Goal: Task Accomplishment & Management: Manage account settings

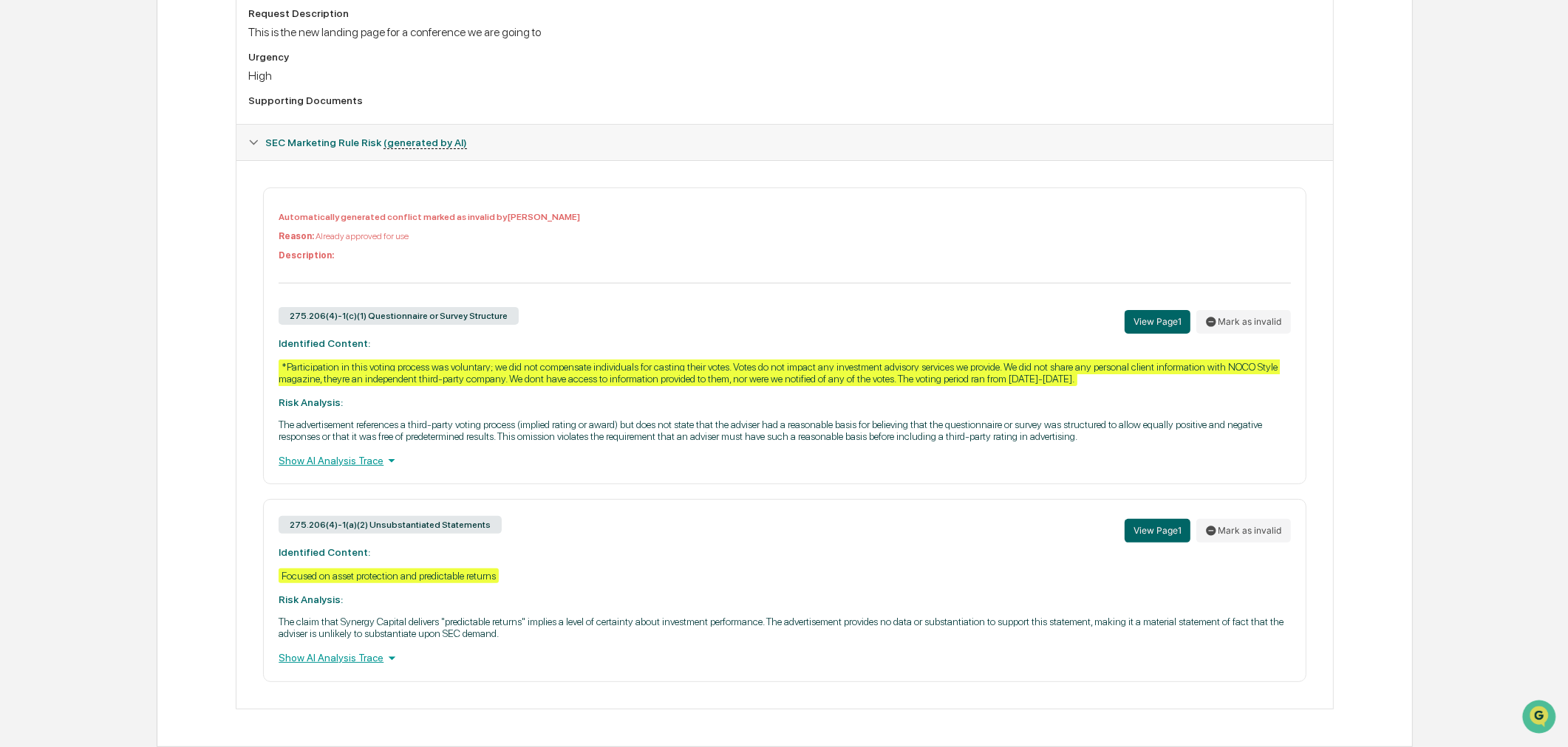
click at [337, 662] on div "Show AI Analysis Trace" at bounding box center [784, 658] width 1011 height 16
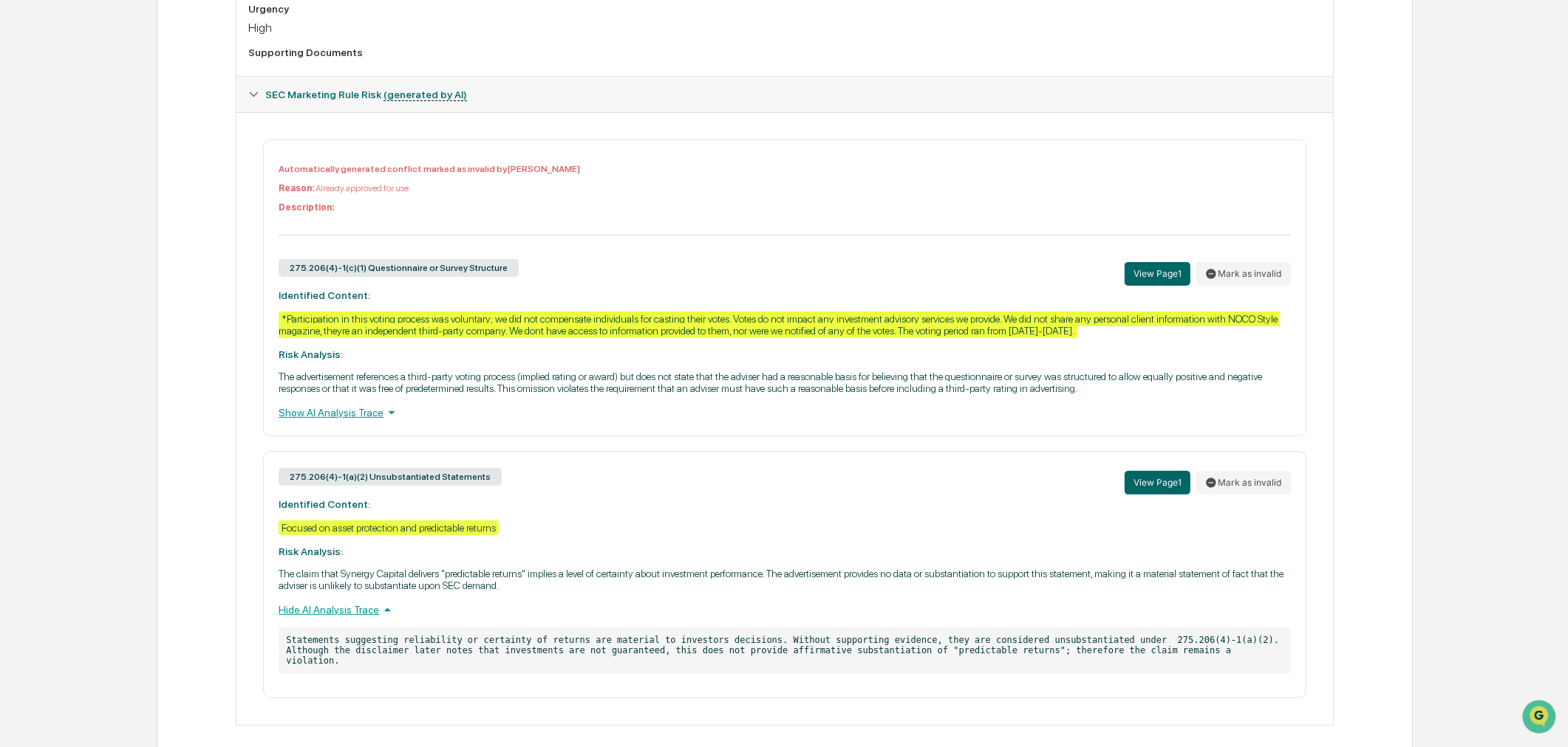
scroll to position [557, 0]
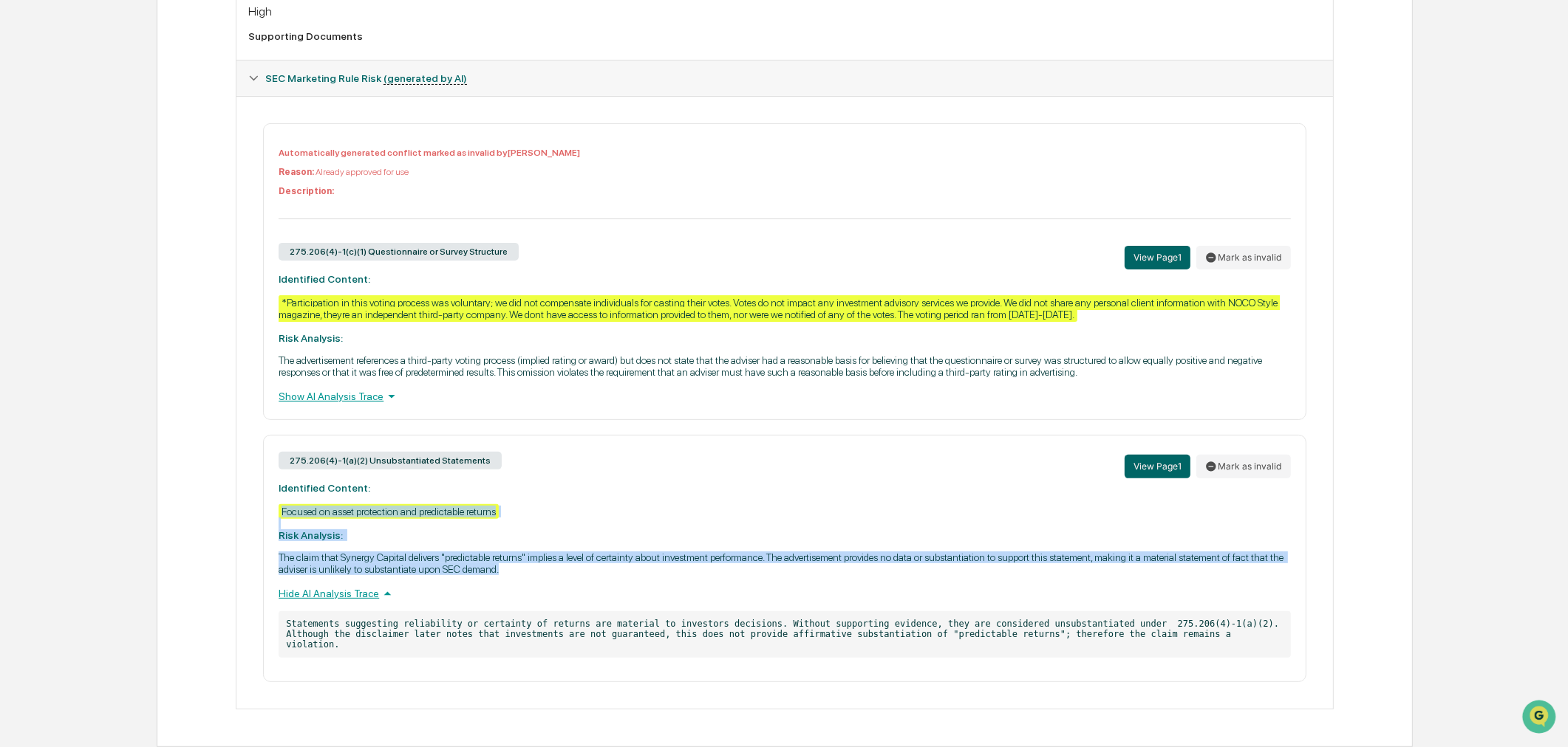
drag, startPoint x: 521, startPoint y: 576, endPoint x: 245, endPoint y: 515, distance: 282.7
copy div "Focused on asset protection and predictable returns Risk Analysis: The claim th…"
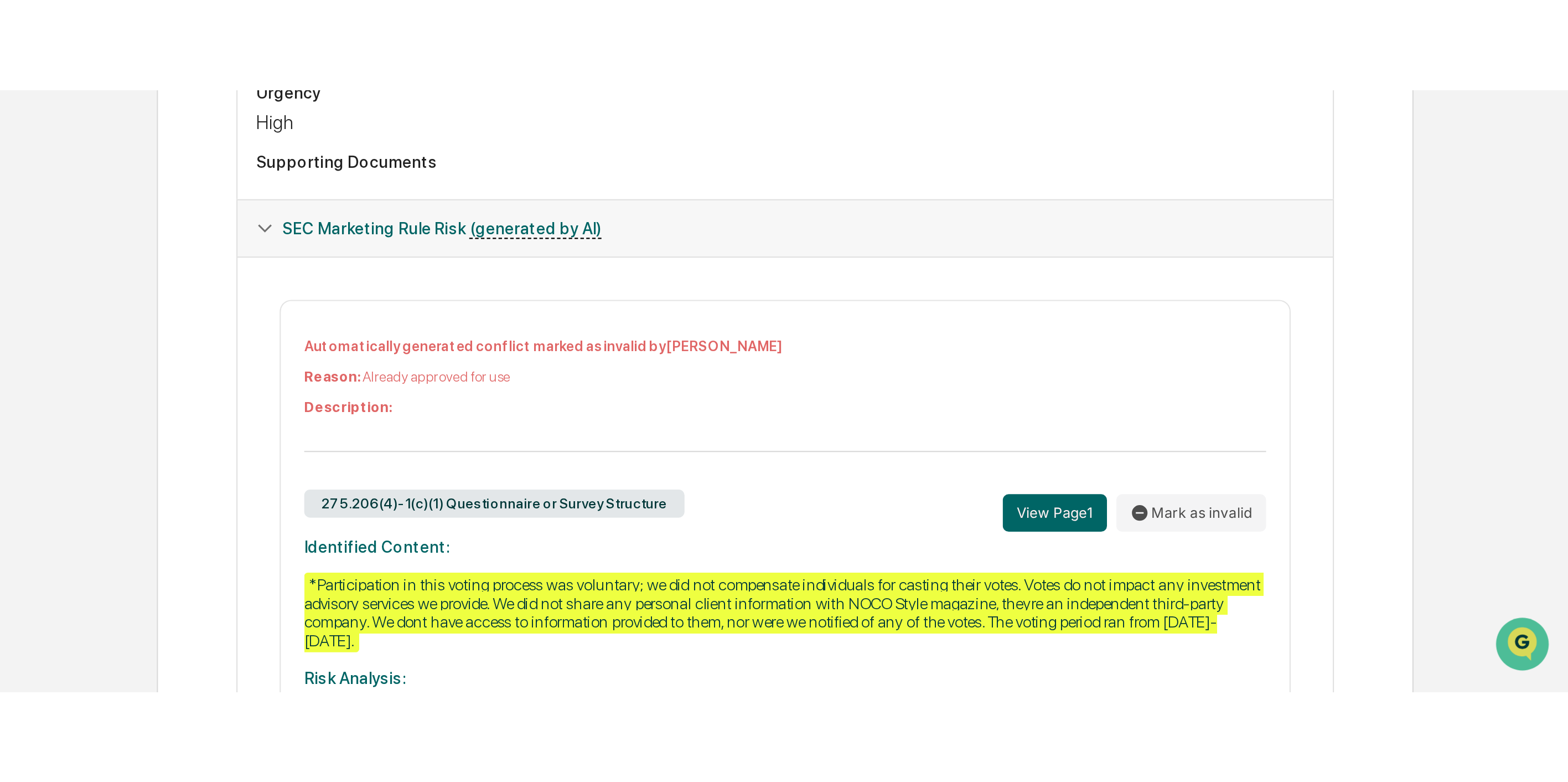
scroll to position [177, 0]
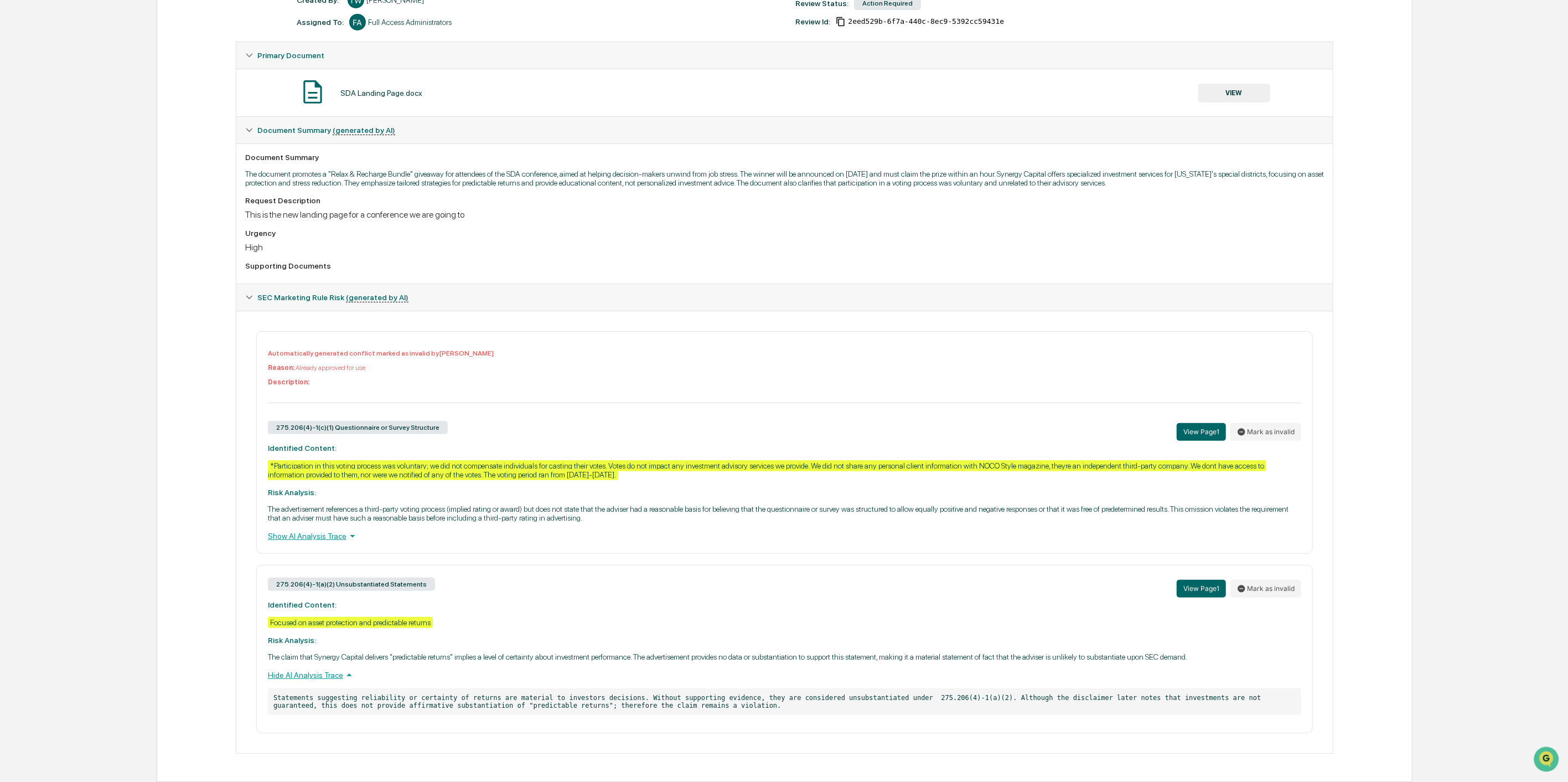
drag, startPoint x: 550, startPoint y: 690, endPoint x: 516, endPoint y: 678, distance: 36.1
click at [550, 560] on p "Statements suggesting reliability or certainty of returns are material to inves…" at bounding box center [784, 701] width 1033 height 27
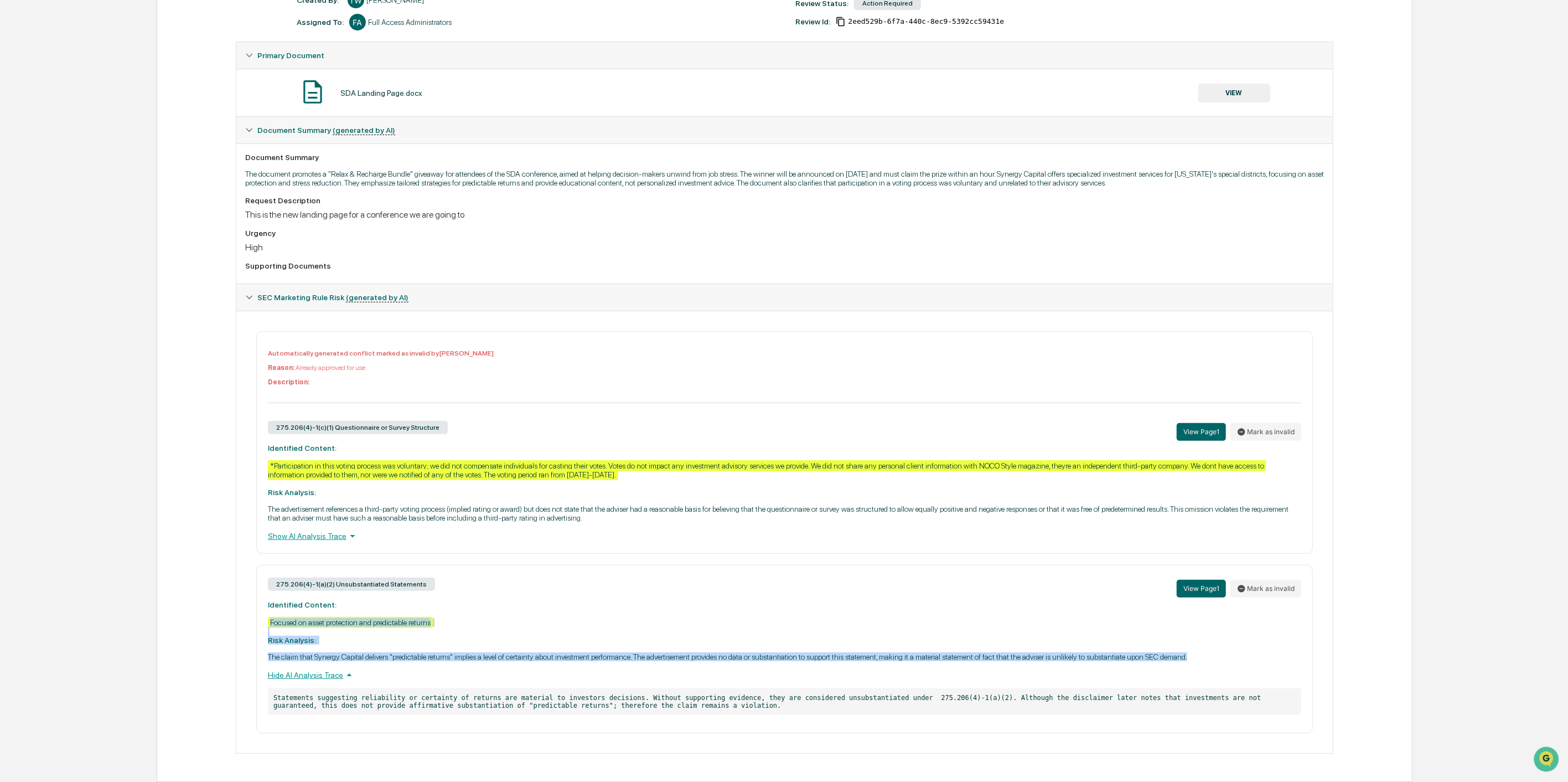
drag, startPoint x: 1197, startPoint y: 655, endPoint x: 257, endPoint y: 617, distance: 940.8
click at [257, 560] on div "275.206(4)-1(a)(2) Unsubstantiated Statements View Page 1 Mark as invalid Ident…" at bounding box center [784, 648] width 1057 height 168
copy div "Focused on asset protection and predictable returns Risk Analysis: The claim th…"
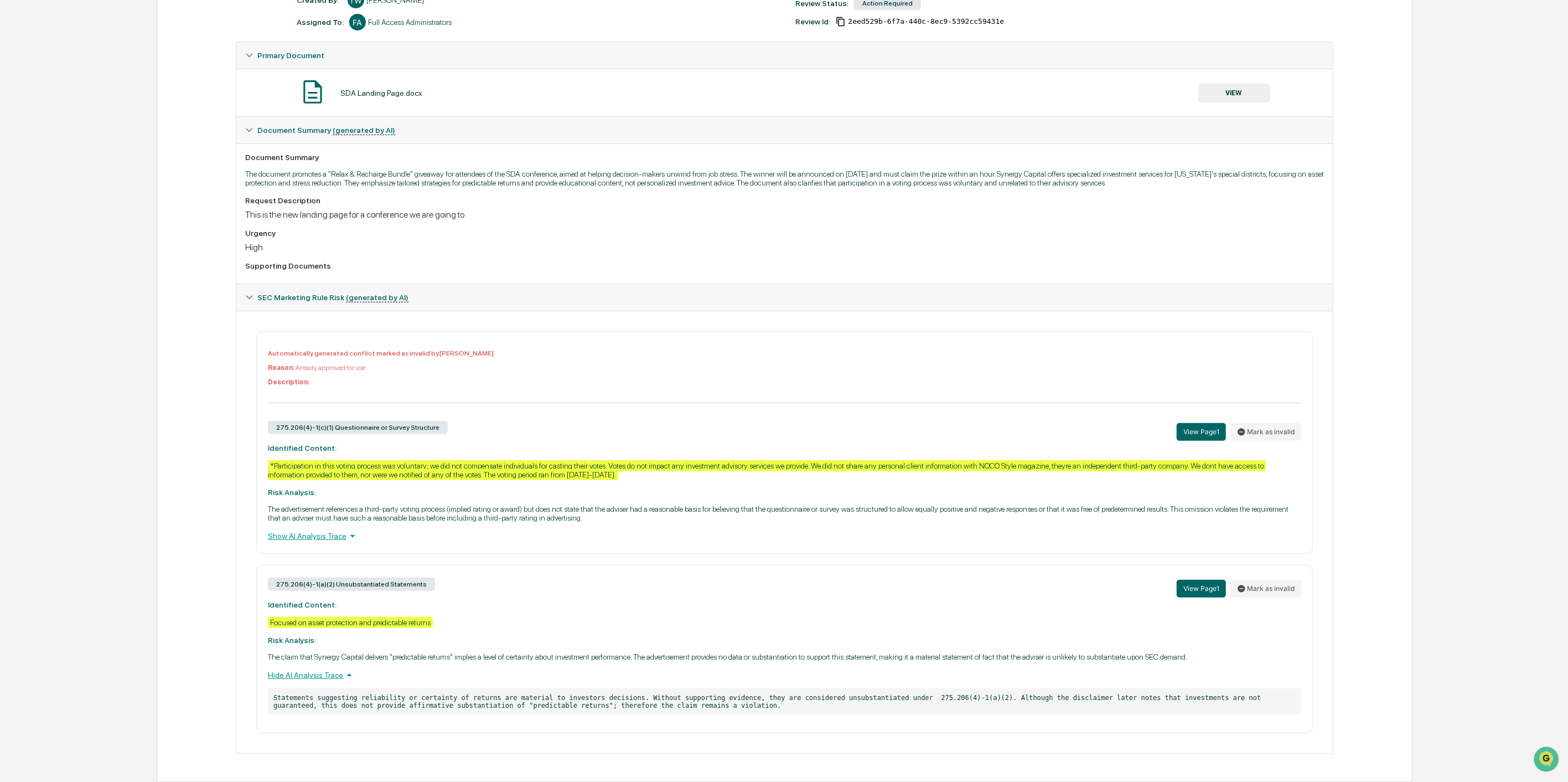
click at [728, 78] on div "SDA Landing Page.docx VIEW" at bounding box center [785, 93] width 1079 height 30
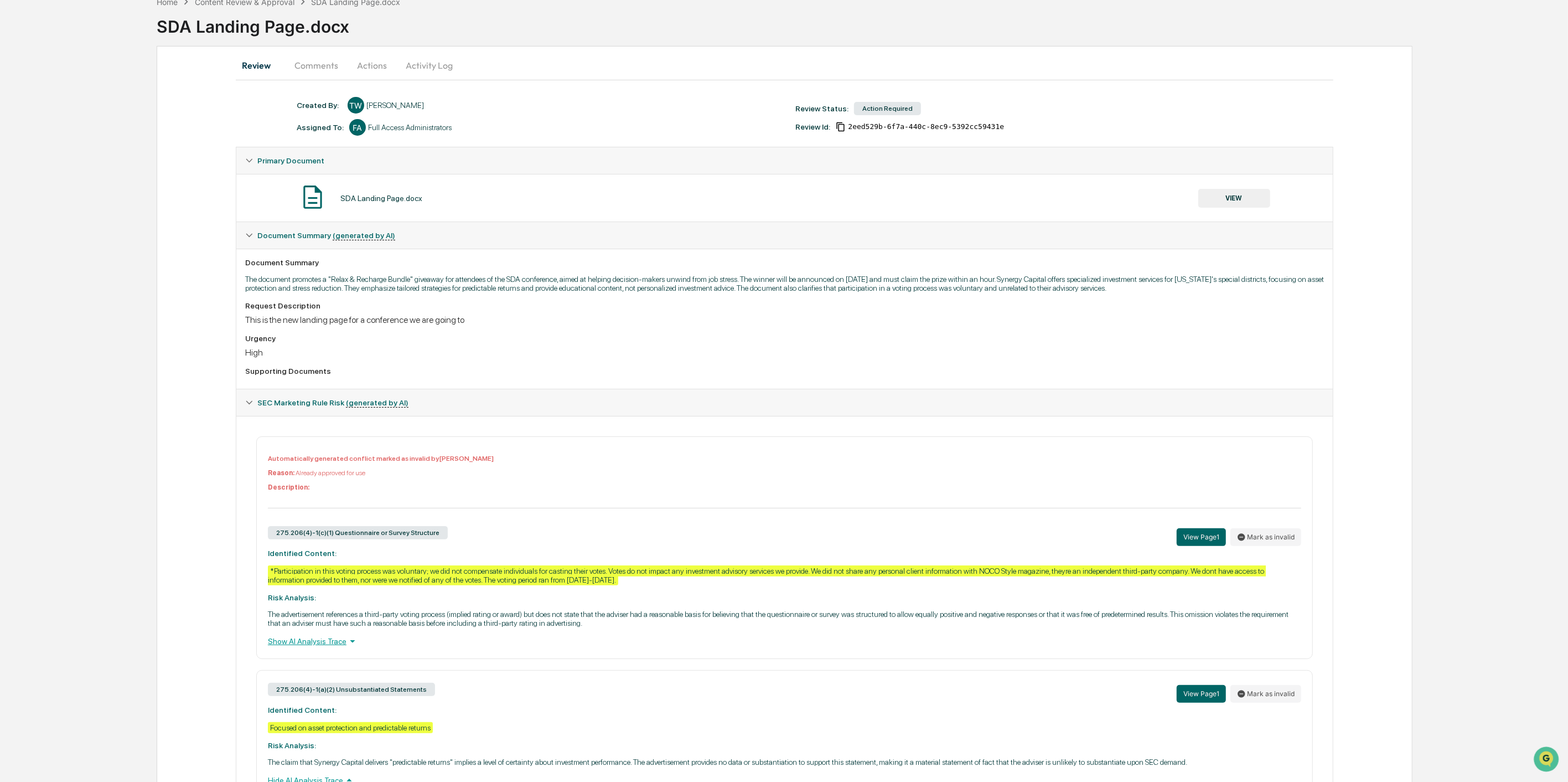
scroll to position [0, 0]
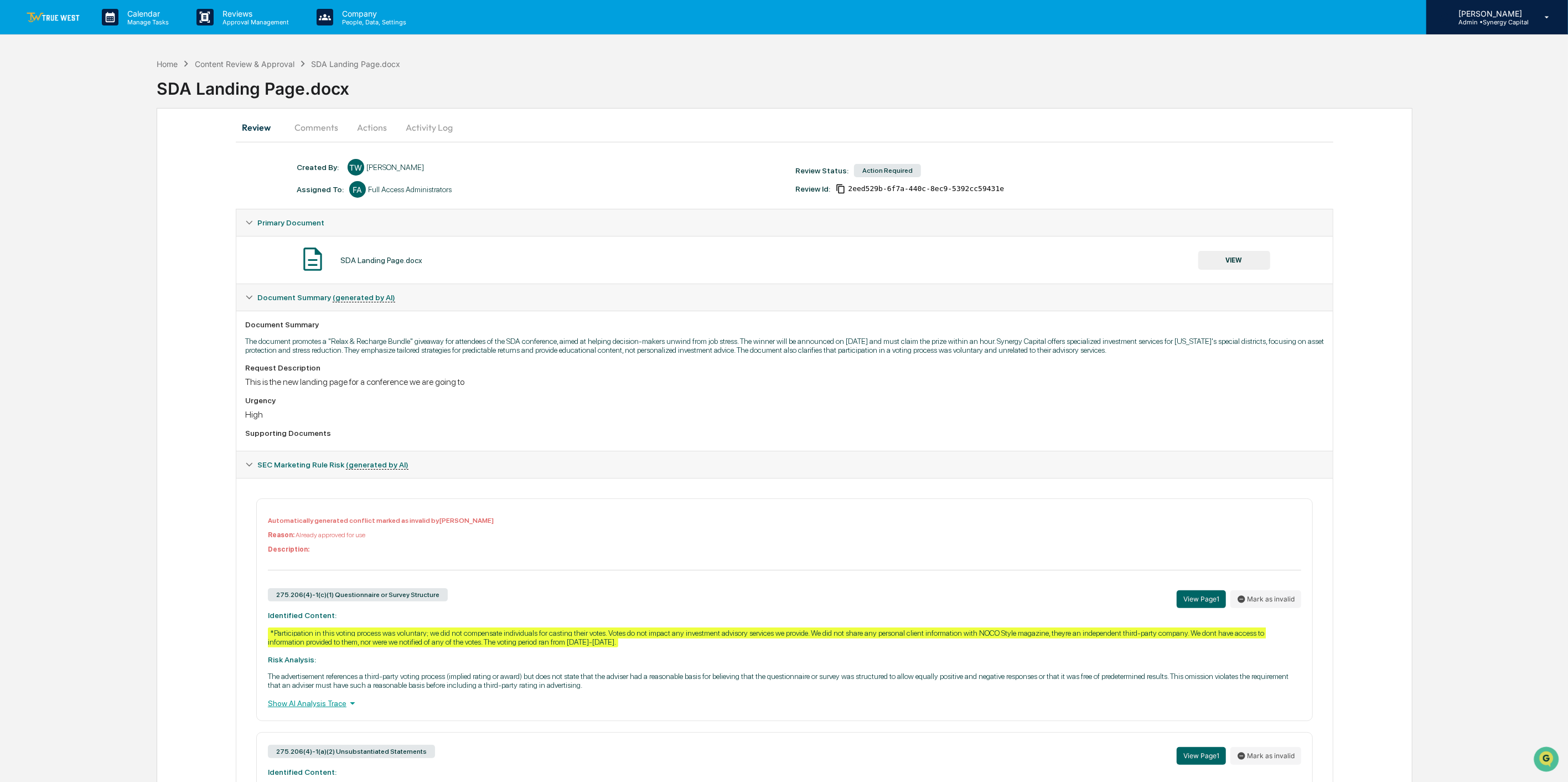
click at [1174, 21] on p "Admin • Synergy Capital" at bounding box center [1489, 22] width 79 height 7
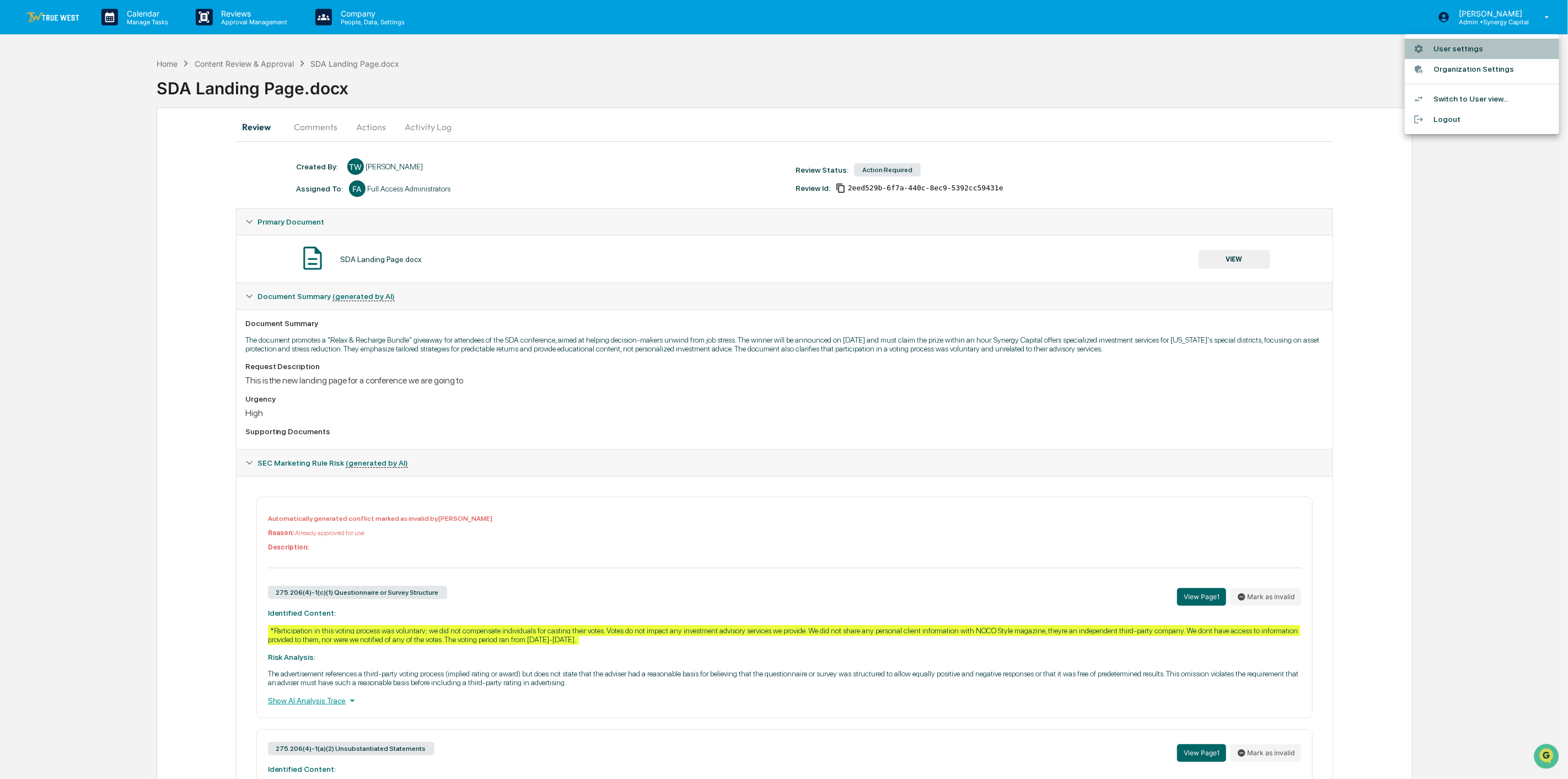
click at [1169, 47] on li "User settings" at bounding box center [1483, 49] width 155 height 21
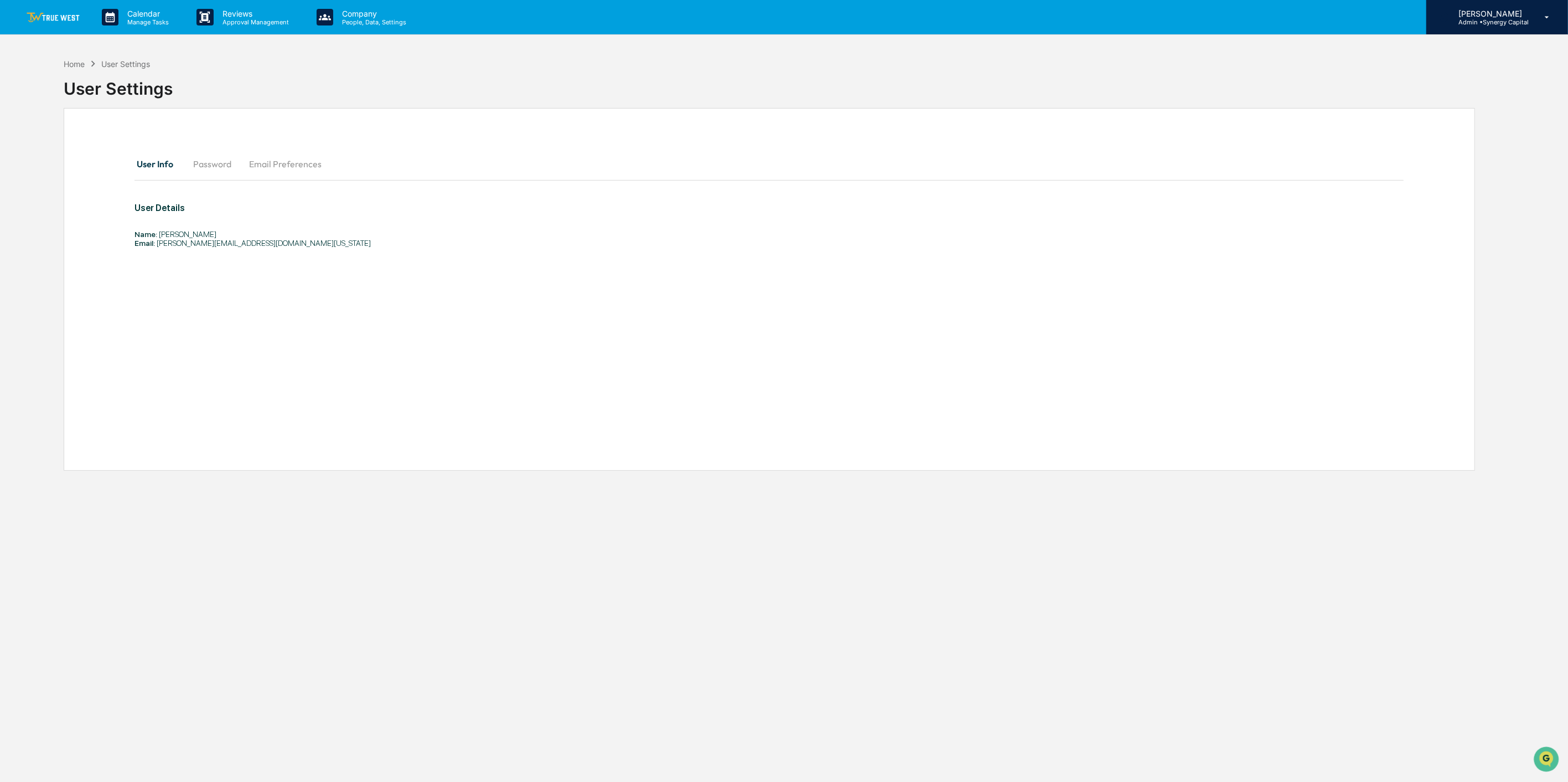
click at [1174, 18] on p "Admin • Synergy Capital" at bounding box center [1489, 22] width 79 height 7
click at [1174, 92] on li "Switch to User view..." at bounding box center [1488, 99] width 155 height 21
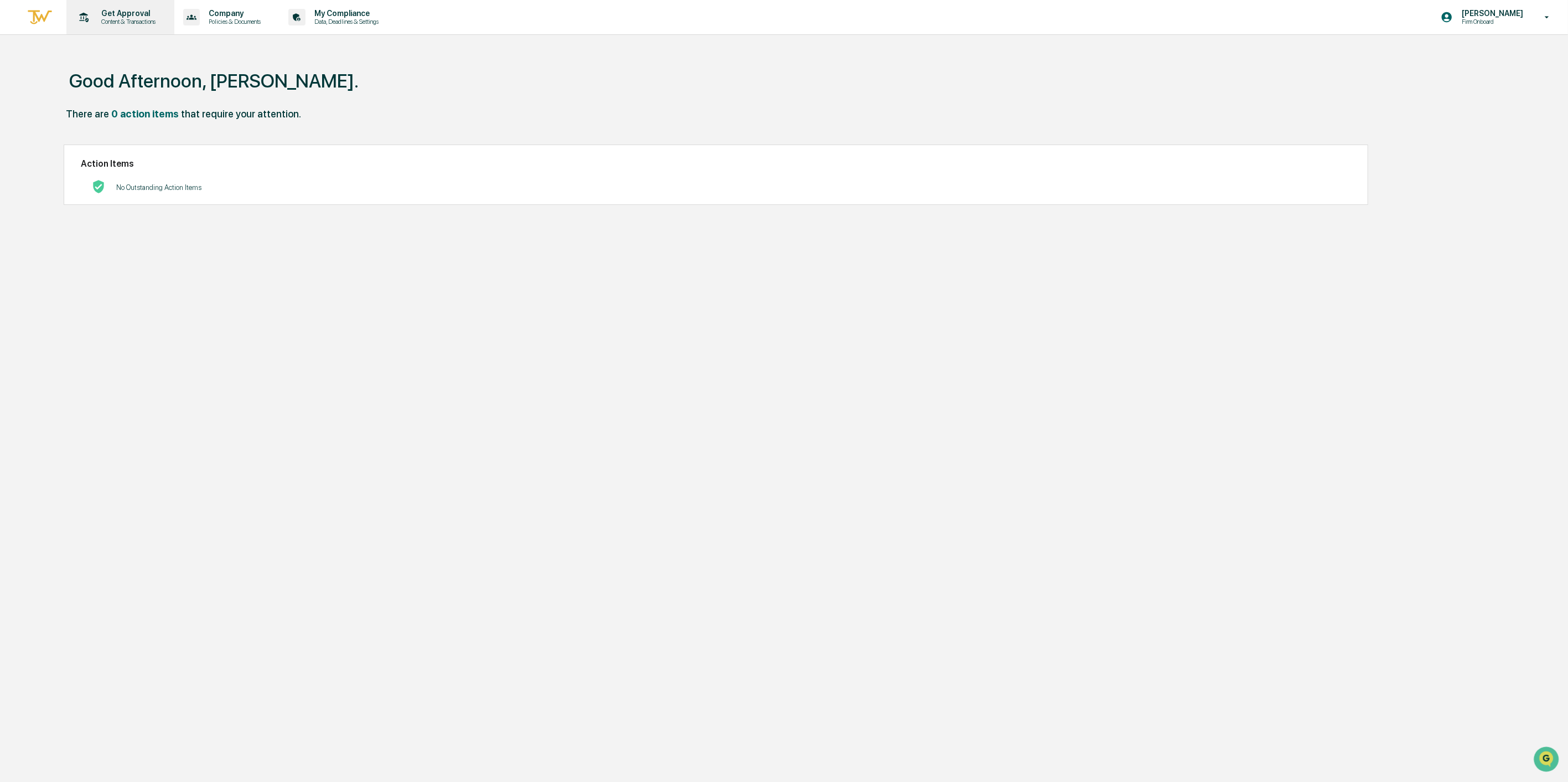
click at [115, 16] on p "Get Approval" at bounding box center [126, 13] width 69 height 9
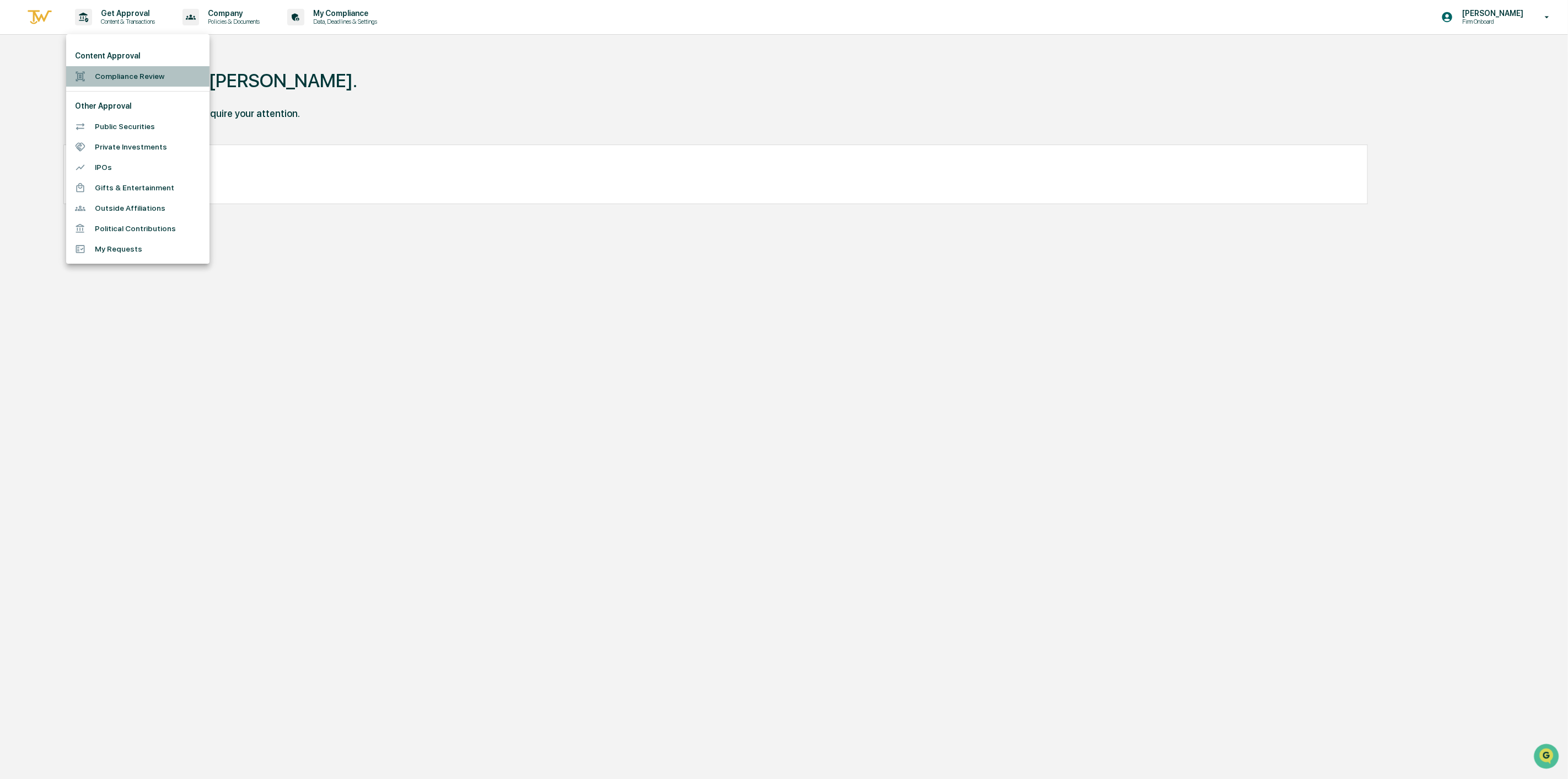
click at [127, 76] on li "Compliance Review" at bounding box center [138, 77] width 144 height 21
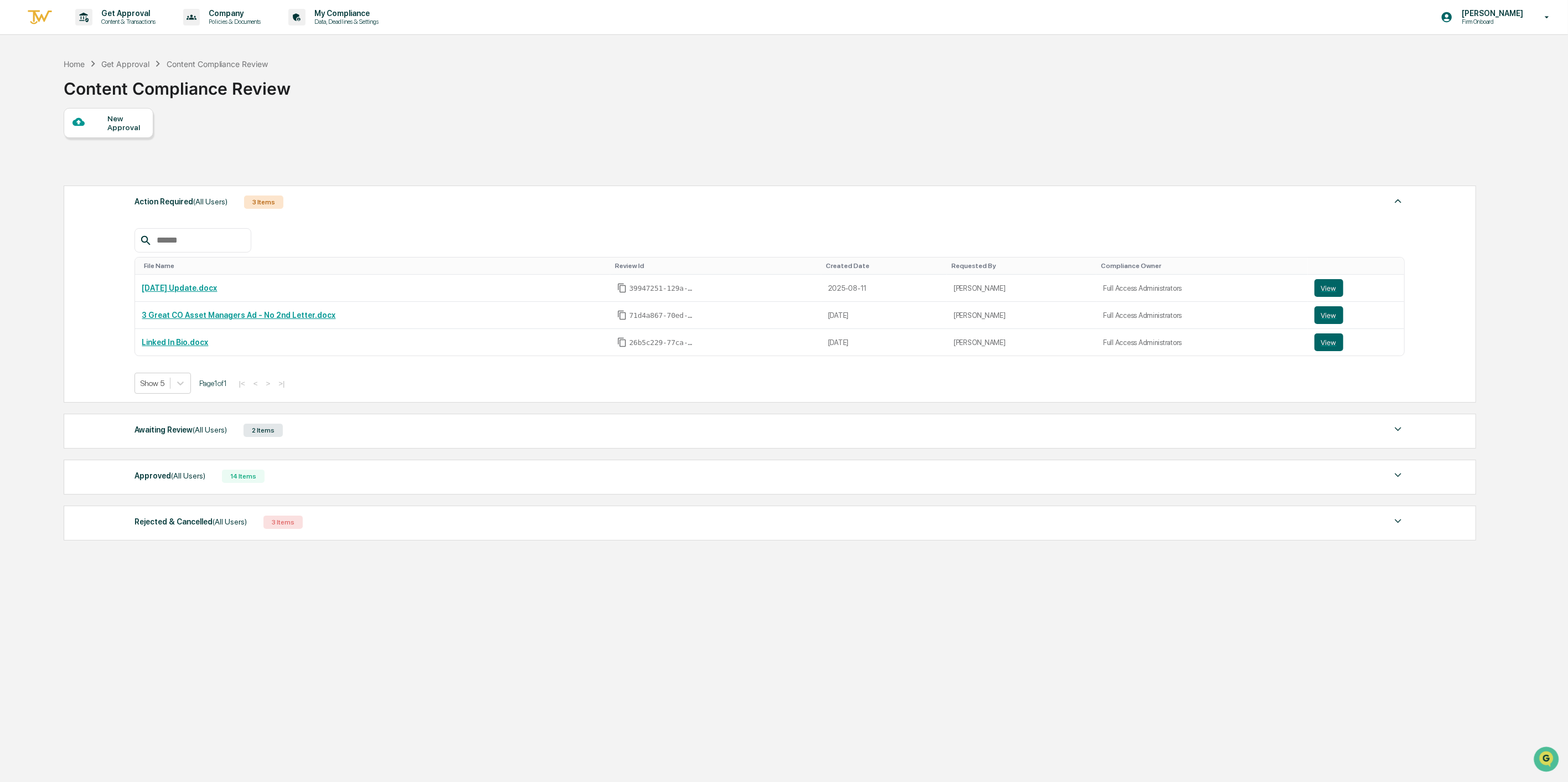
click at [112, 133] on div "New Approval" at bounding box center [108, 123] width 89 height 30
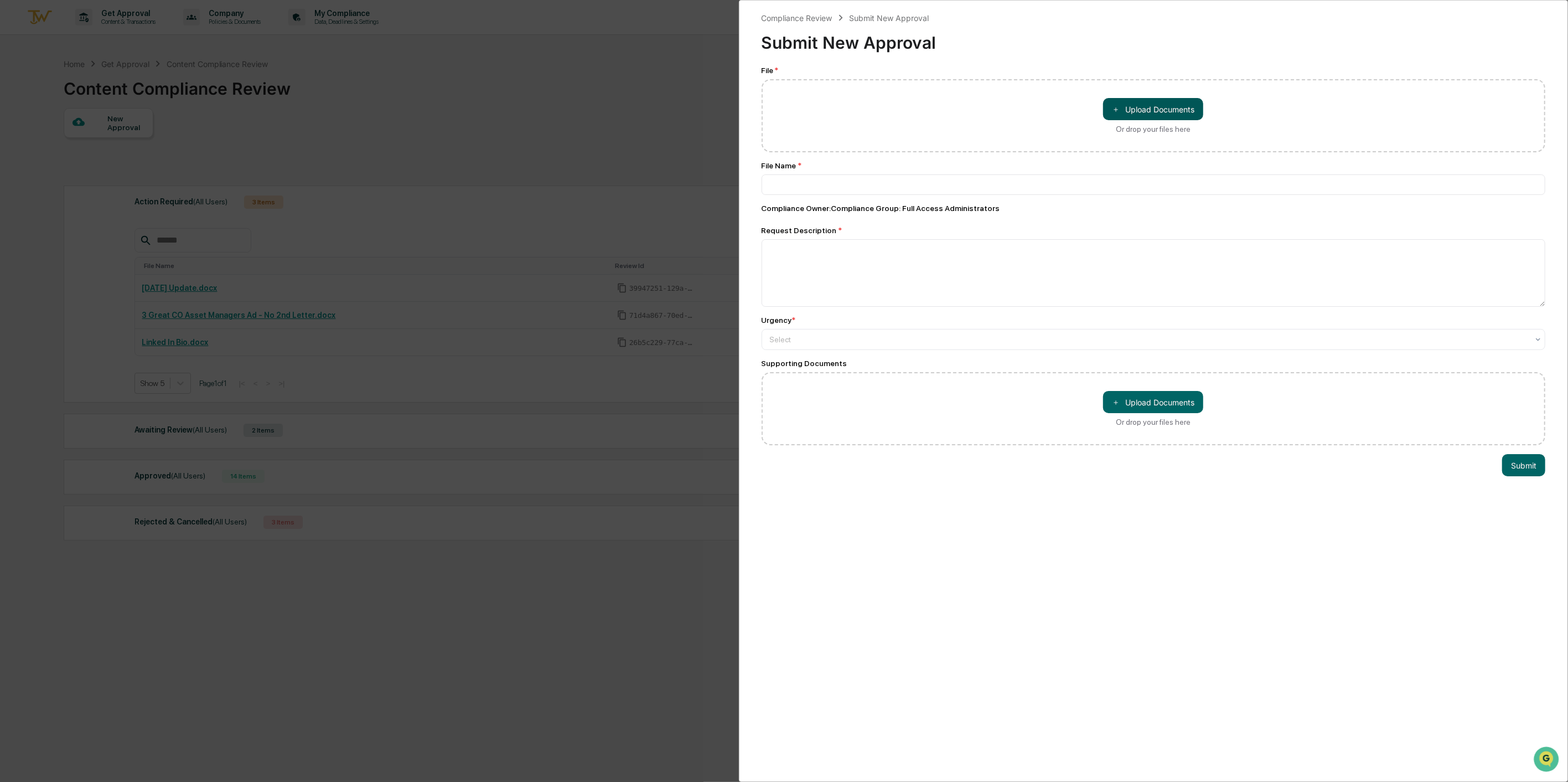
click at [1118, 113] on button "＋ Upload Documents" at bounding box center [1152, 109] width 100 height 22
type input "**********"
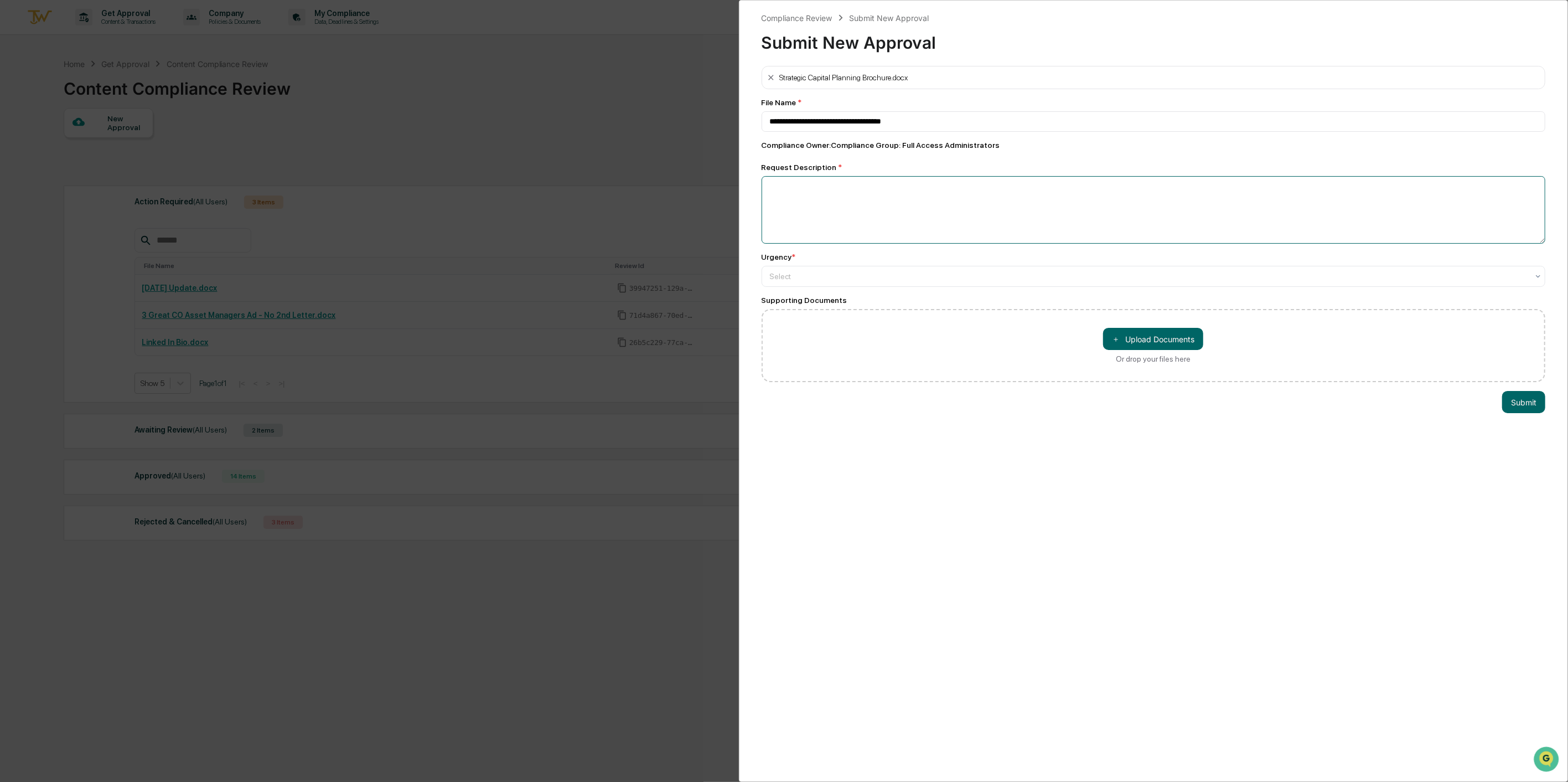
click at [854, 203] on textarea at bounding box center [1154, 209] width 784 height 67
type textarea "**********"
click at [865, 278] on div at bounding box center [1149, 277] width 759 height 11
click at [859, 560] on div "High" at bounding box center [784, 798] width 1567 height 22
click at [996, 439] on div "**********" at bounding box center [1154, 391] width 830 height 782
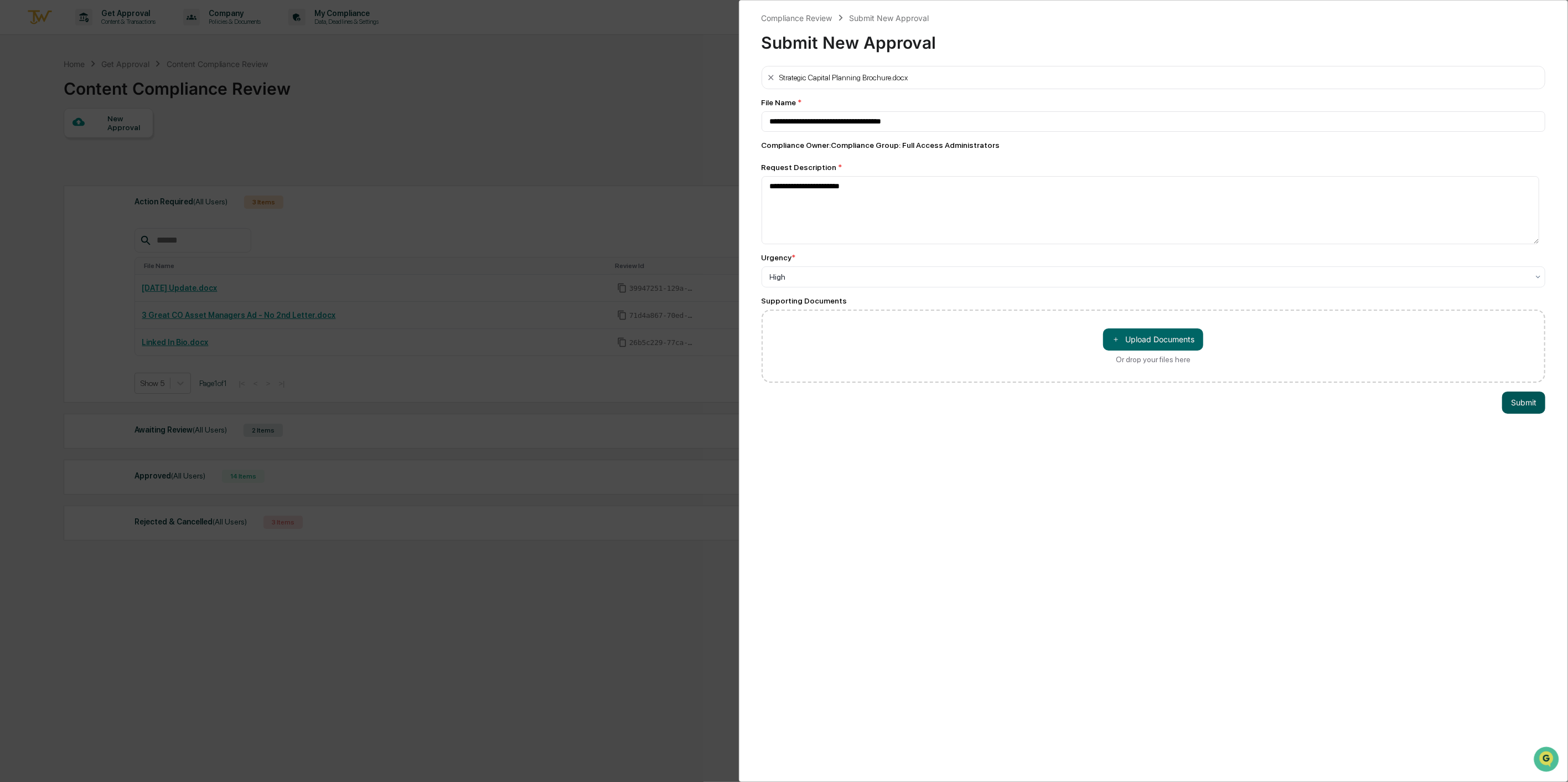
click at [1174, 403] on button "Submit" at bounding box center [1524, 402] width 43 height 22
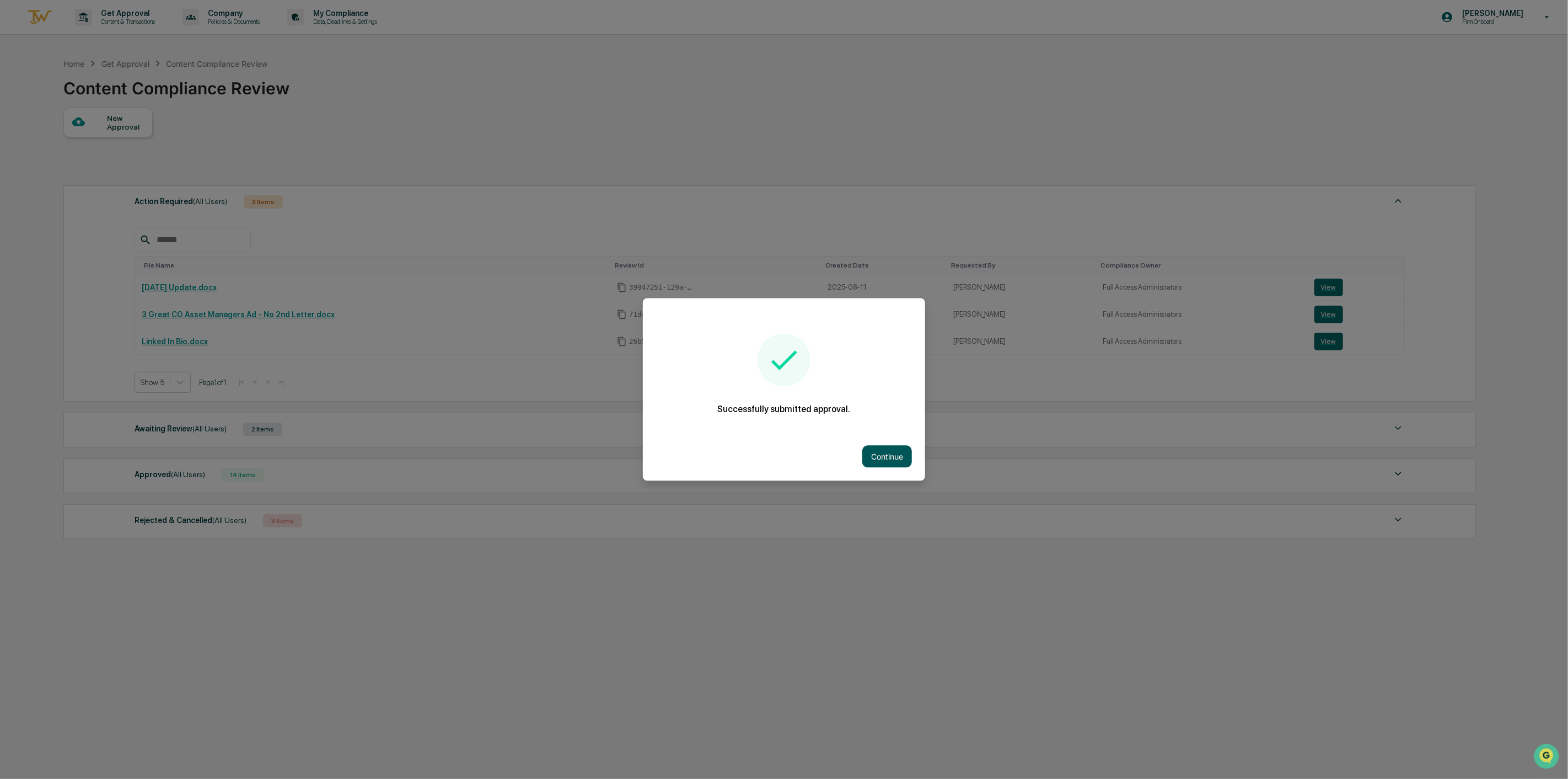
click at [901, 453] on button "Continue" at bounding box center [886, 457] width 49 height 22
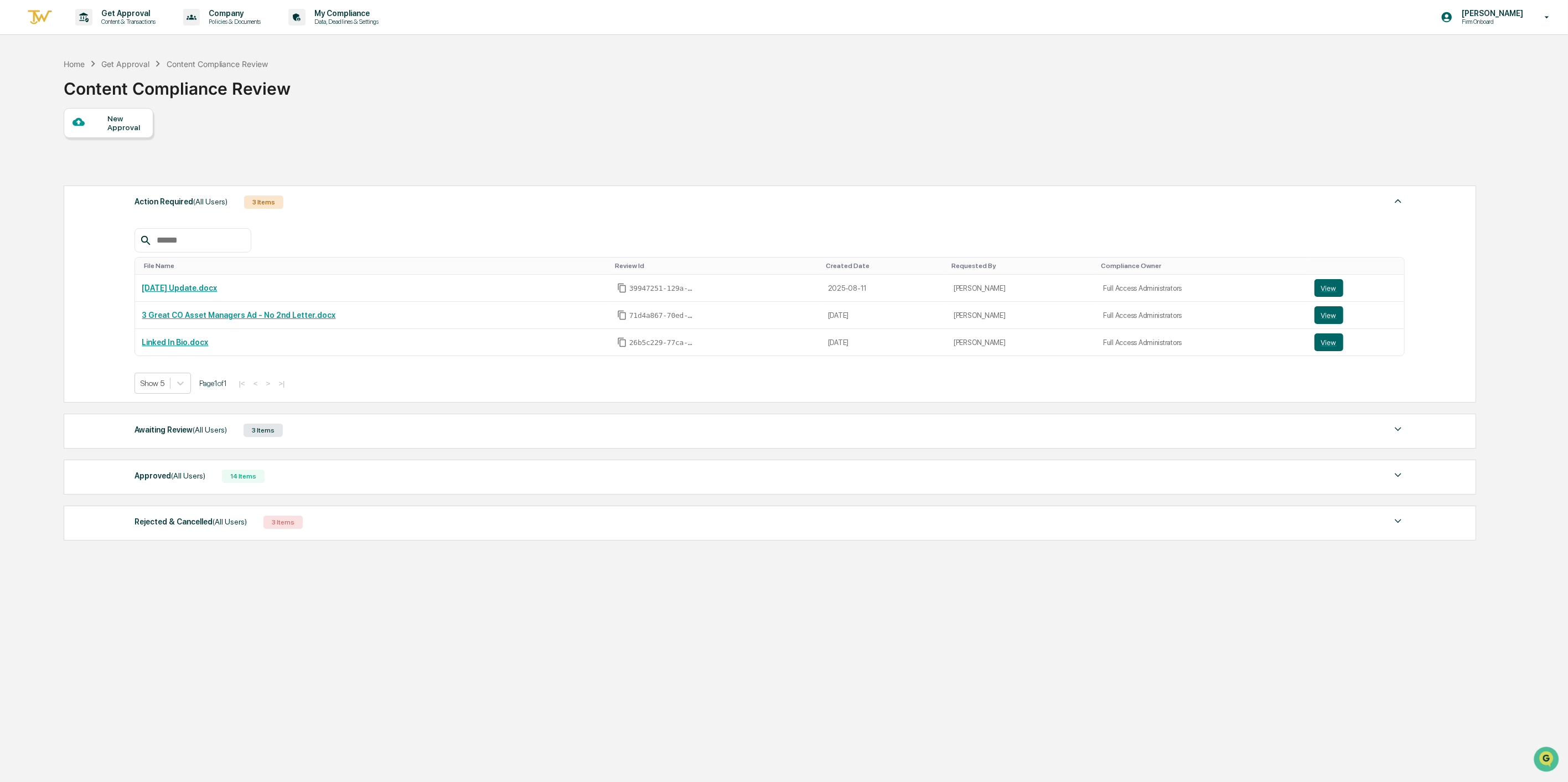
click at [591, 75] on div "Home Get Approval Content Compliance Review Content Compliance Review" at bounding box center [769, 80] width 1411 height 55
click at [129, 122] on div "New Approval" at bounding box center [126, 123] width 37 height 18
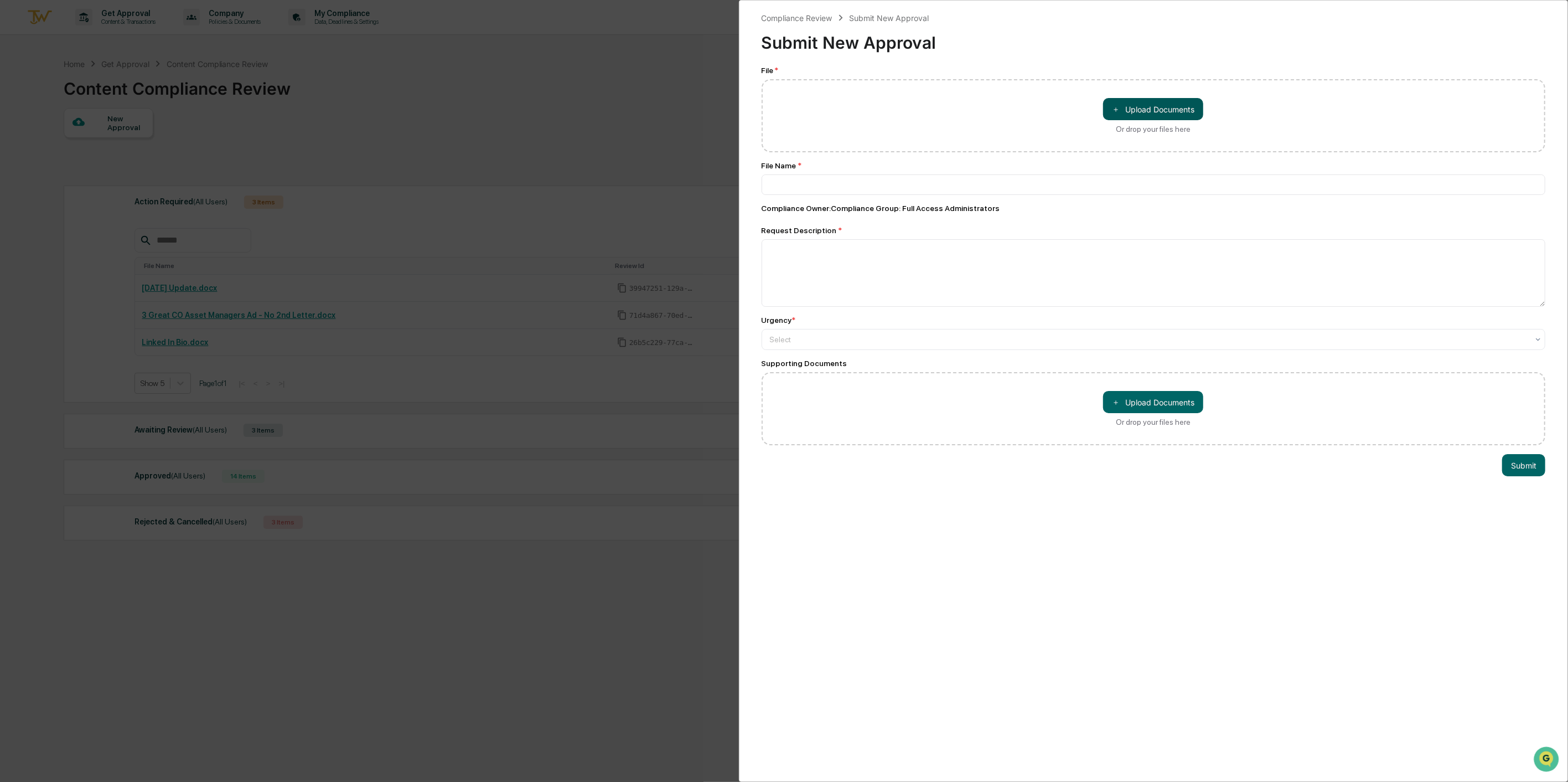
click at [1118, 107] on button "＋ Upload Documents" at bounding box center [1152, 109] width 100 height 22
type input "**********"
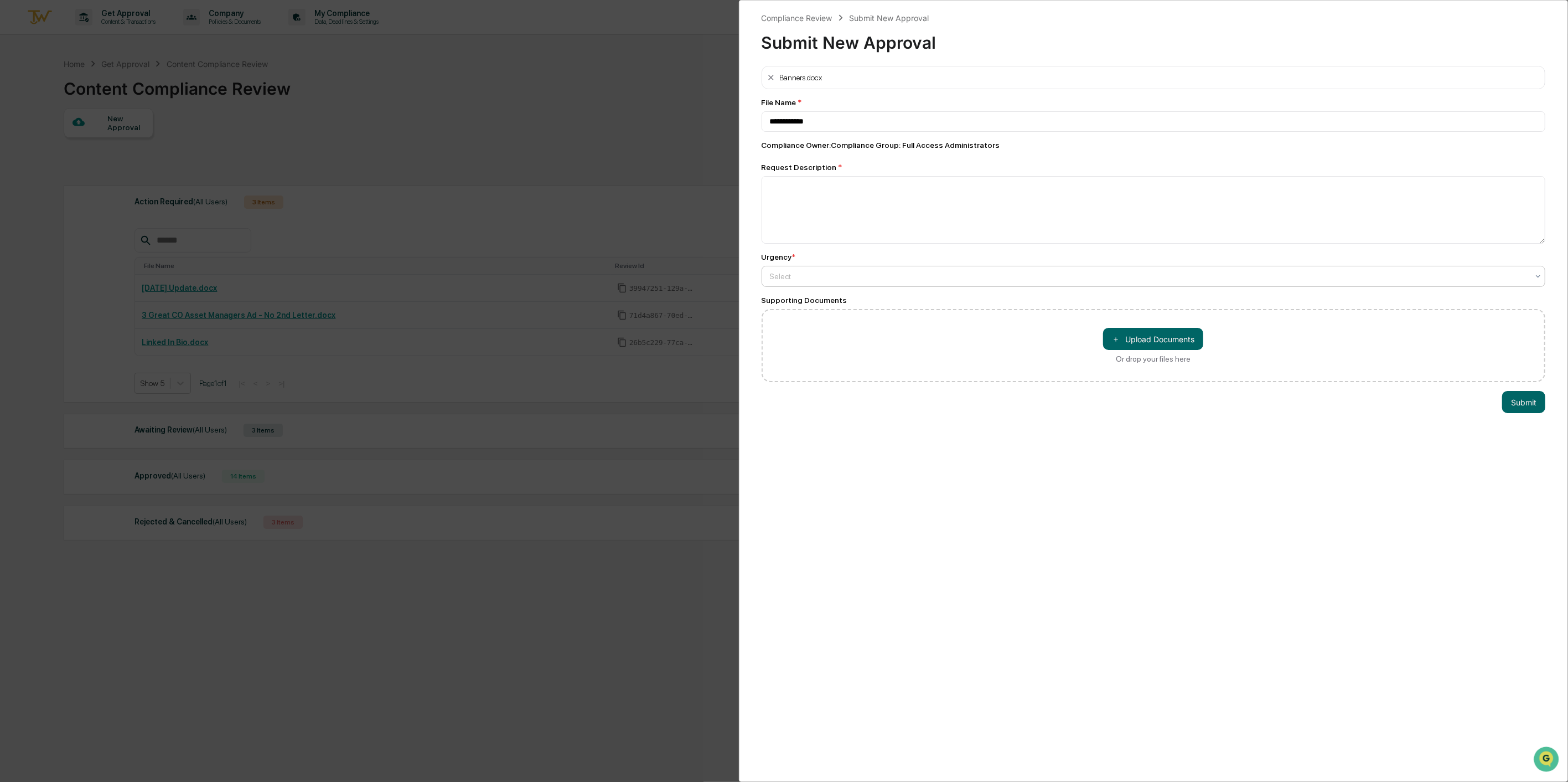
click at [845, 277] on div at bounding box center [1149, 276] width 759 height 11
click at [844, 560] on div "High" at bounding box center [784, 798] width 1567 height 22
click at [831, 219] on textarea at bounding box center [1154, 209] width 784 height 67
type textarea "**********"
click at [1174, 402] on button "Submit" at bounding box center [1524, 402] width 43 height 22
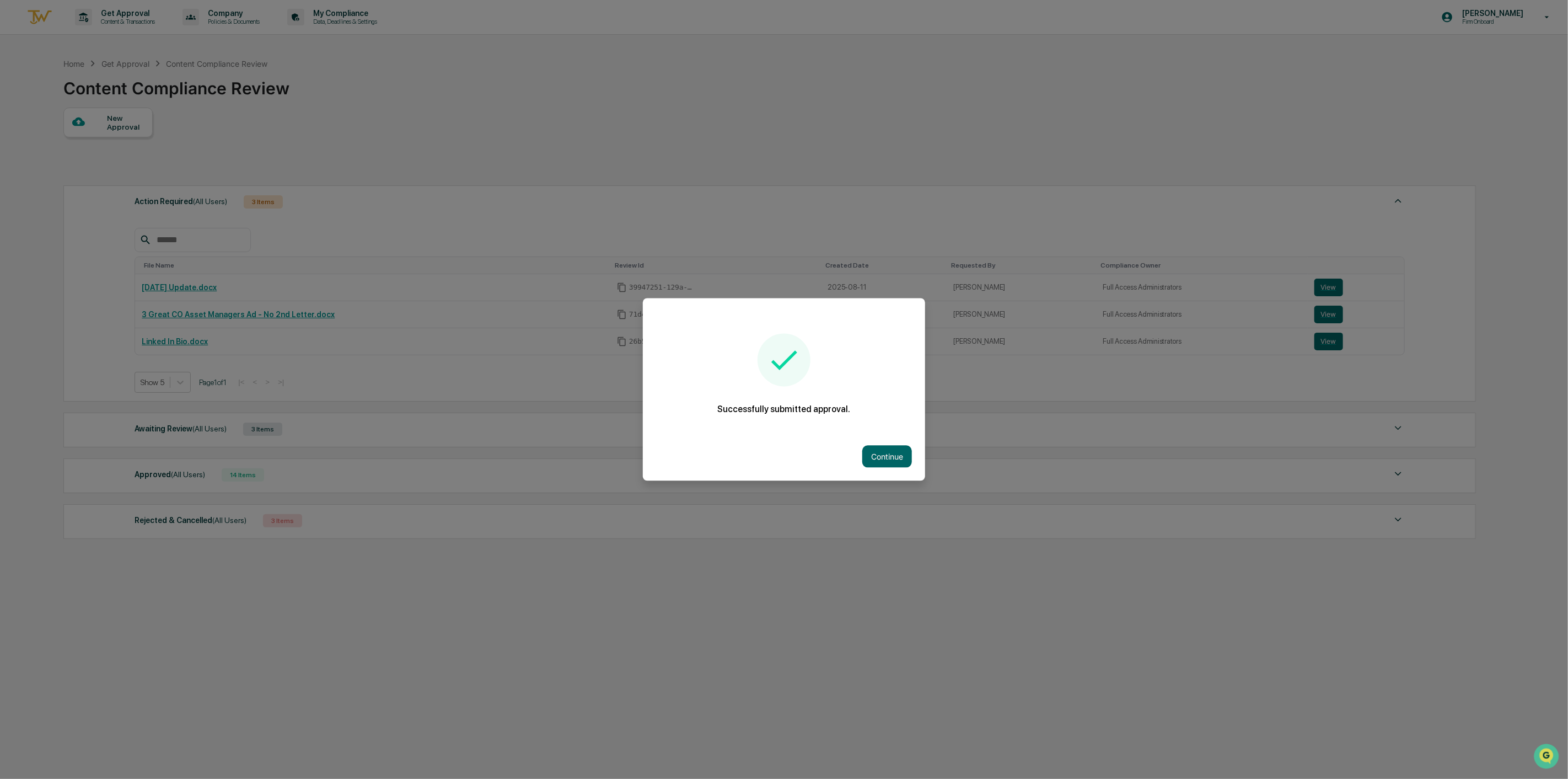
click at [915, 455] on div "Continue" at bounding box center [784, 457] width 282 height 49
click at [903, 455] on button "Continue" at bounding box center [886, 457] width 49 height 22
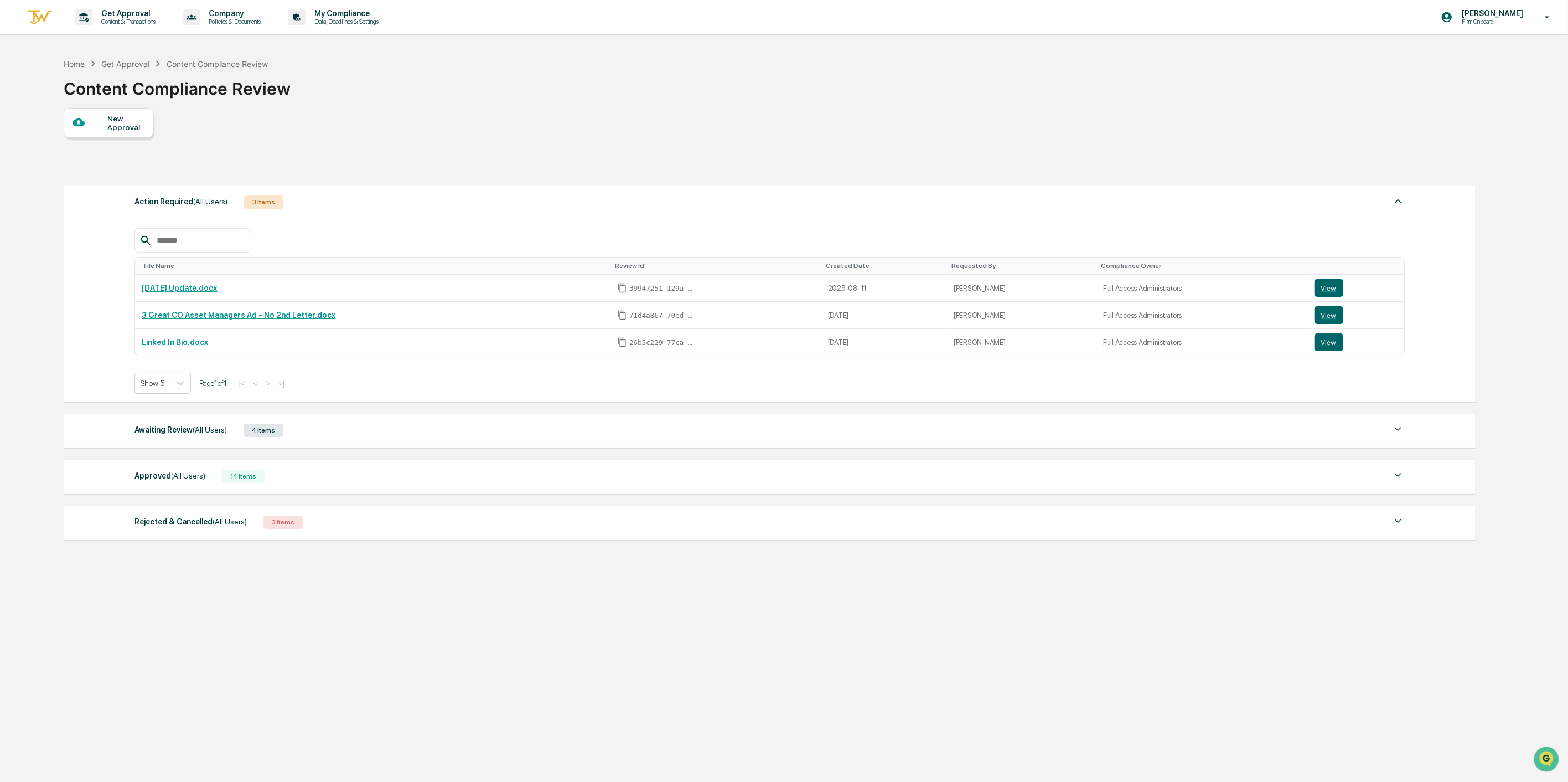
click at [374, 101] on div "Home Get Approval Content Compliance Review Content Compliance Review" at bounding box center [769, 80] width 1411 height 55
click at [1174, 13] on p "[PERSON_NAME]" at bounding box center [1490, 13] width 76 height 9
click at [1174, 62] on li "Switch to Admin view..." at bounding box center [1488, 56] width 155 height 21
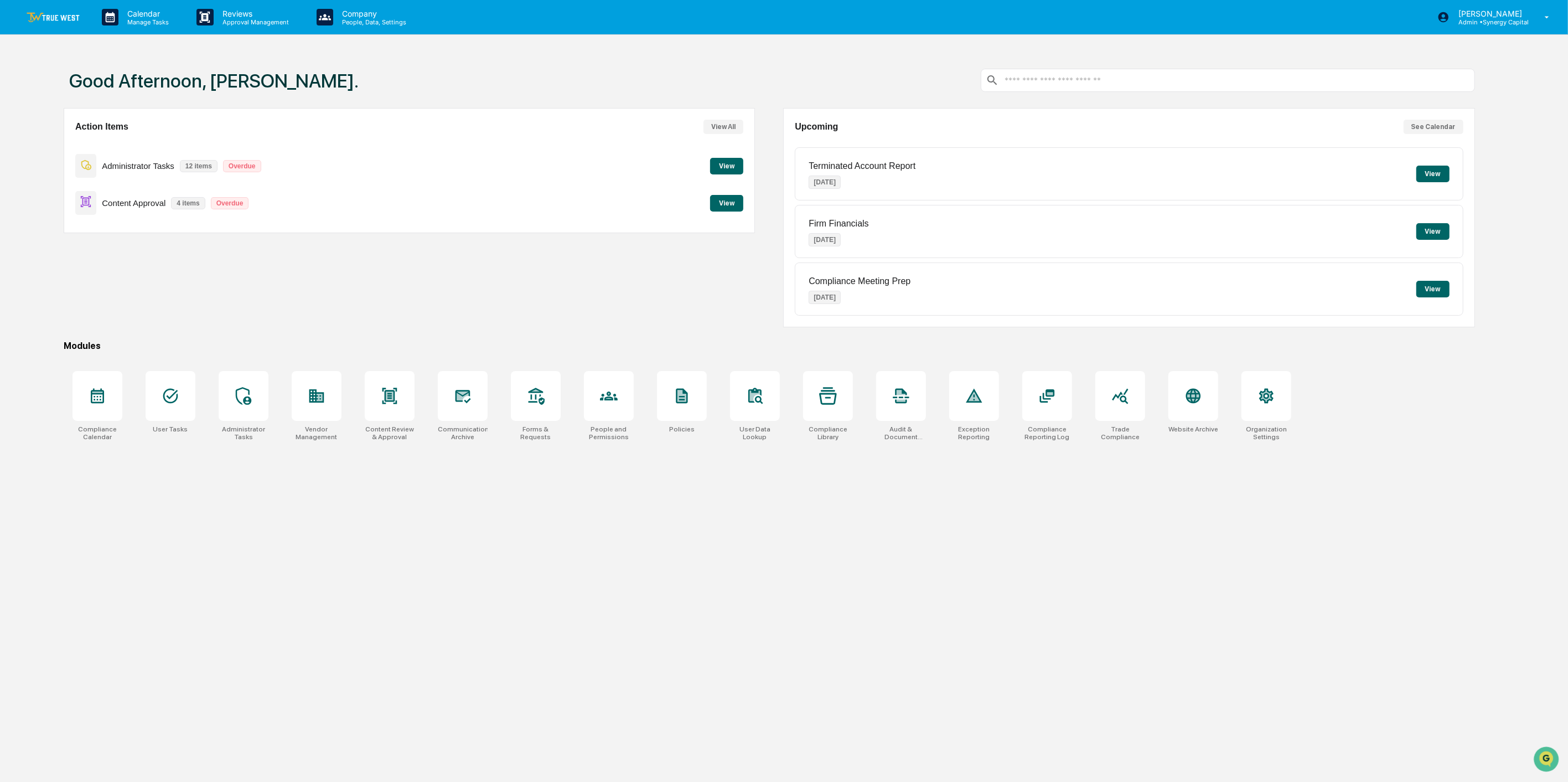
click at [737, 207] on button "View" at bounding box center [726, 203] width 33 height 16
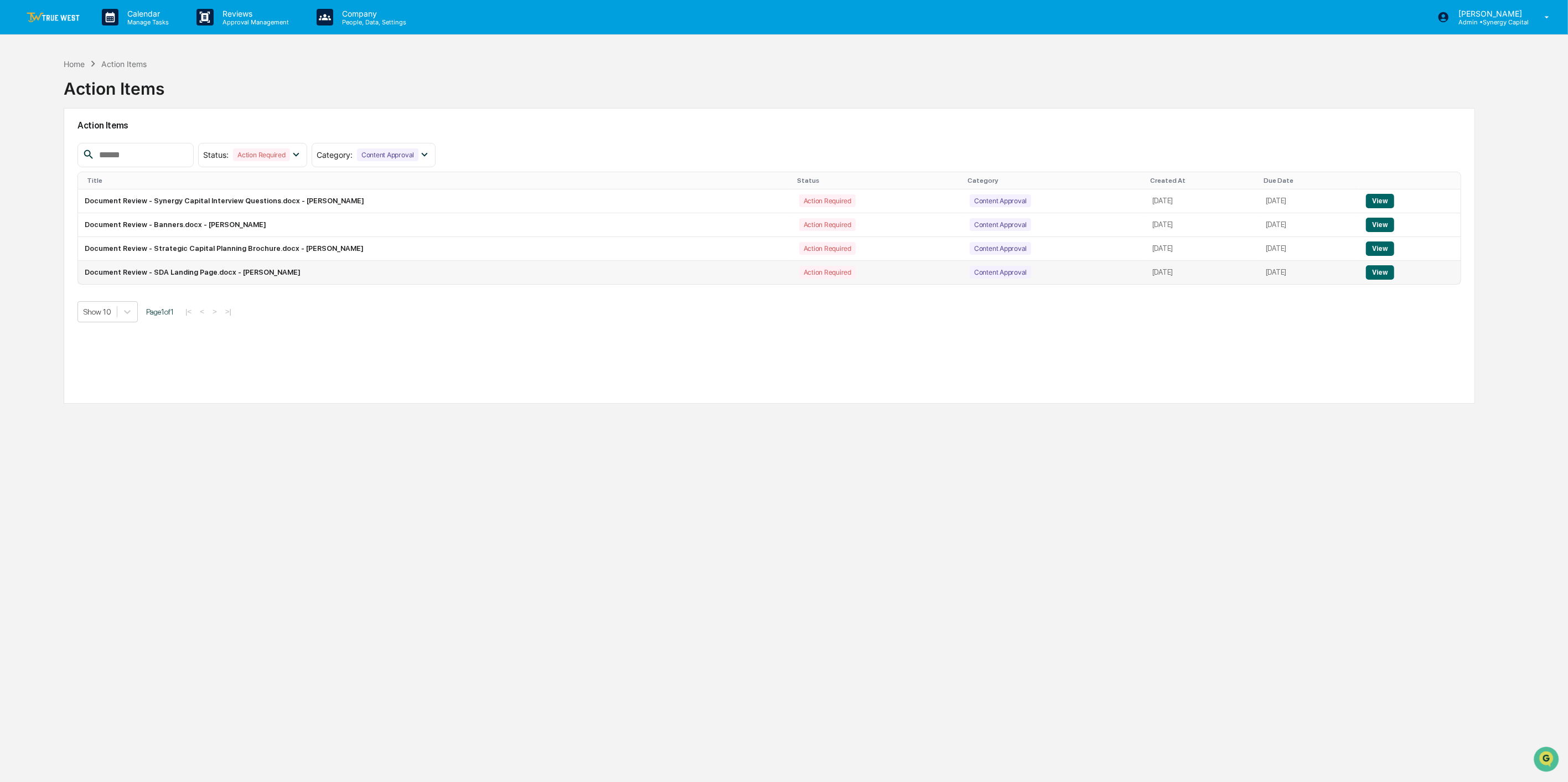
click at [1174, 274] on button "View" at bounding box center [1380, 272] width 28 height 14
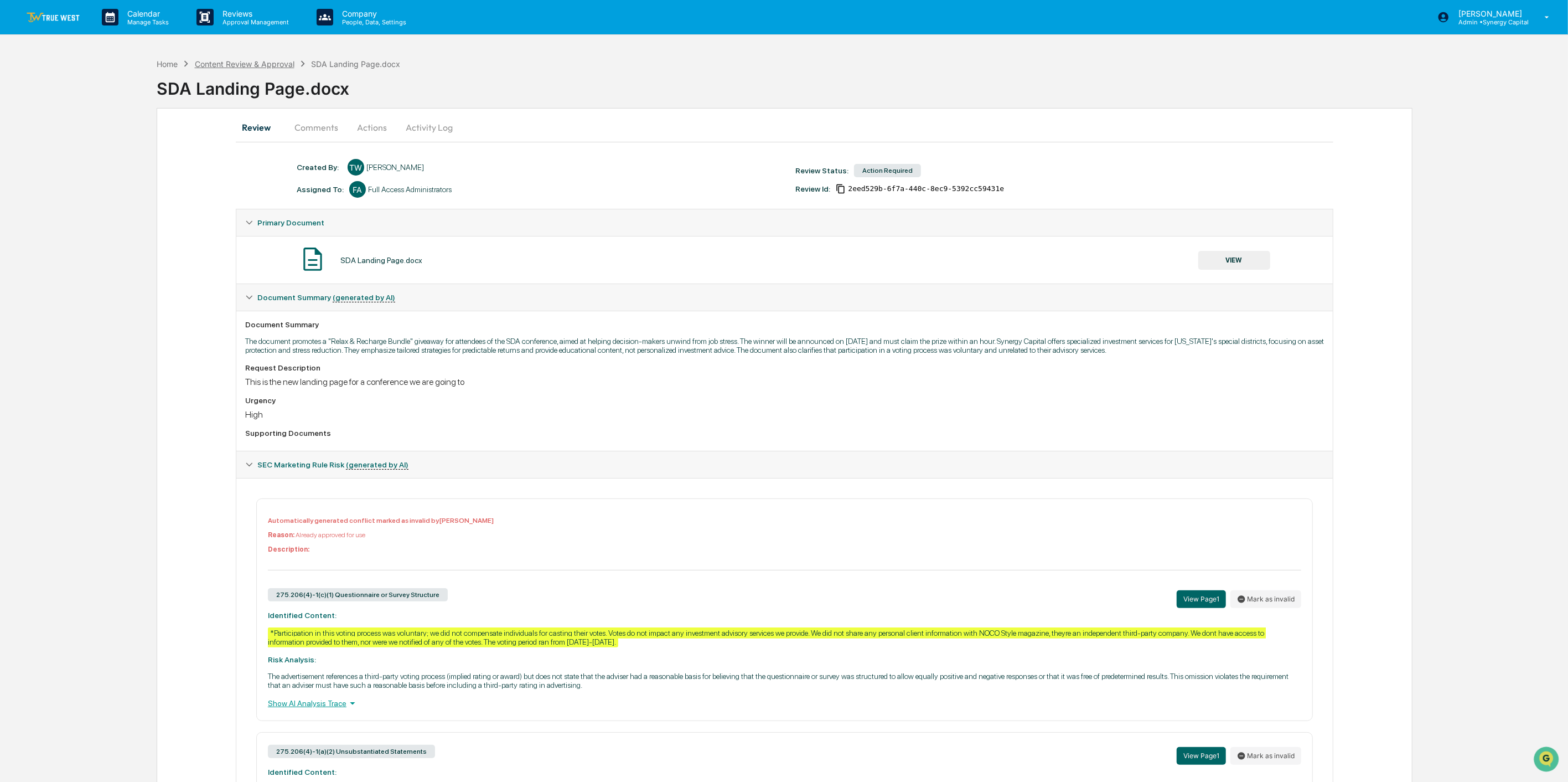
click at [250, 61] on div "Content Review & Approval" at bounding box center [244, 64] width 100 height 10
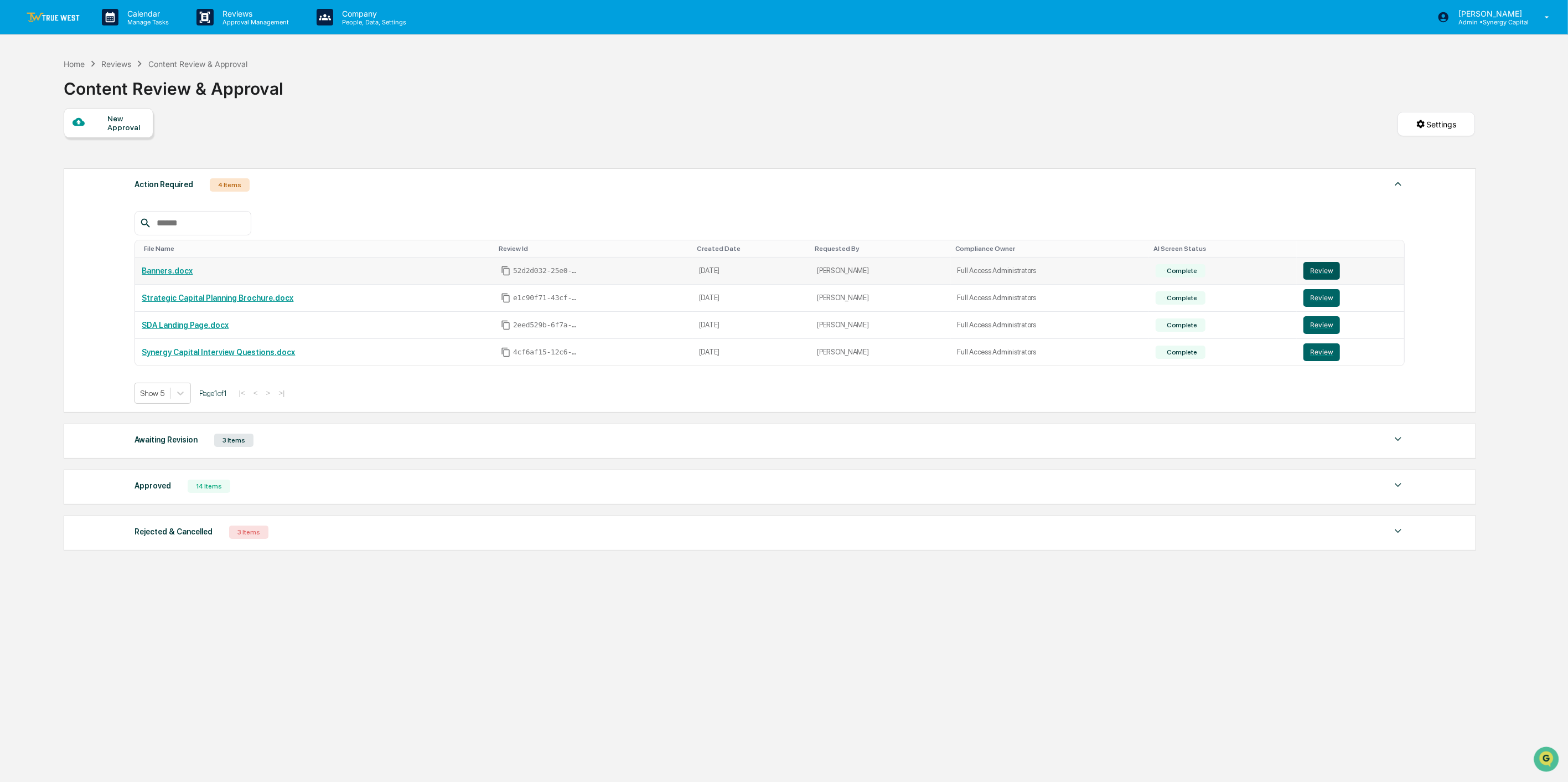
click at [1174, 269] on button "Review" at bounding box center [1321, 271] width 36 height 18
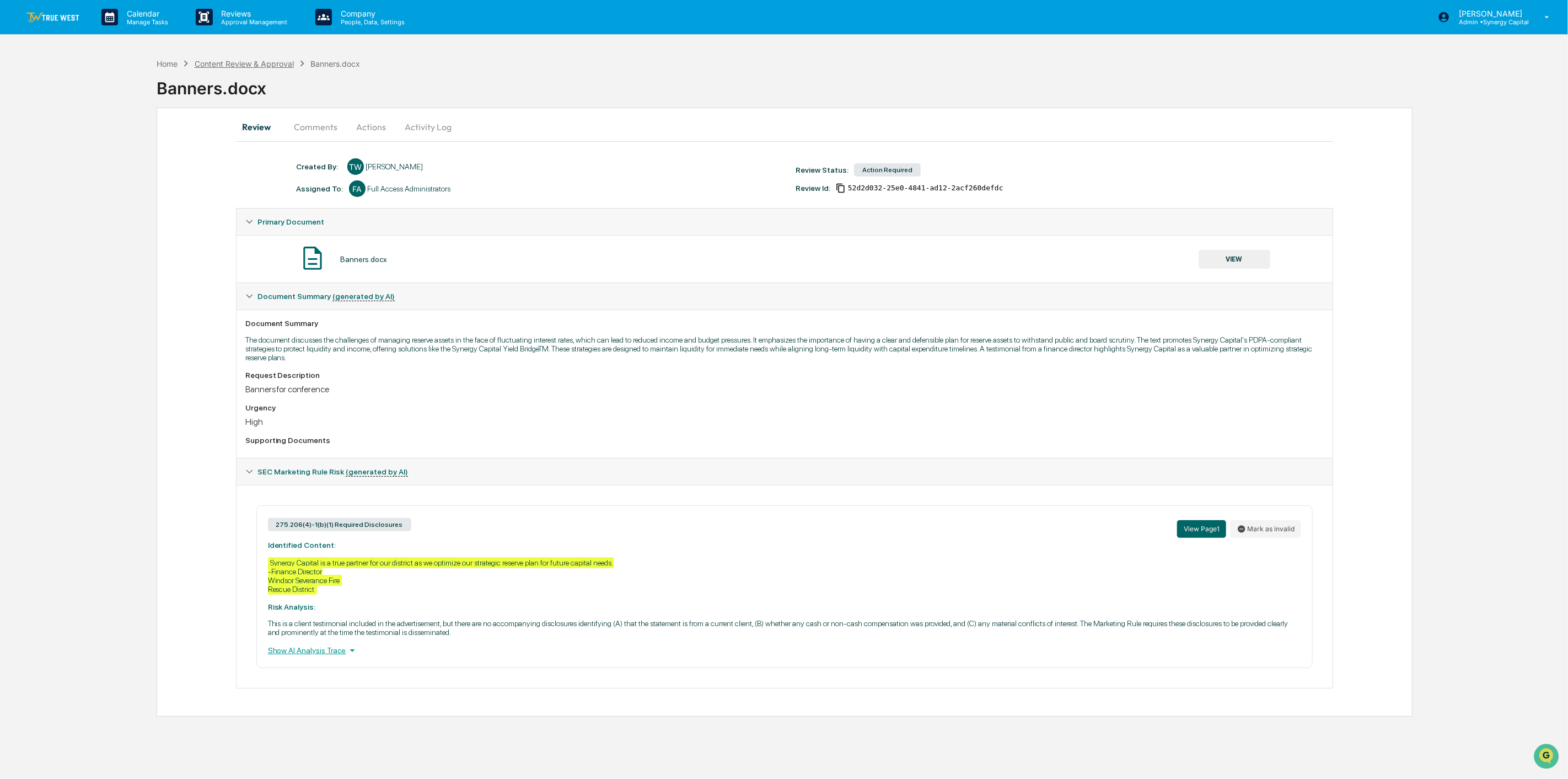
click at [256, 63] on div "Content Review & Approval" at bounding box center [244, 63] width 99 height 10
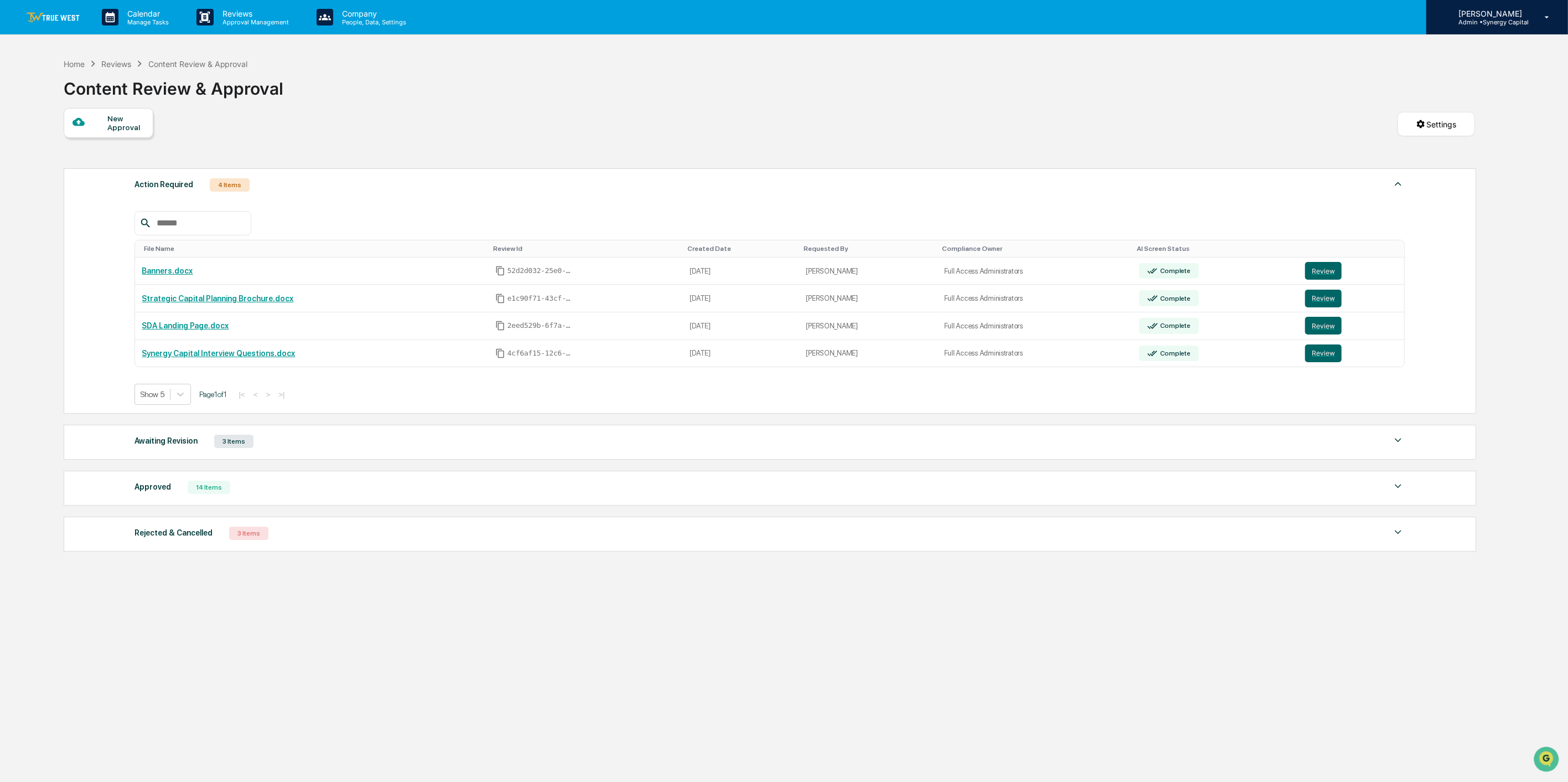
click at [1503, 27] on div "Tracy Powell Warne Admin • Synergy Capital" at bounding box center [1497, 17] width 142 height 34
click at [1480, 50] on li "User settings" at bounding box center [1488, 49] width 155 height 21
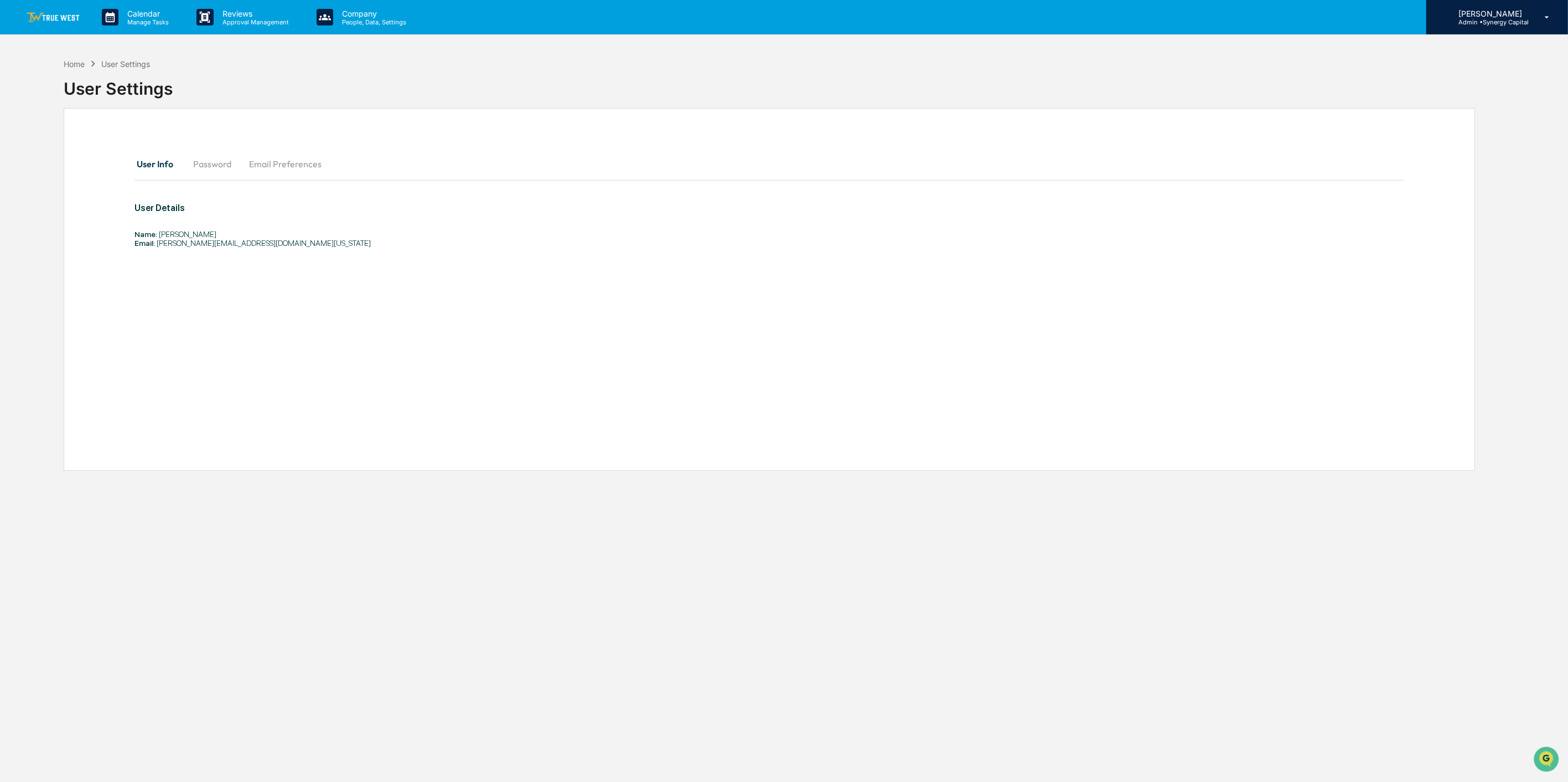
click at [1498, 13] on p "[PERSON_NAME]" at bounding box center [1489, 13] width 79 height 10
click at [1464, 102] on li "Switch to User view..." at bounding box center [1488, 99] width 155 height 21
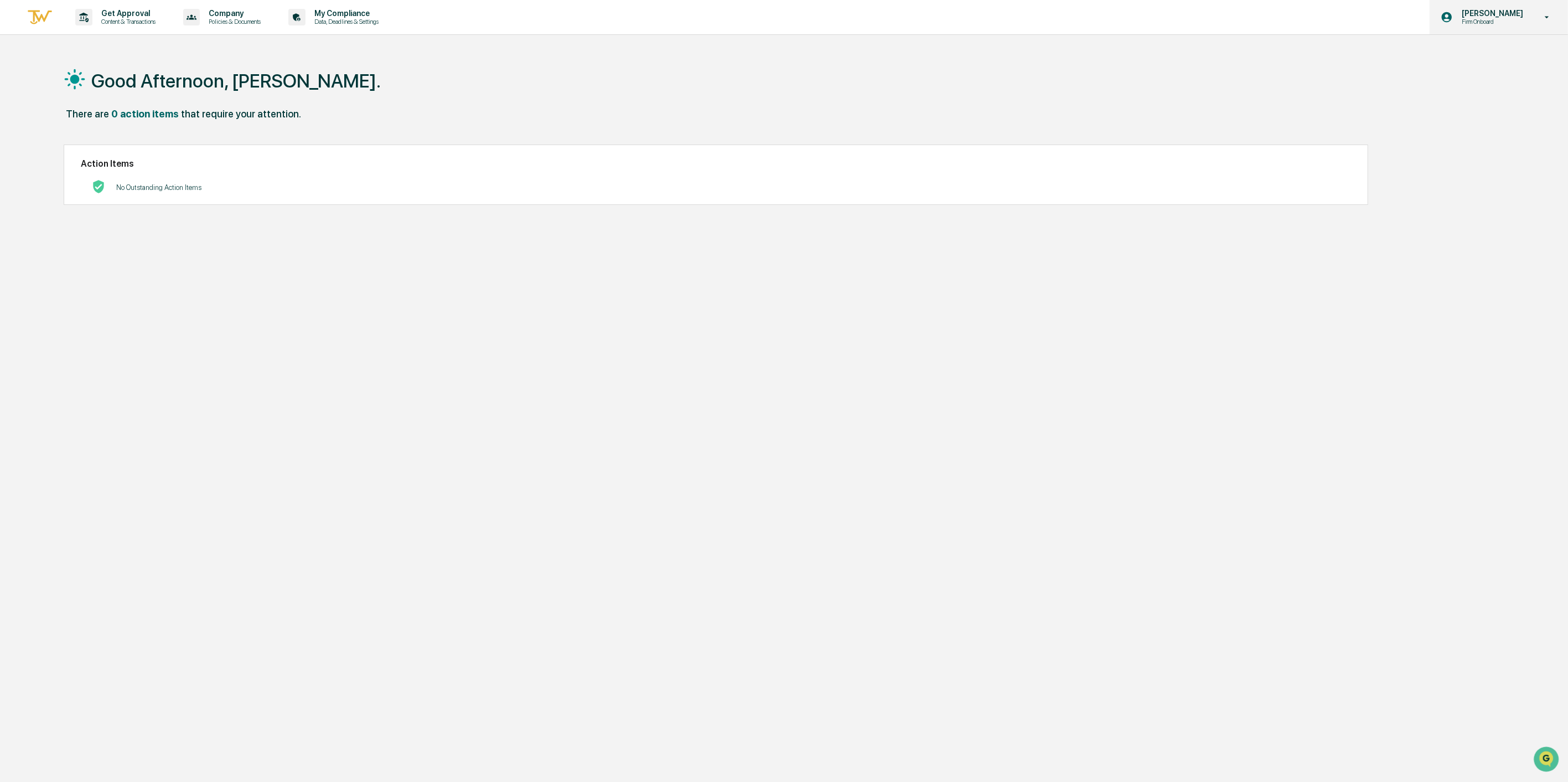
click at [1503, 22] on p "Firm Onboard" at bounding box center [1490, 21] width 76 height 7
click at [1493, 51] on li "Switch to Admin view..." at bounding box center [1488, 56] width 155 height 21
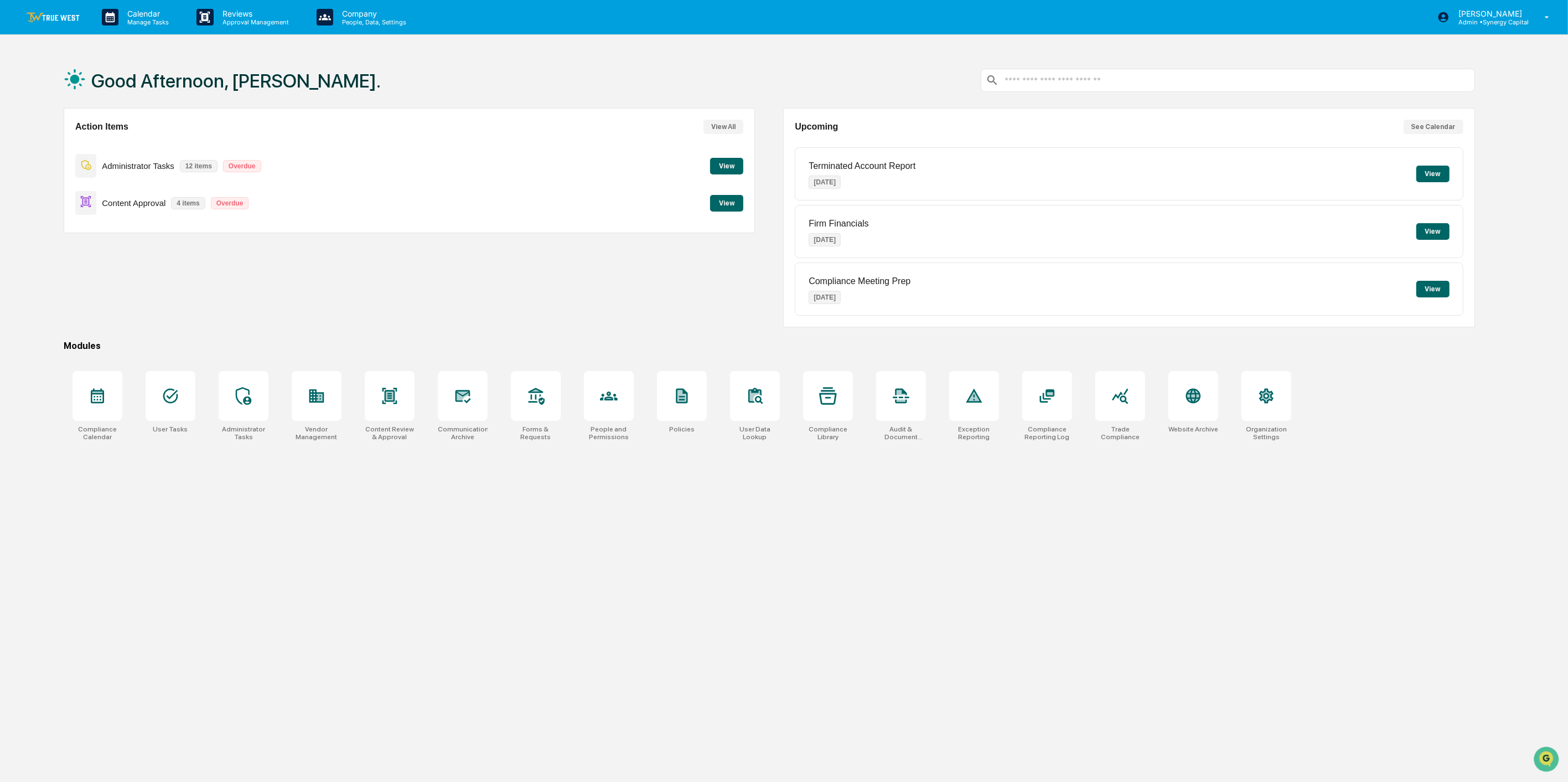
click at [729, 200] on button "View" at bounding box center [726, 203] width 33 height 16
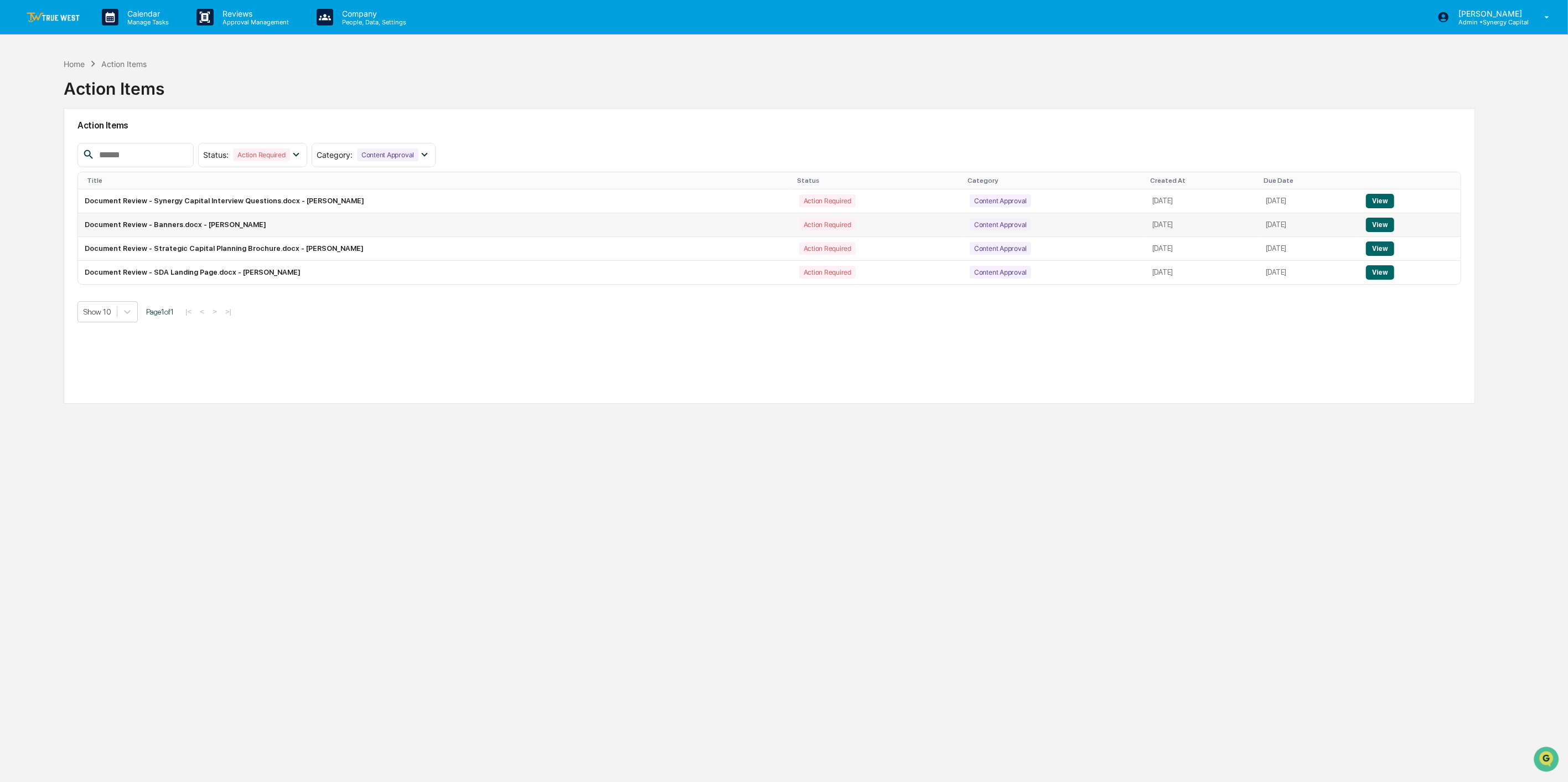
click at [1390, 226] on button "View" at bounding box center [1380, 224] width 28 height 14
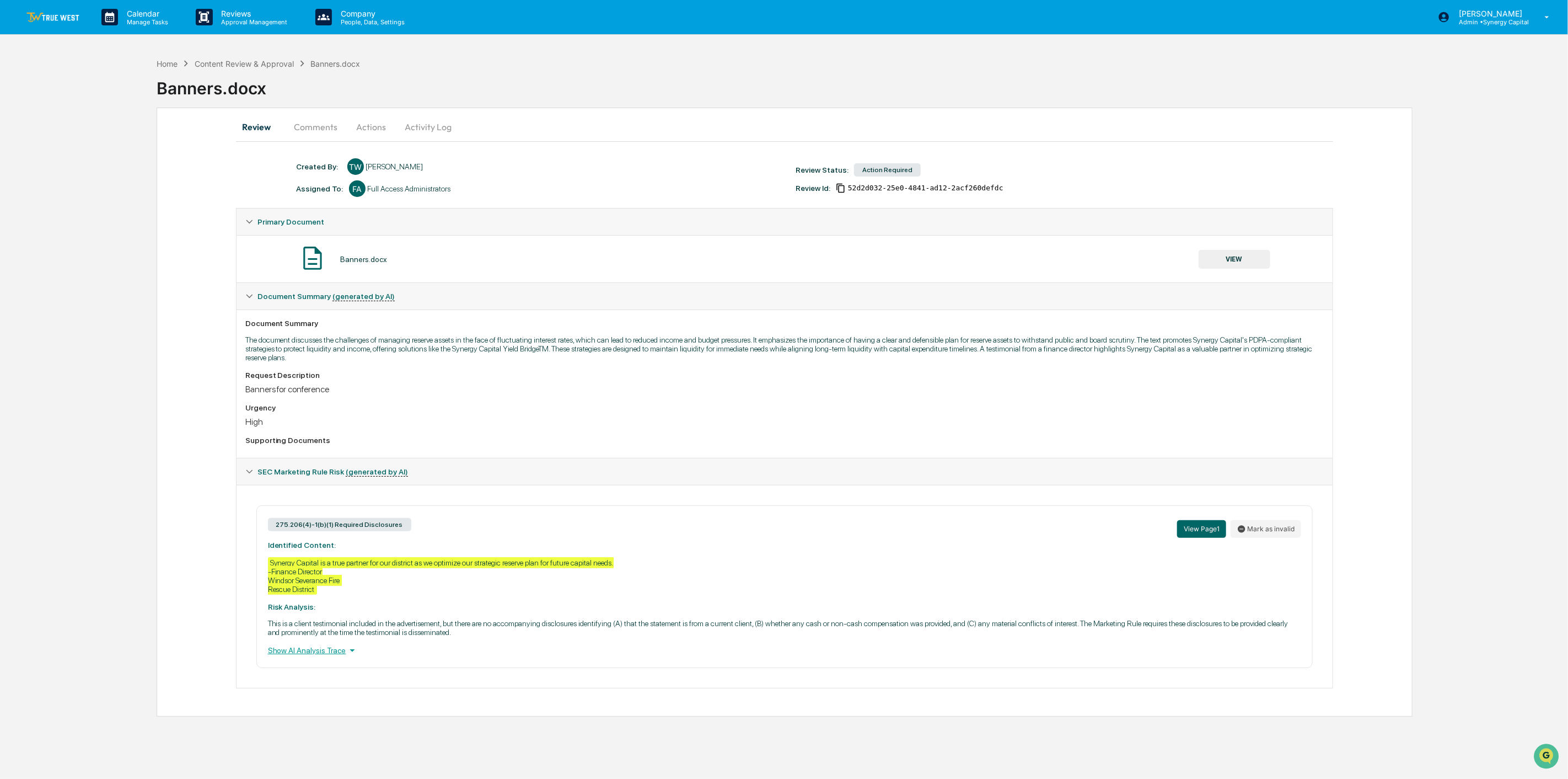
click at [330, 127] on button "Comments" at bounding box center [316, 127] width 61 height 27
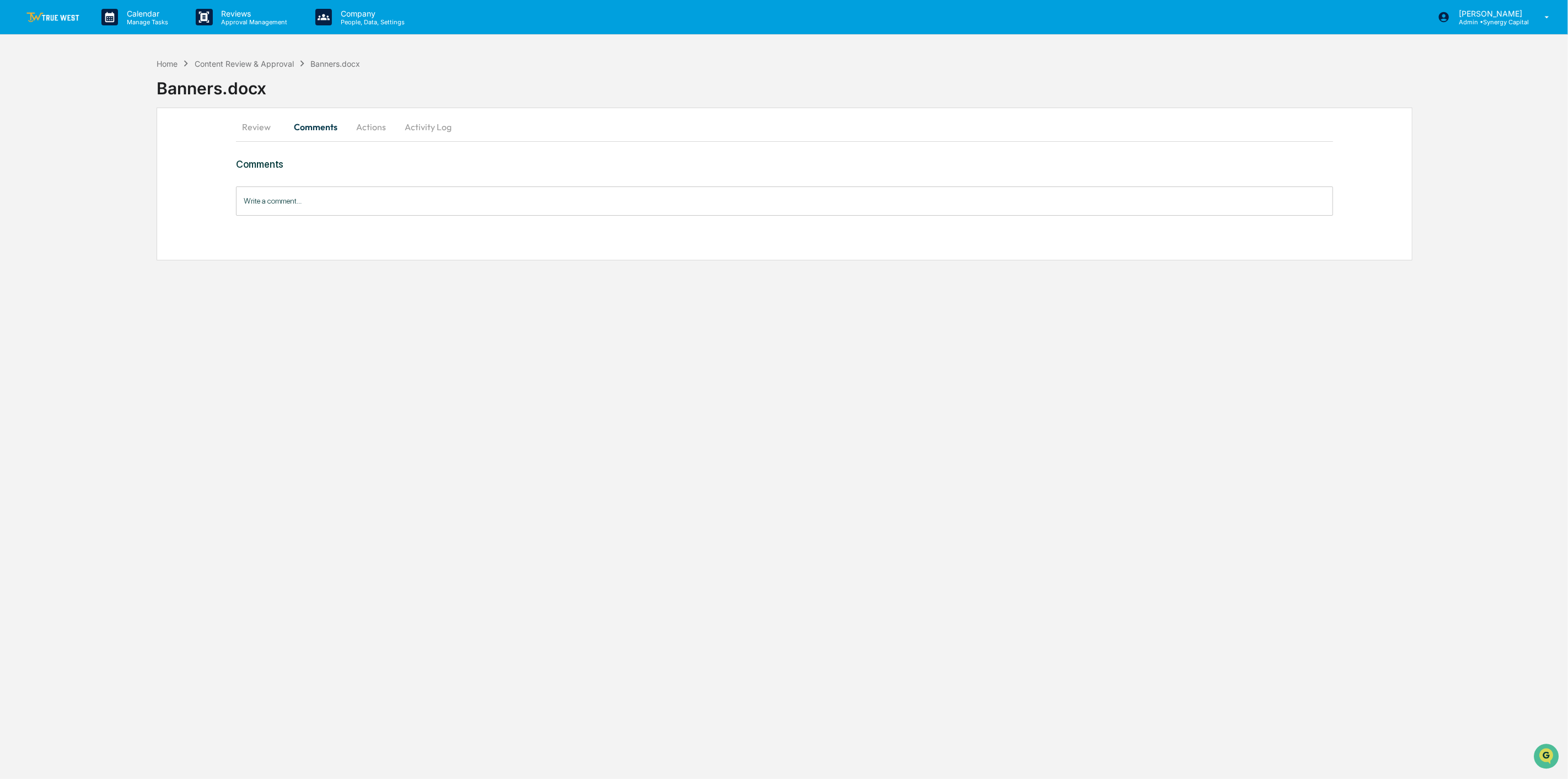
click at [377, 129] on button "Actions" at bounding box center [371, 127] width 49 height 27
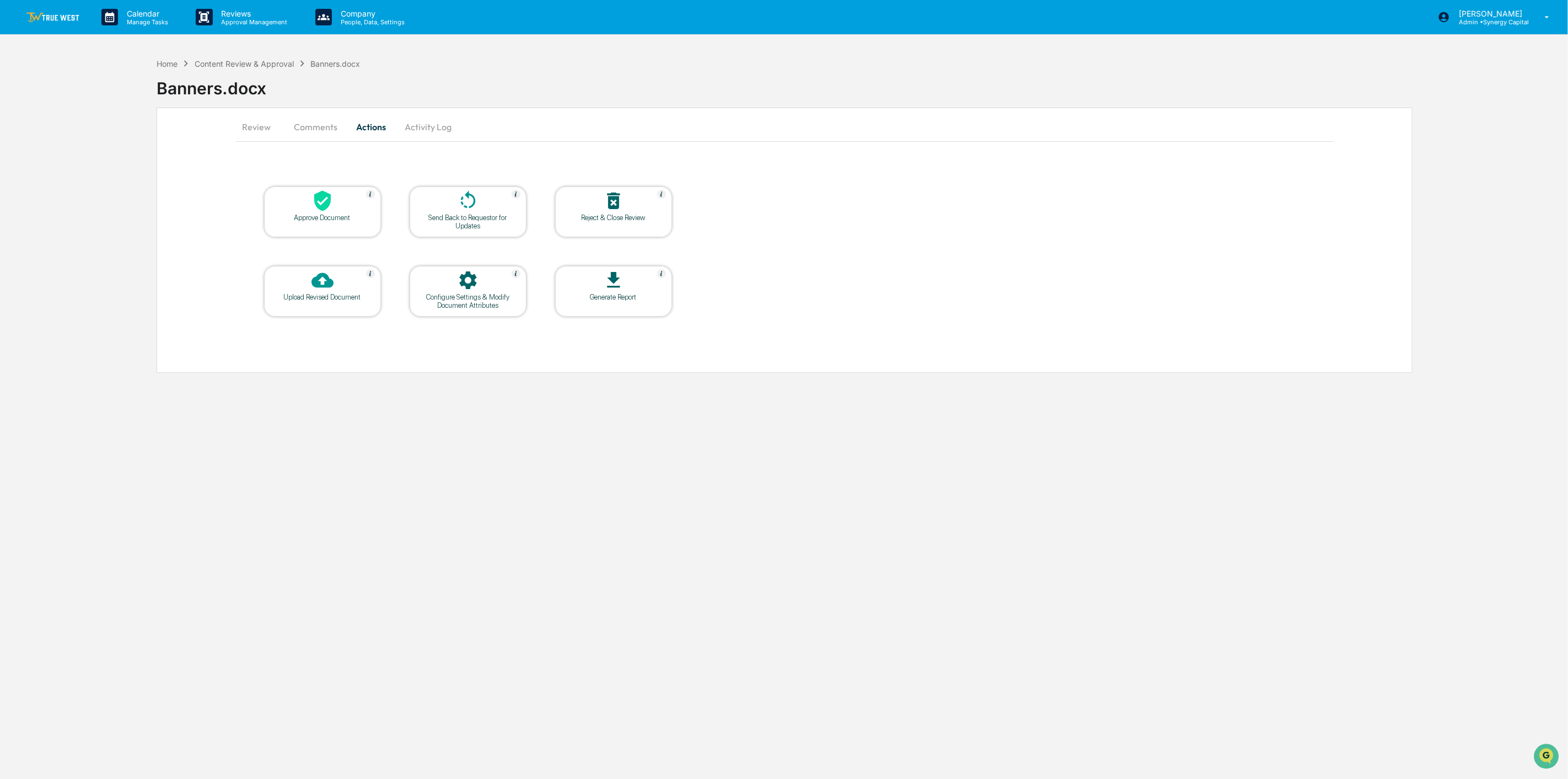
click at [456, 205] on div at bounding box center [469, 201] width 111 height 24
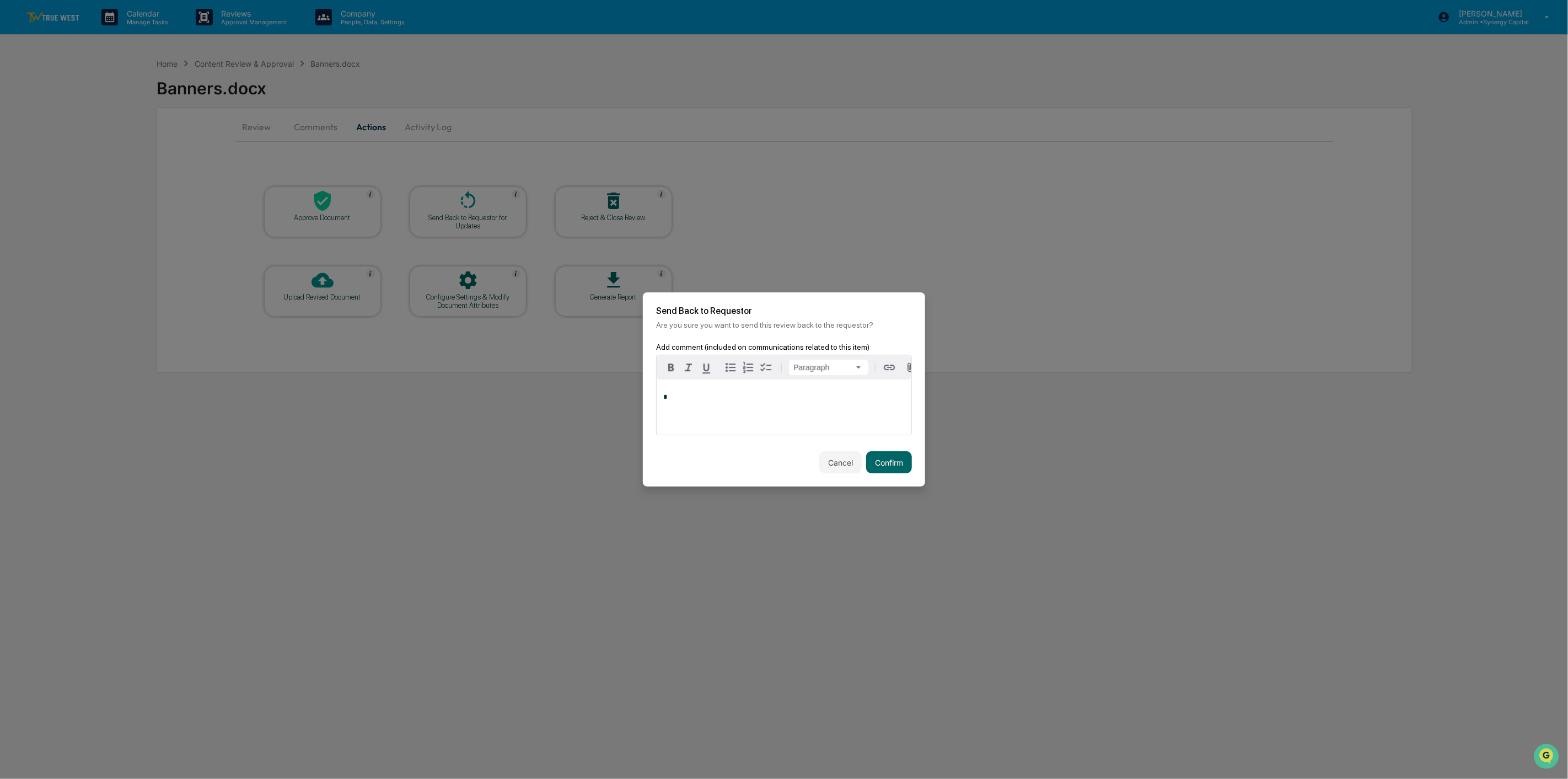
click at [742, 401] on p "*" at bounding box center [784, 397] width 242 height 7
click at [888, 456] on button "Confirm" at bounding box center [889, 462] width 46 height 22
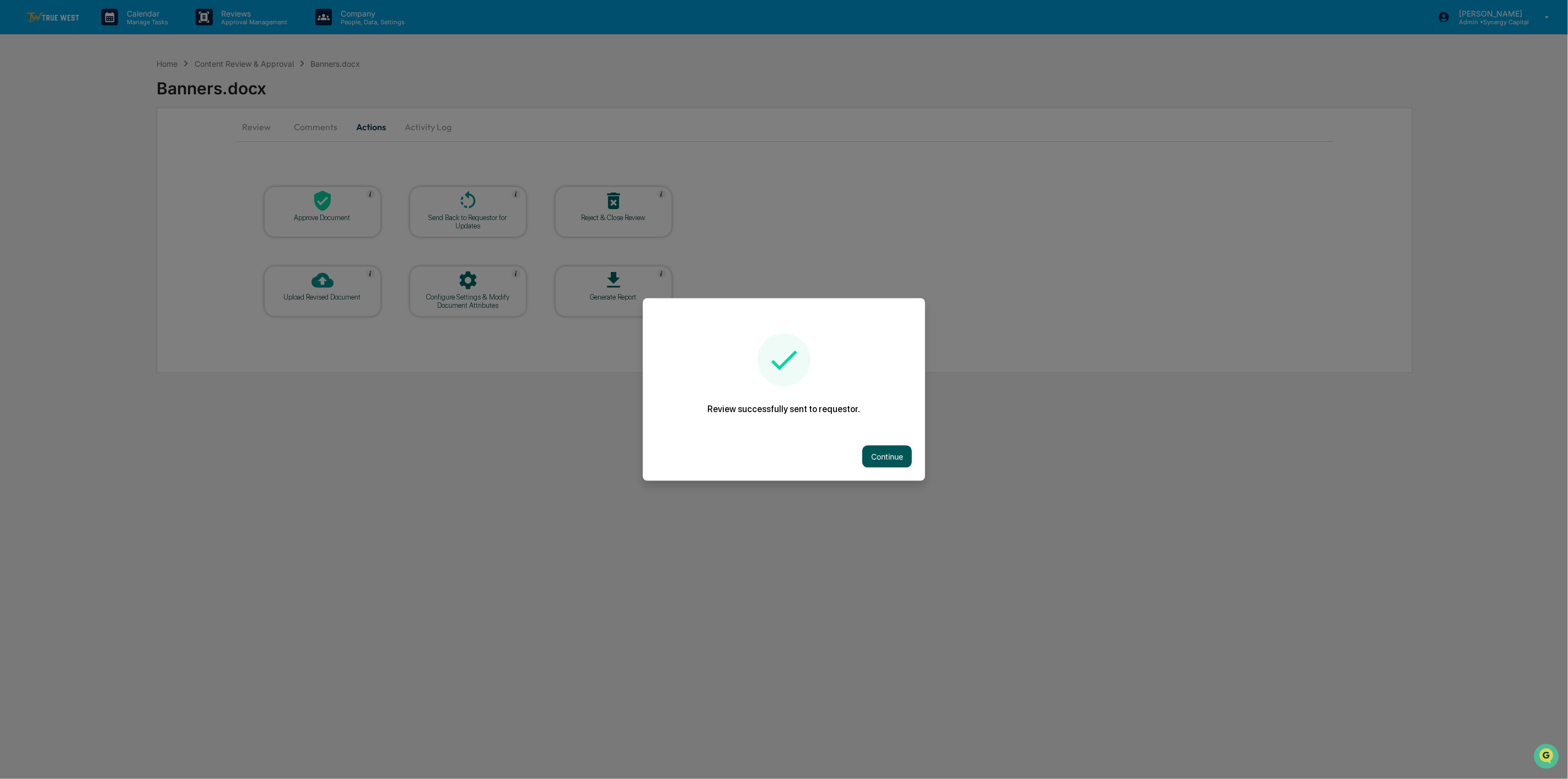
click at [884, 457] on button "Continue" at bounding box center [886, 457] width 49 height 22
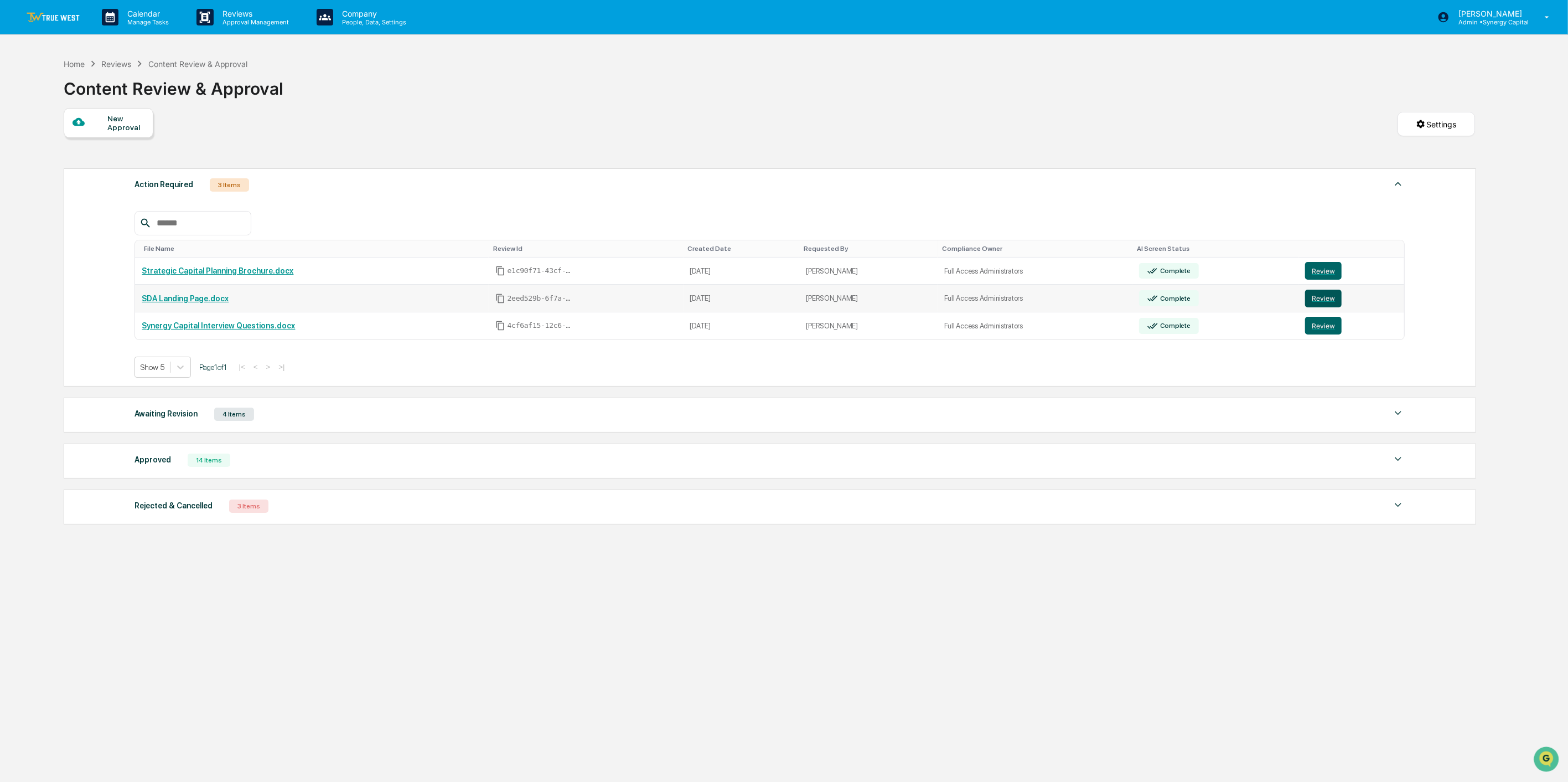
click at [1323, 303] on button "Review" at bounding box center [1323, 298] width 36 height 18
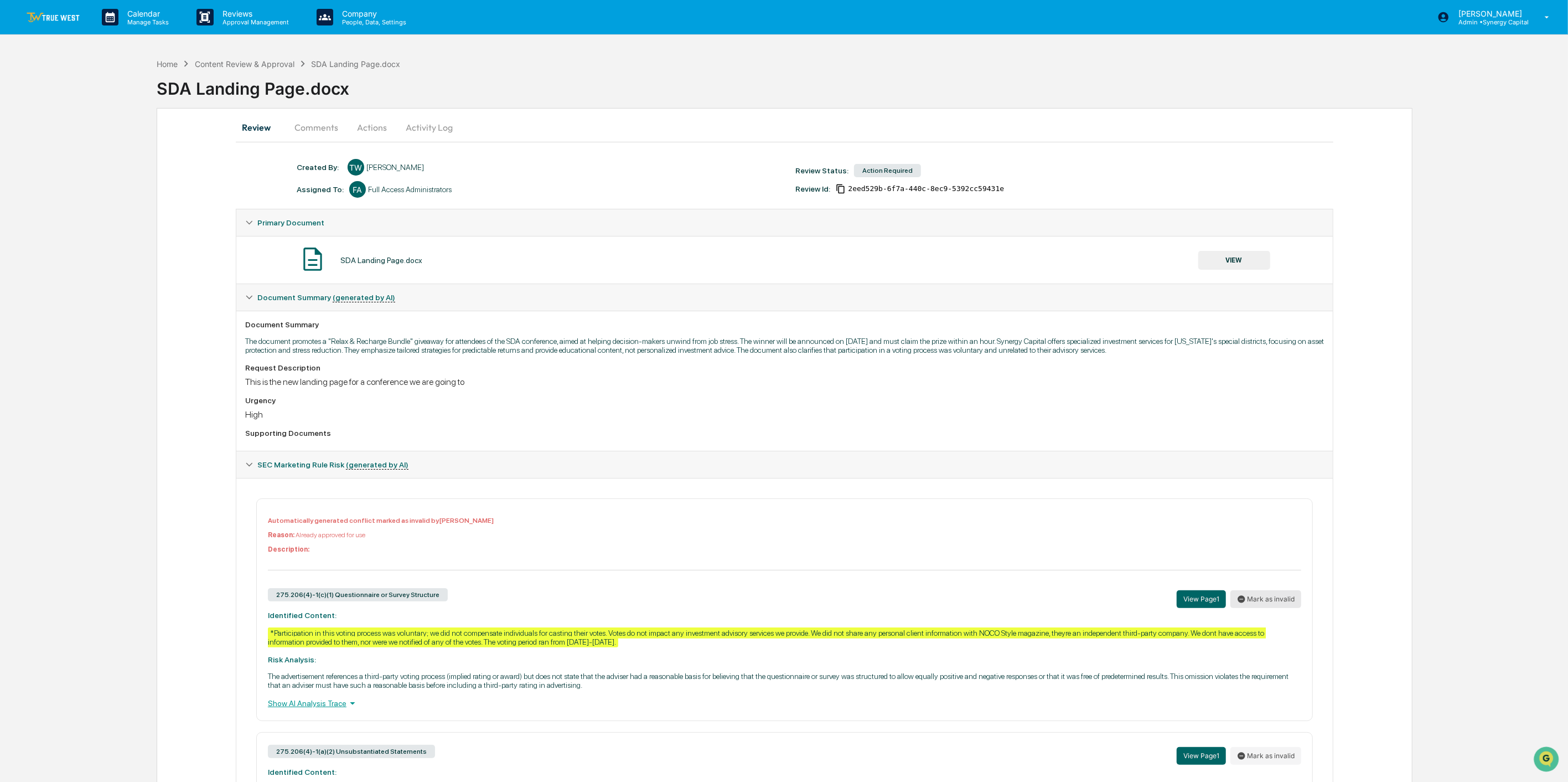
click at [1281, 602] on button "Mark as invalid" at bounding box center [1266, 599] width 71 height 18
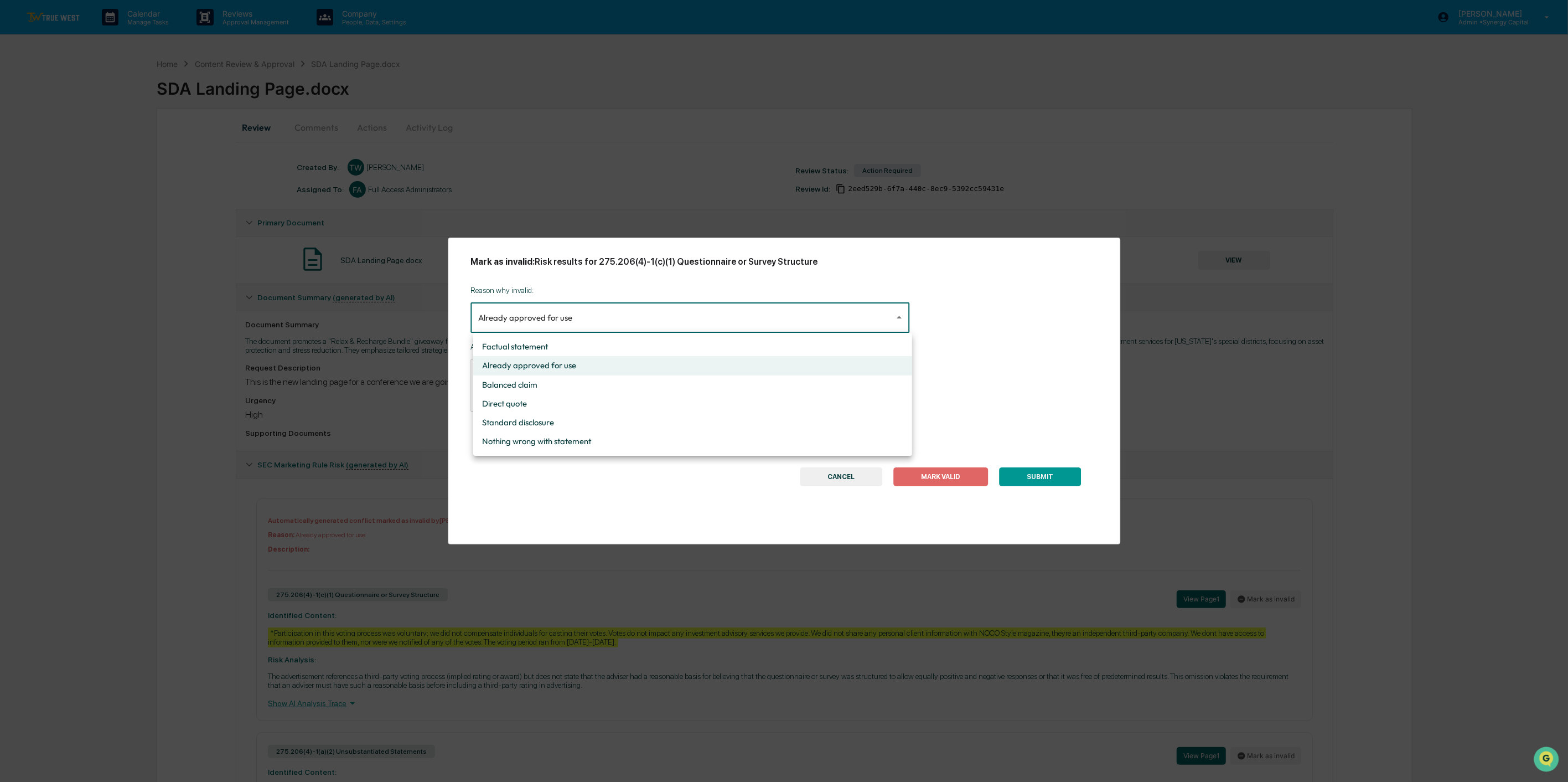
click at [632, 316] on body "Calendar Manage Tasks Reviews Approval Management Company People, Data, Setting…" at bounding box center [784, 454] width 1568 height 909
click at [1030, 334] on div at bounding box center [787, 391] width 1574 height 782
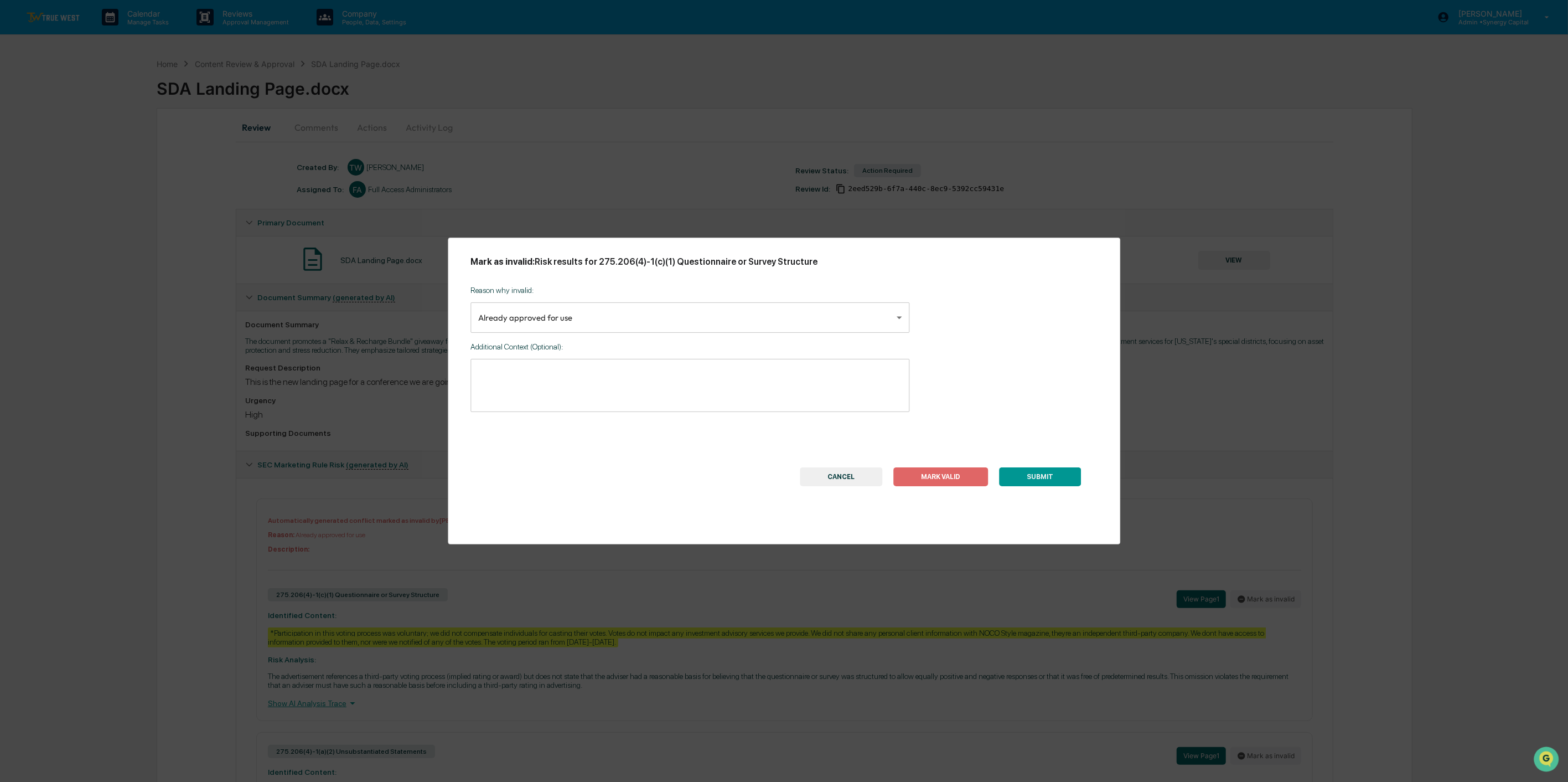
click at [1033, 472] on button "SUBMIT" at bounding box center [1040, 476] width 82 height 18
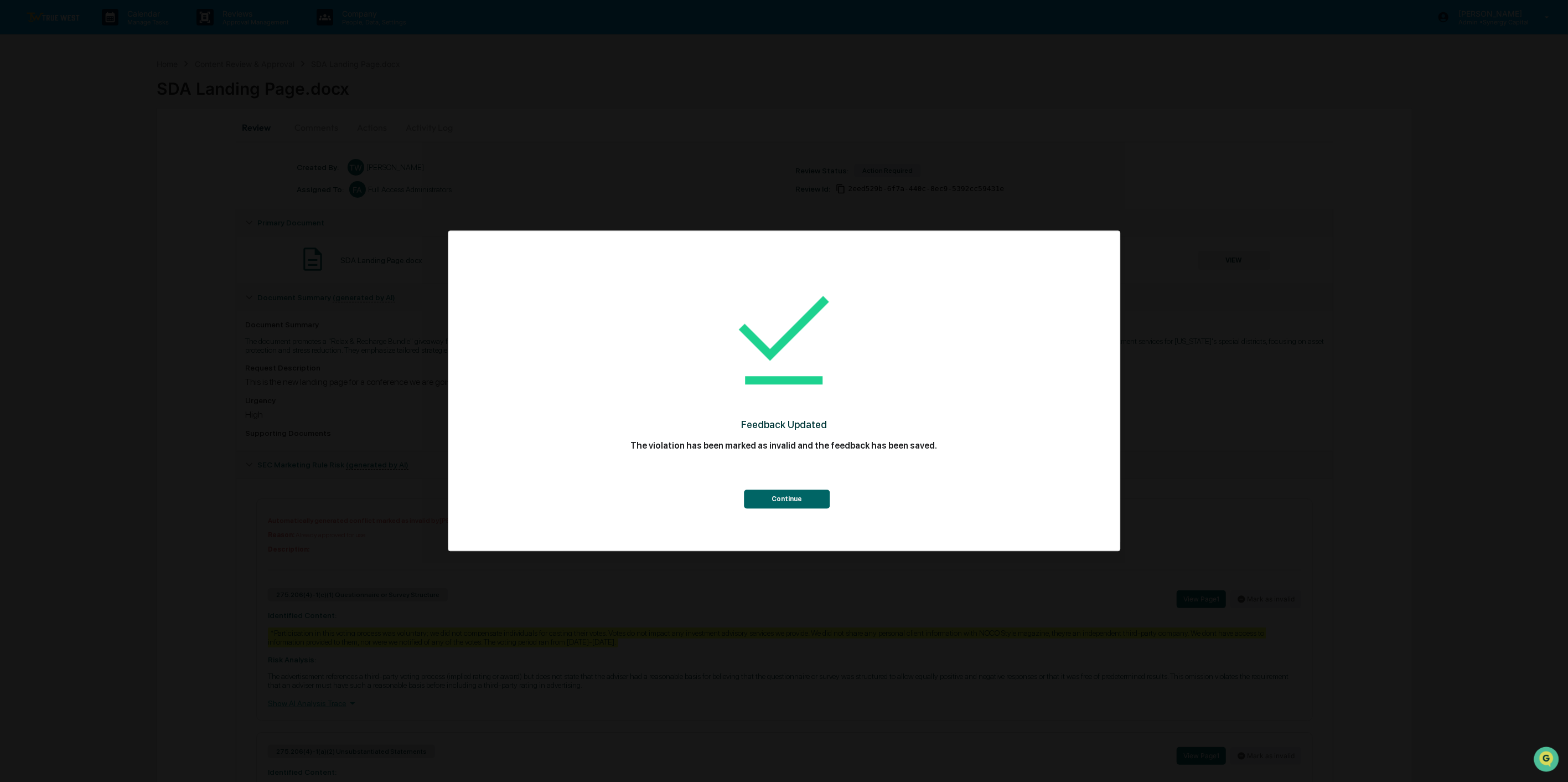
click at [808, 493] on button "Continue" at bounding box center [787, 499] width 86 height 18
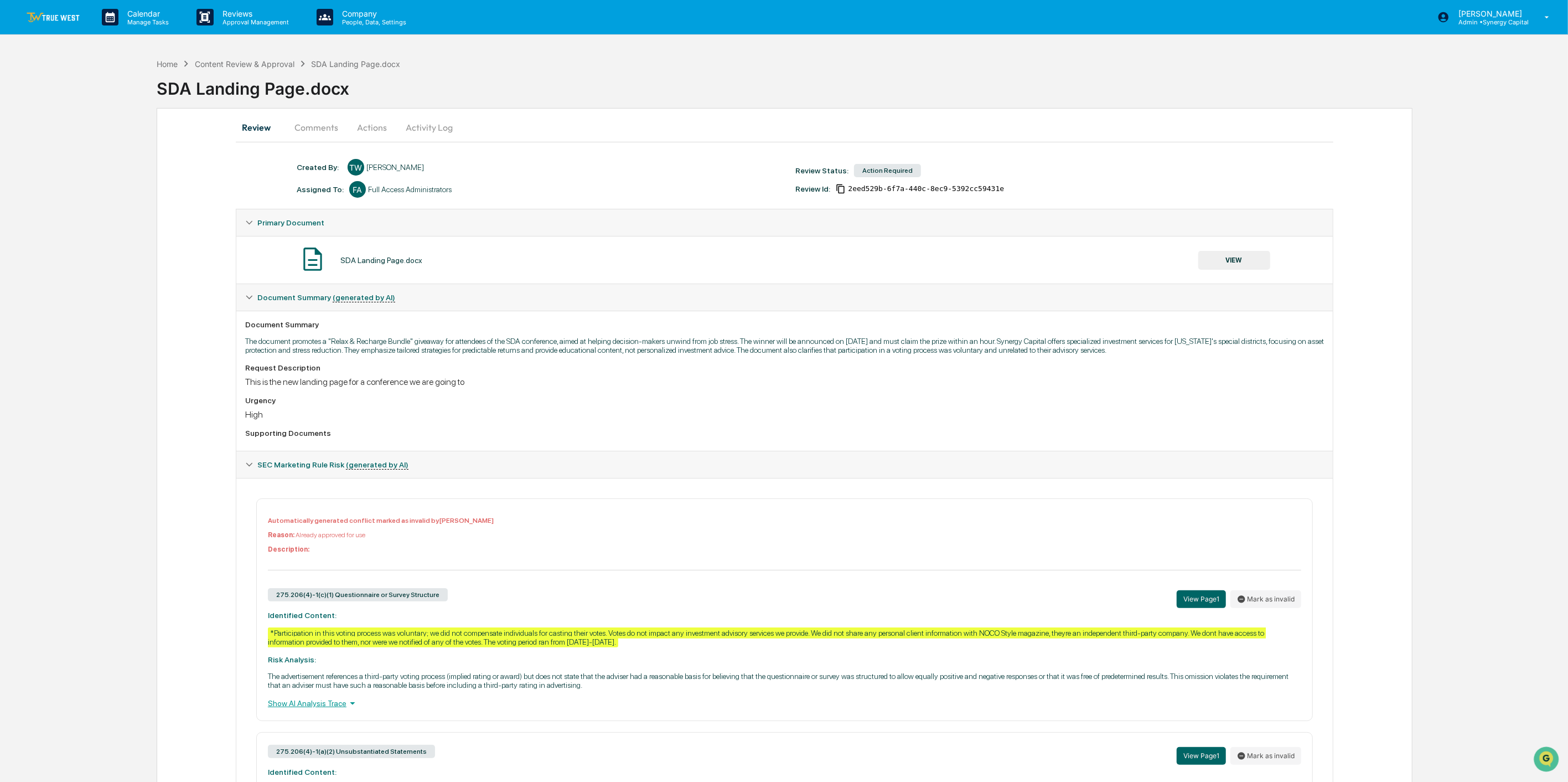
click at [367, 127] on button "Actions" at bounding box center [371, 127] width 50 height 27
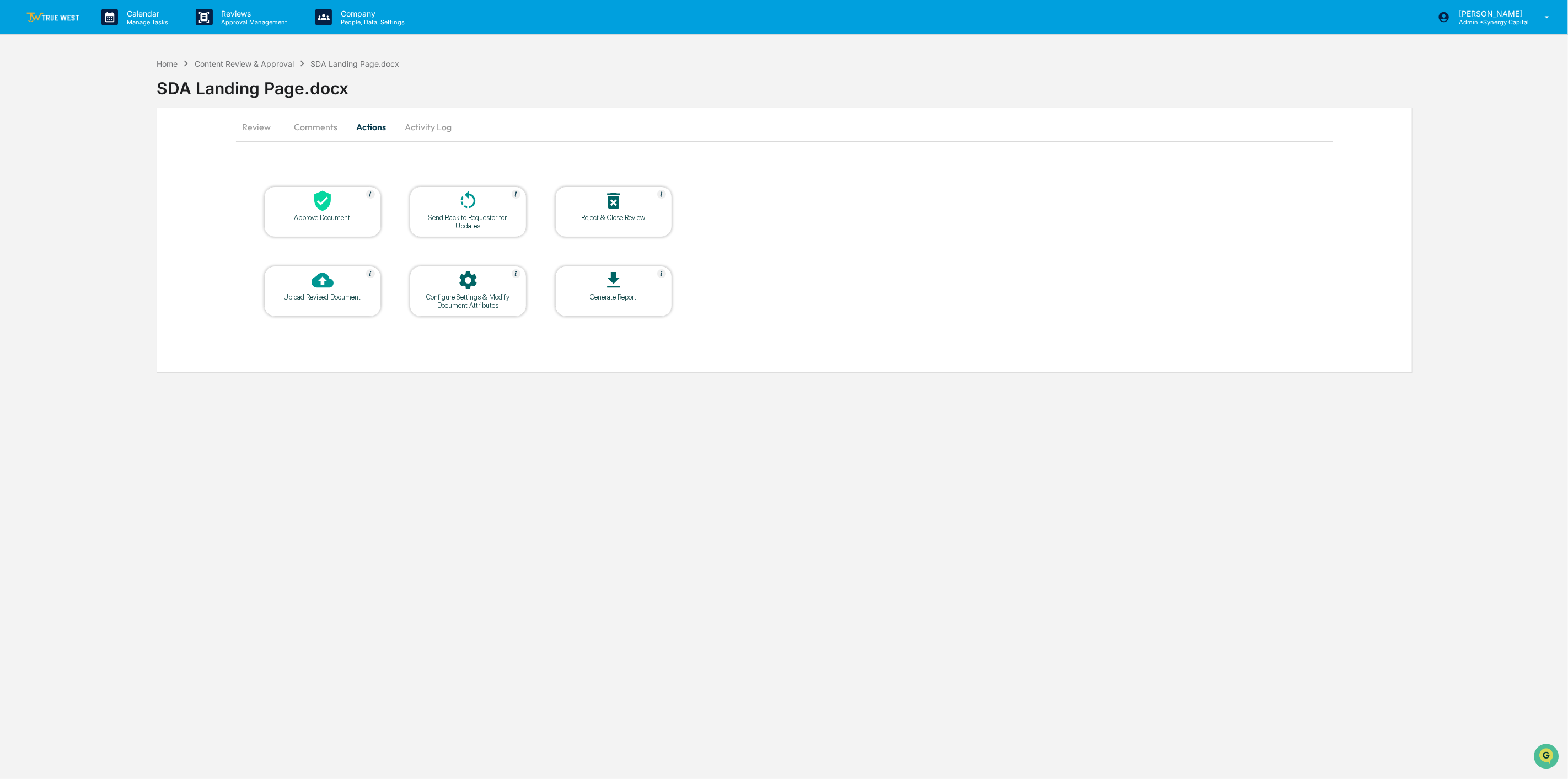
click at [462, 205] on icon at bounding box center [468, 200] width 15 height 18
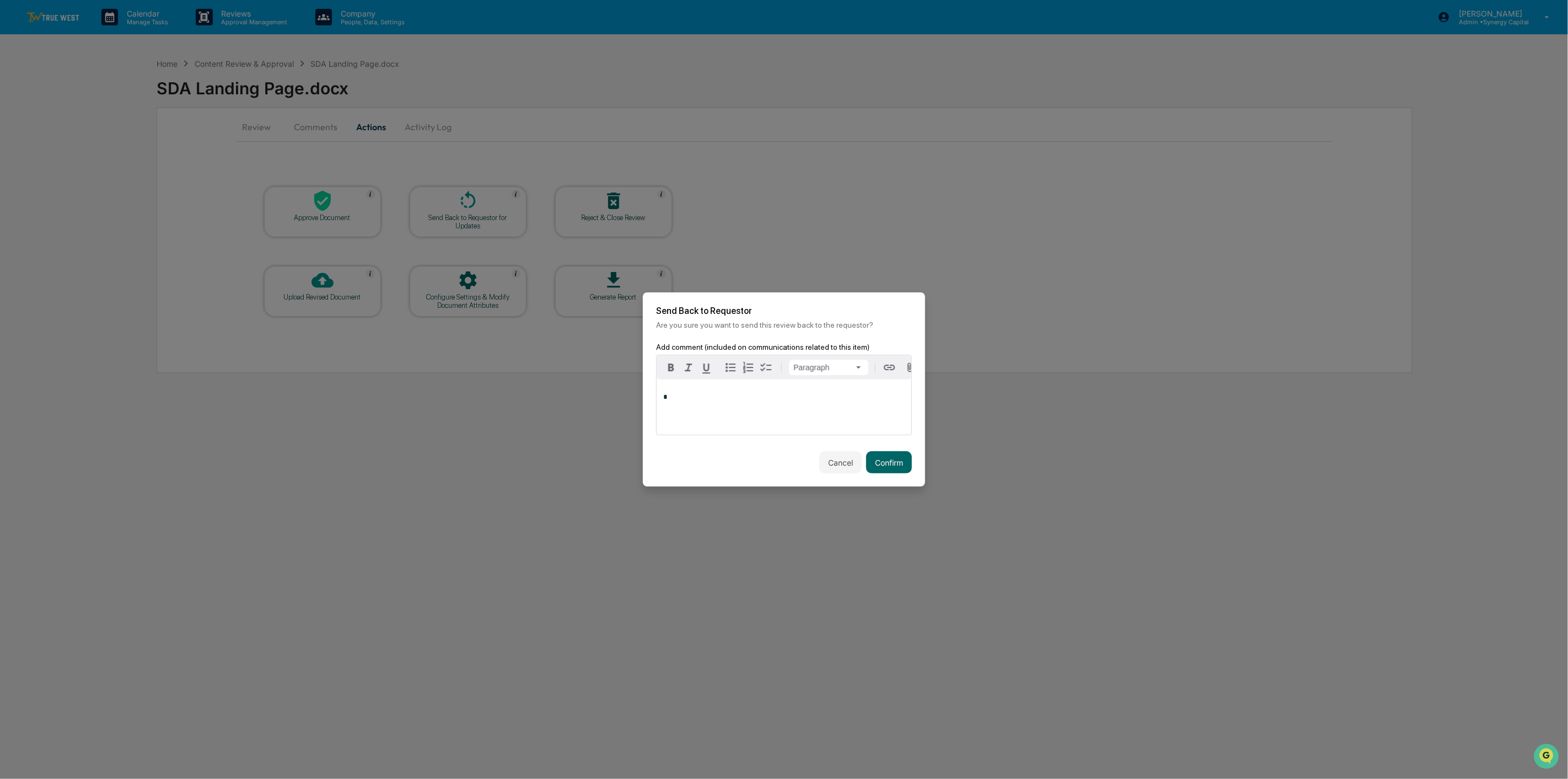
click at [782, 412] on div "*" at bounding box center [784, 407] width 255 height 55
click at [897, 461] on button "Confirm" at bounding box center [889, 462] width 46 height 22
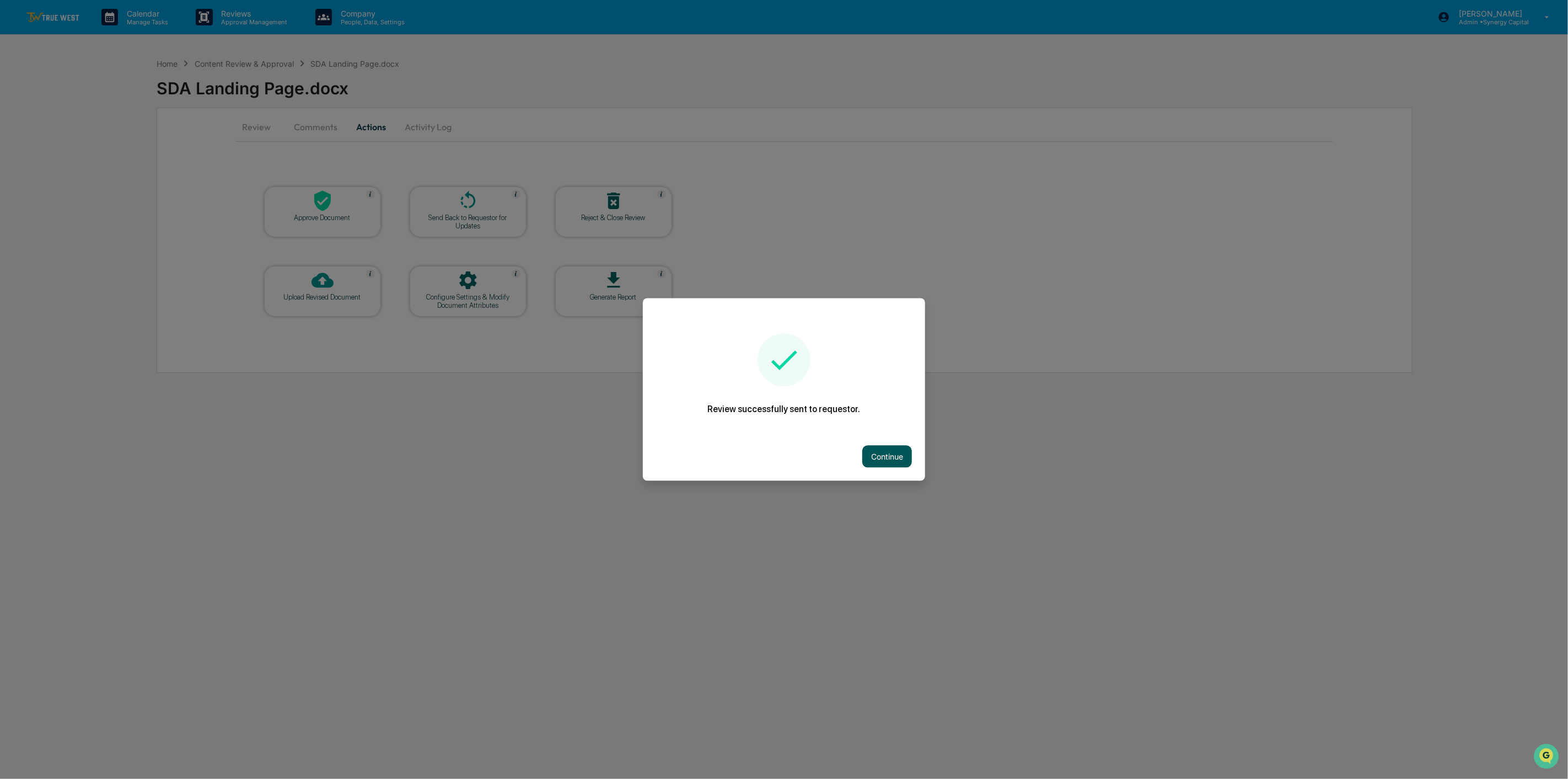
click at [883, 455] on button "Continue" at bounding box center [886, 457] width 49 height 22
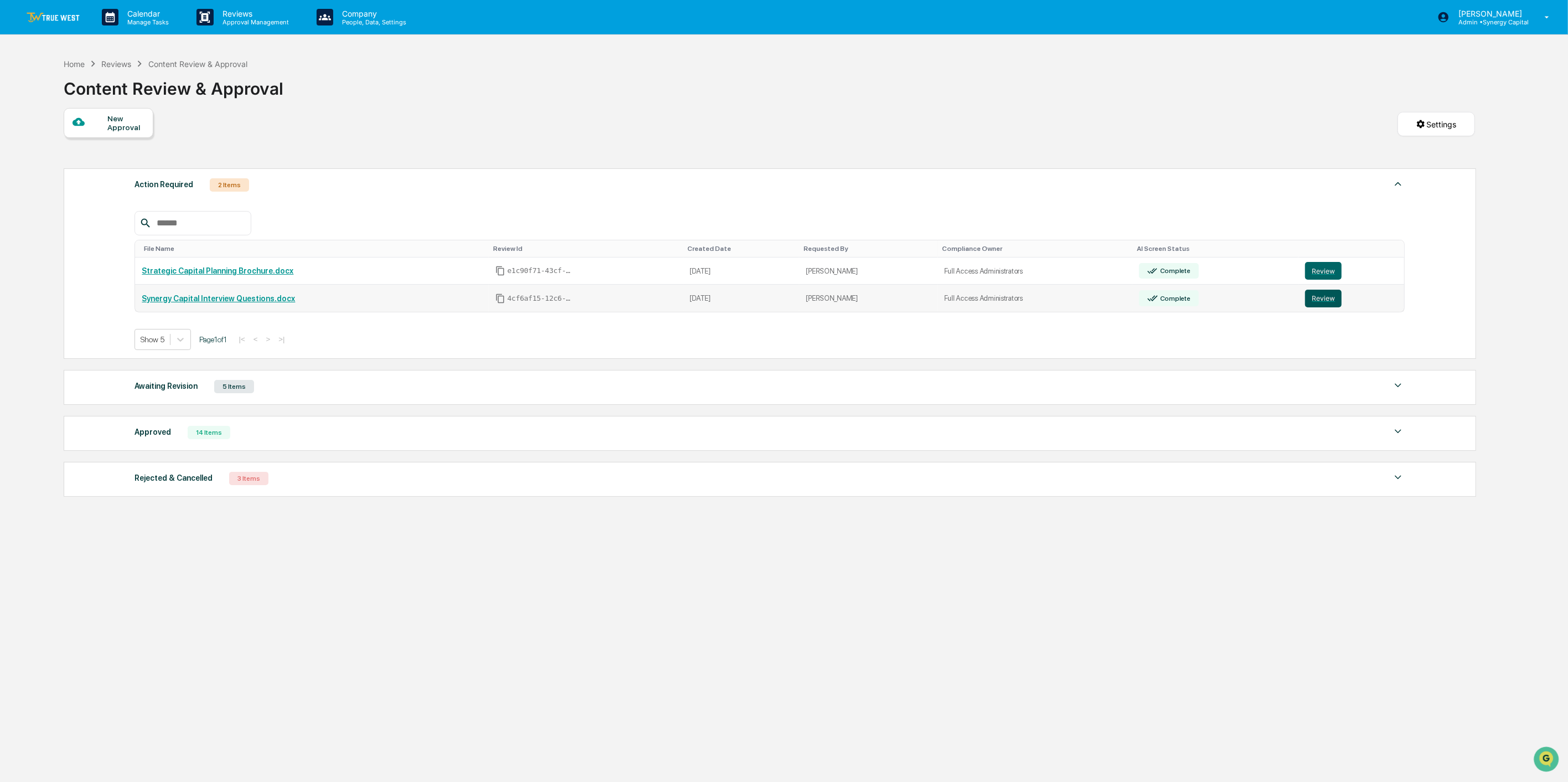
click at [1322, 301] on button "Review" at bounding box center [1323, 298] width 36 height 18
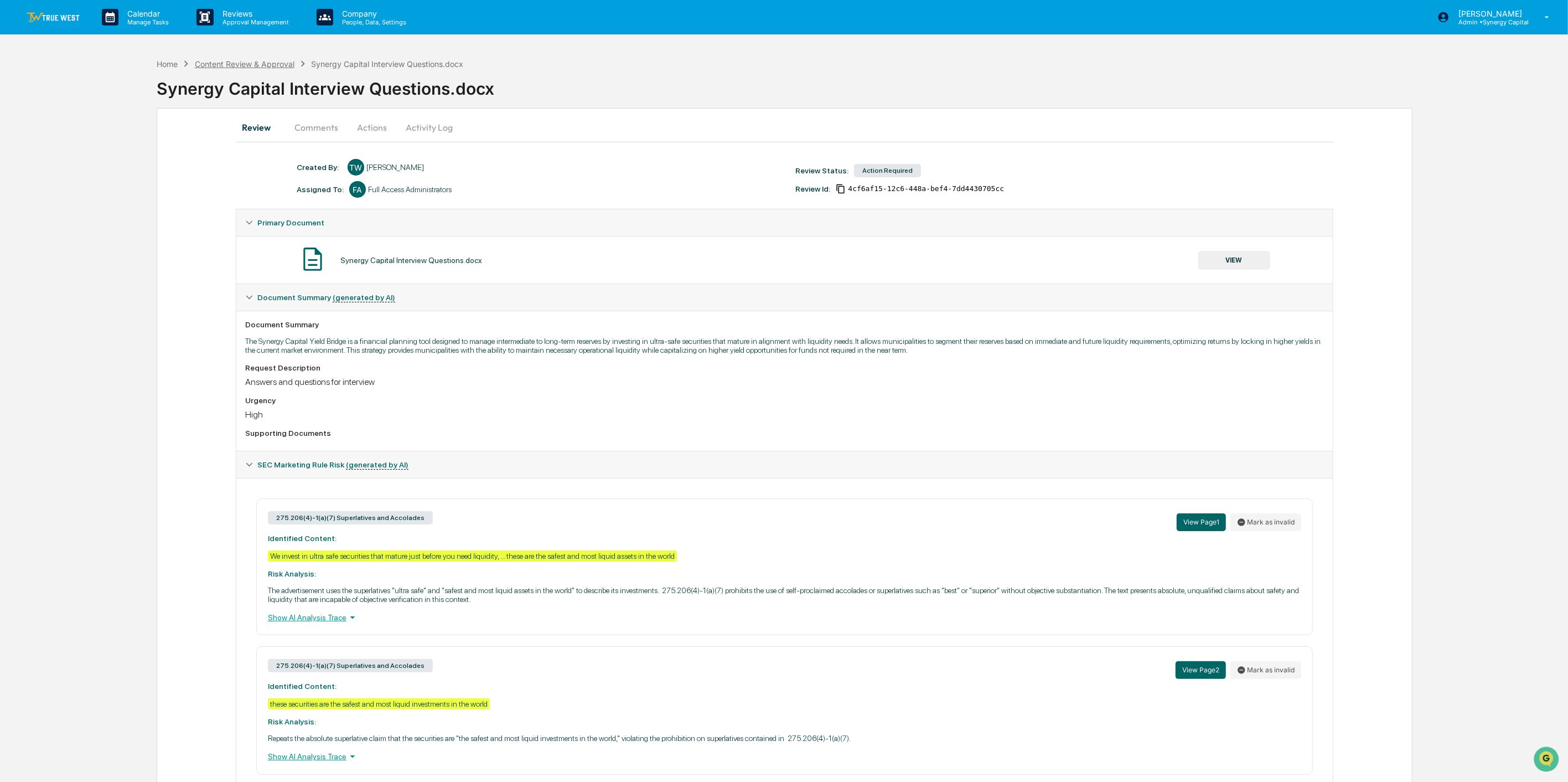
click at [228, 67] on div "Content Review & Approval" at bounding box center [244, 64] width 100 height 10
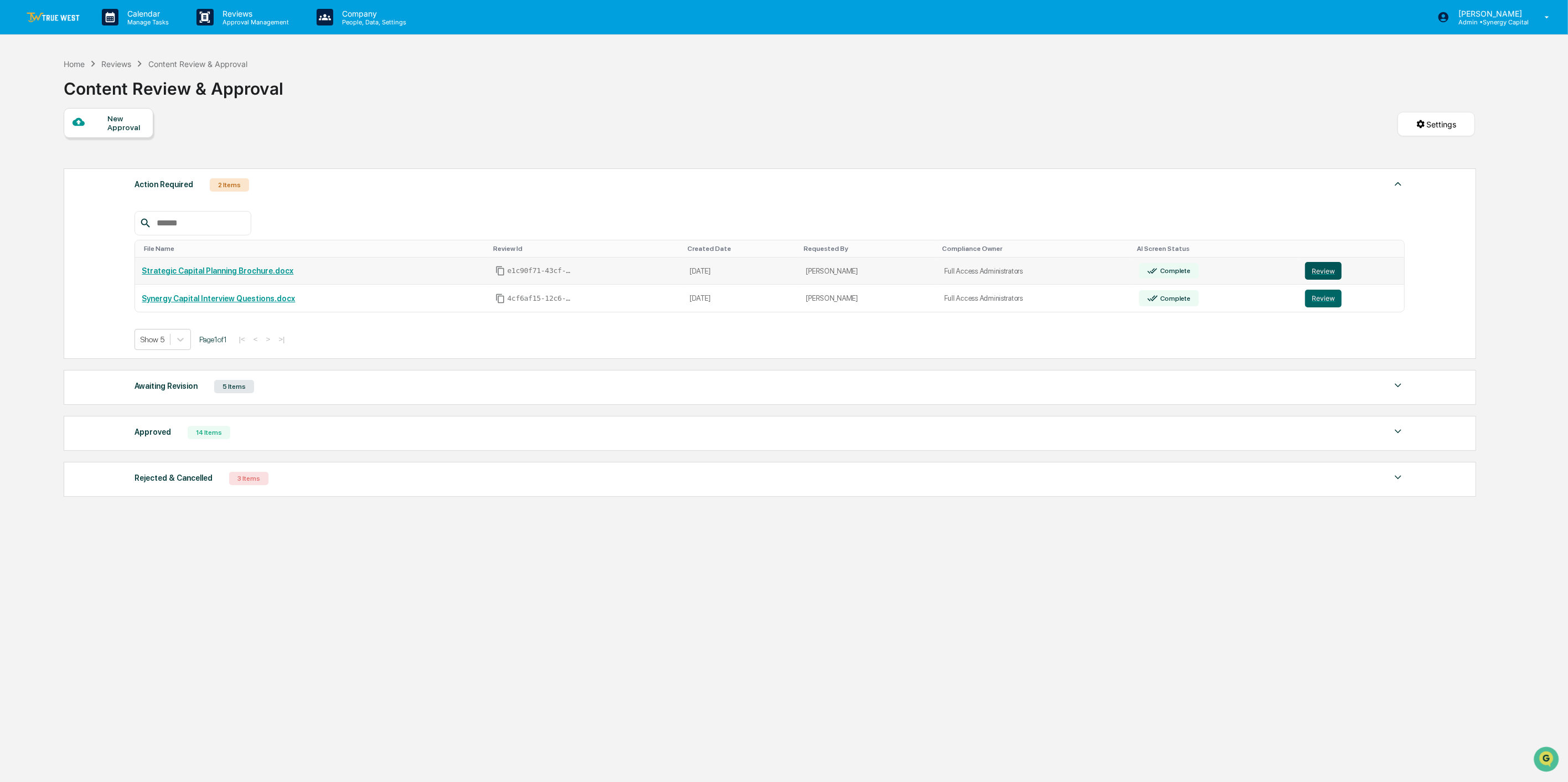
click at [1323, 267] on button "Review" at bounding box center [1323, 271] width 36 height 18
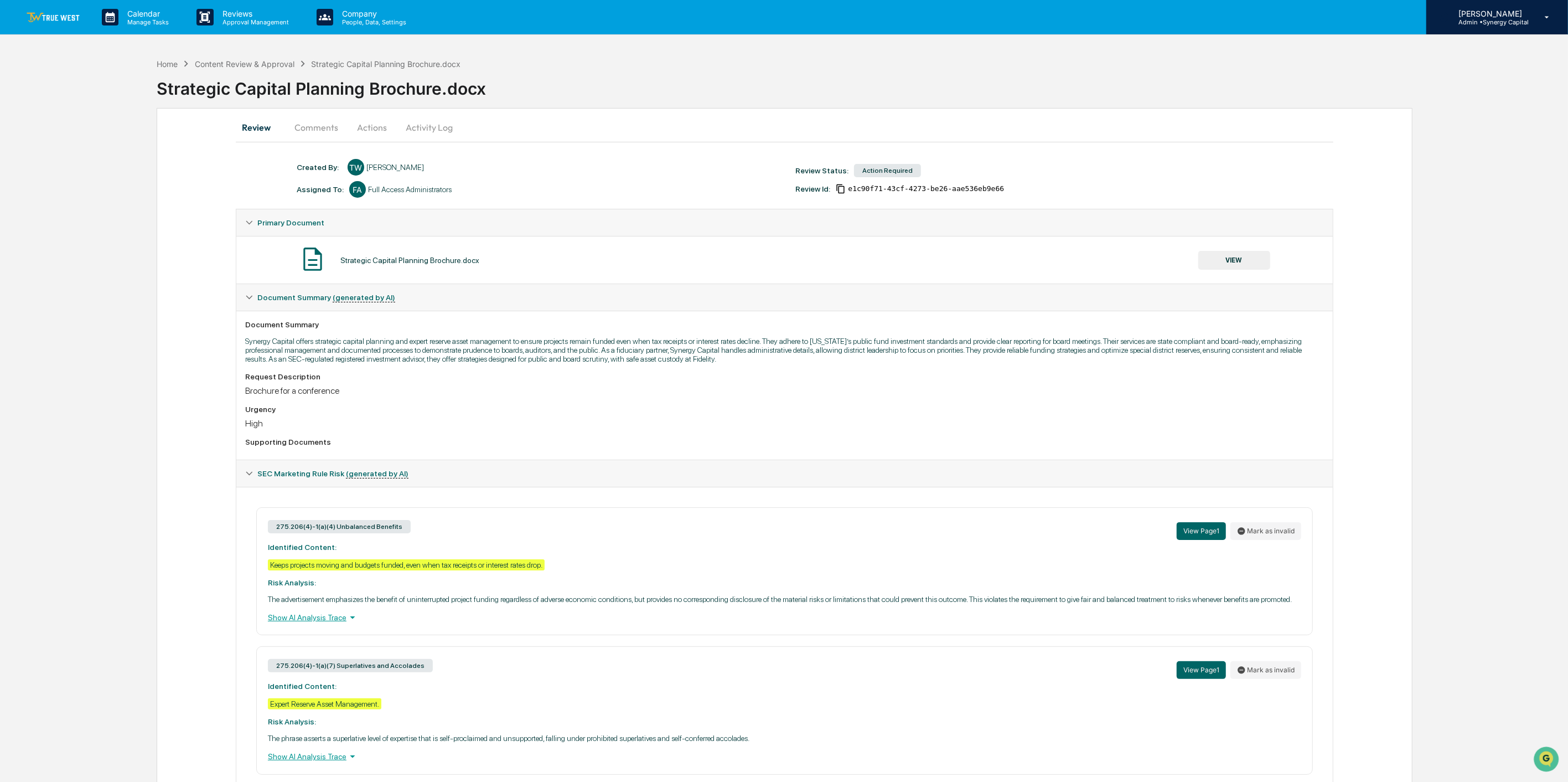
click at [1470, 19] on p "Admin • Synergy Capital" at bounding box center [1489, 22] width 79 height 7
click at [1479, 92] on li "Switch to User view..." at bounding box center [1488, 99] width 155 height 21
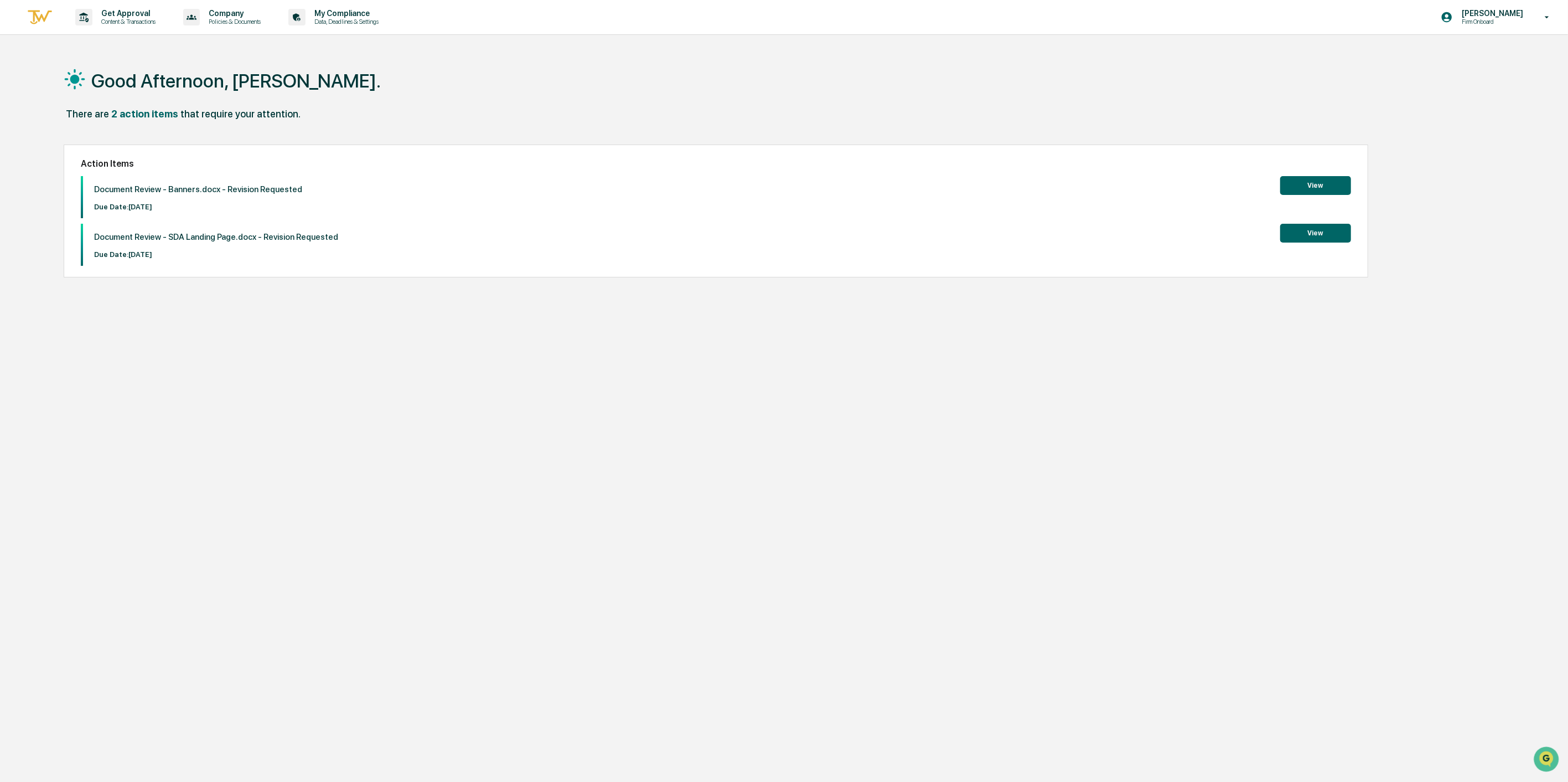
click at [1311, 230] on button "View" at bounding box center [1316, 232] width 71 height 18
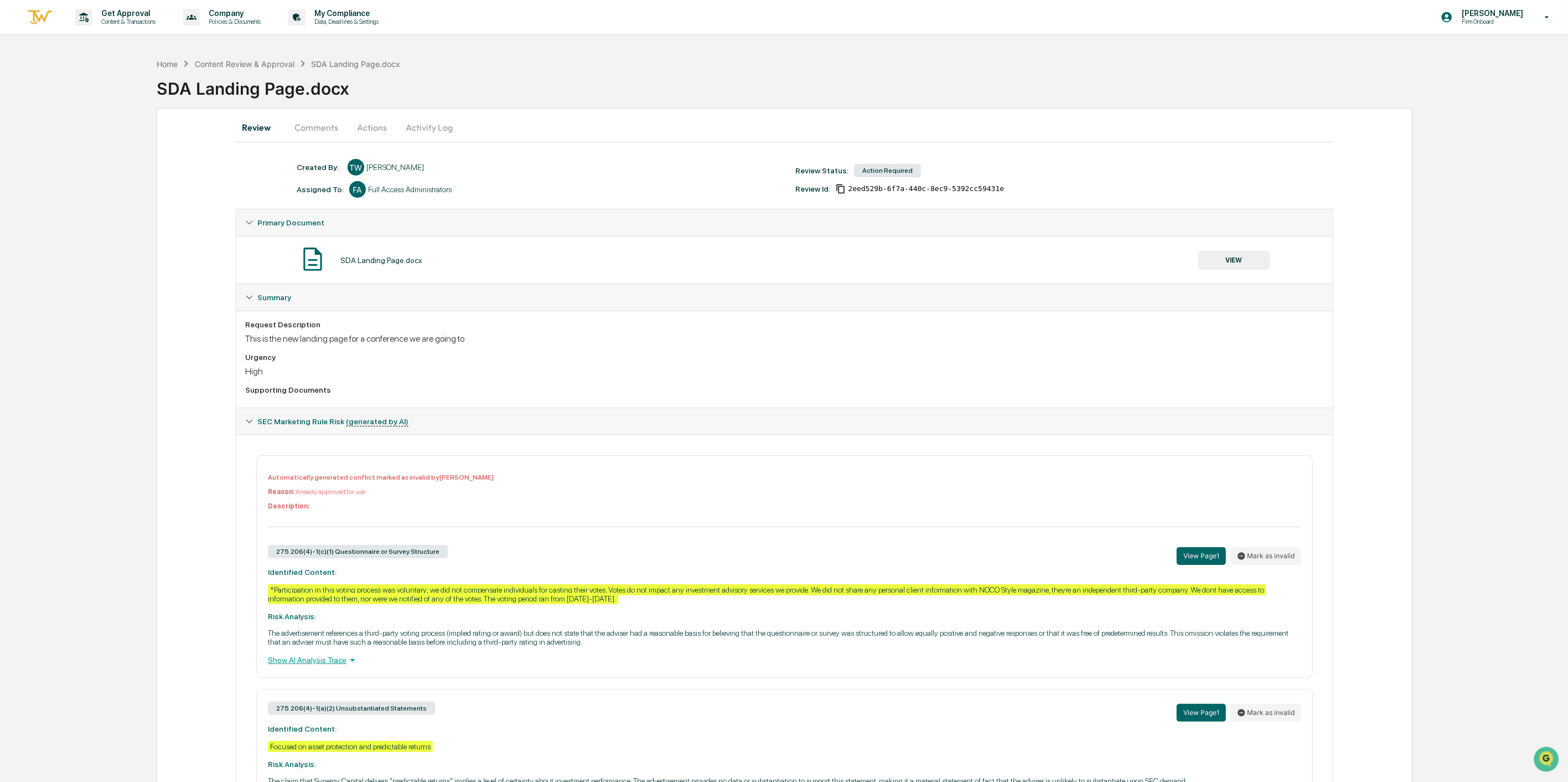
click at [314, 125] on button "Comments" at bounding box center [316, 127] width 61 height 27
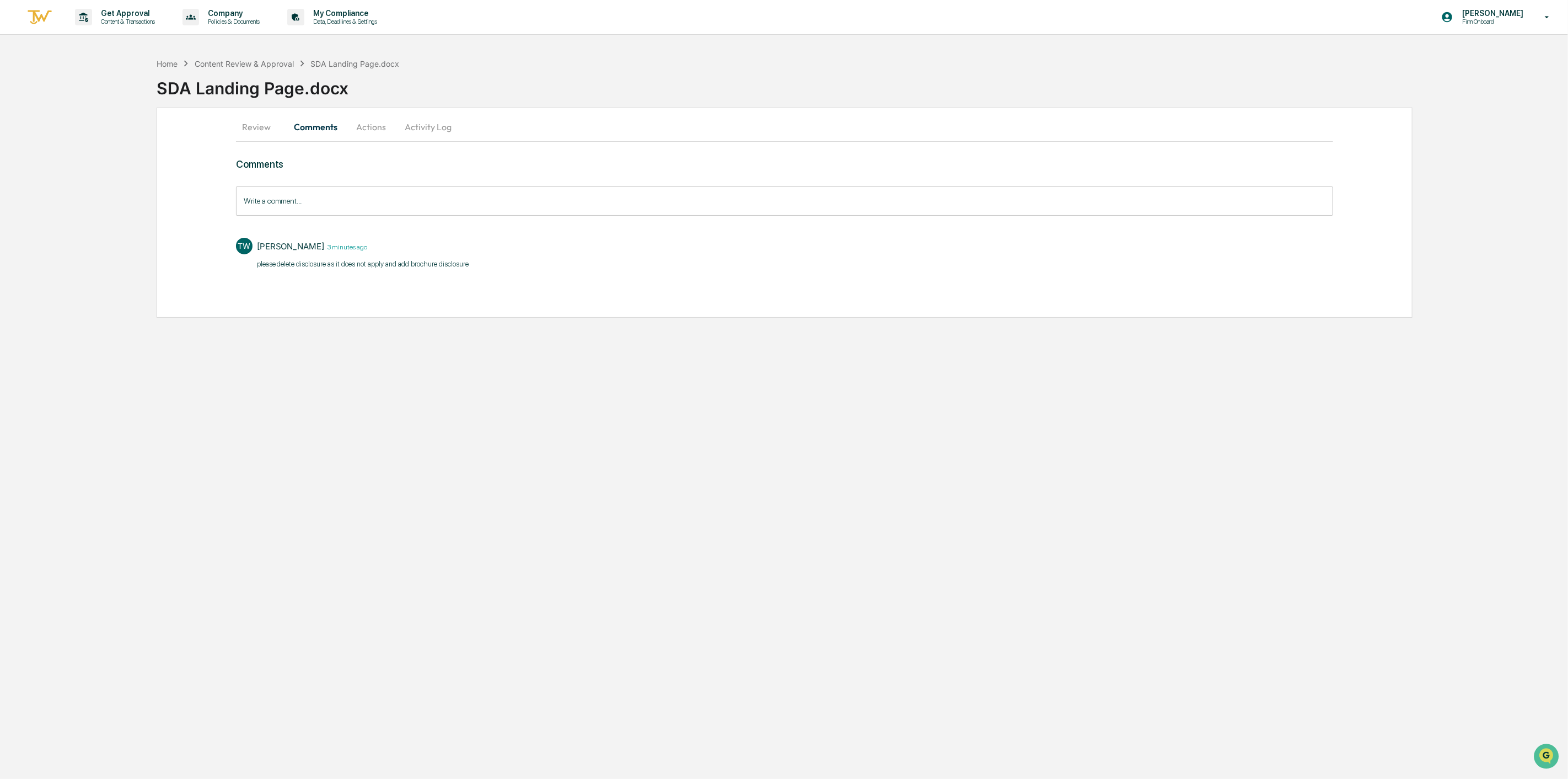
click at [385, 127] on button "Actions" at bounding box center [371, 127] width 49 height 27
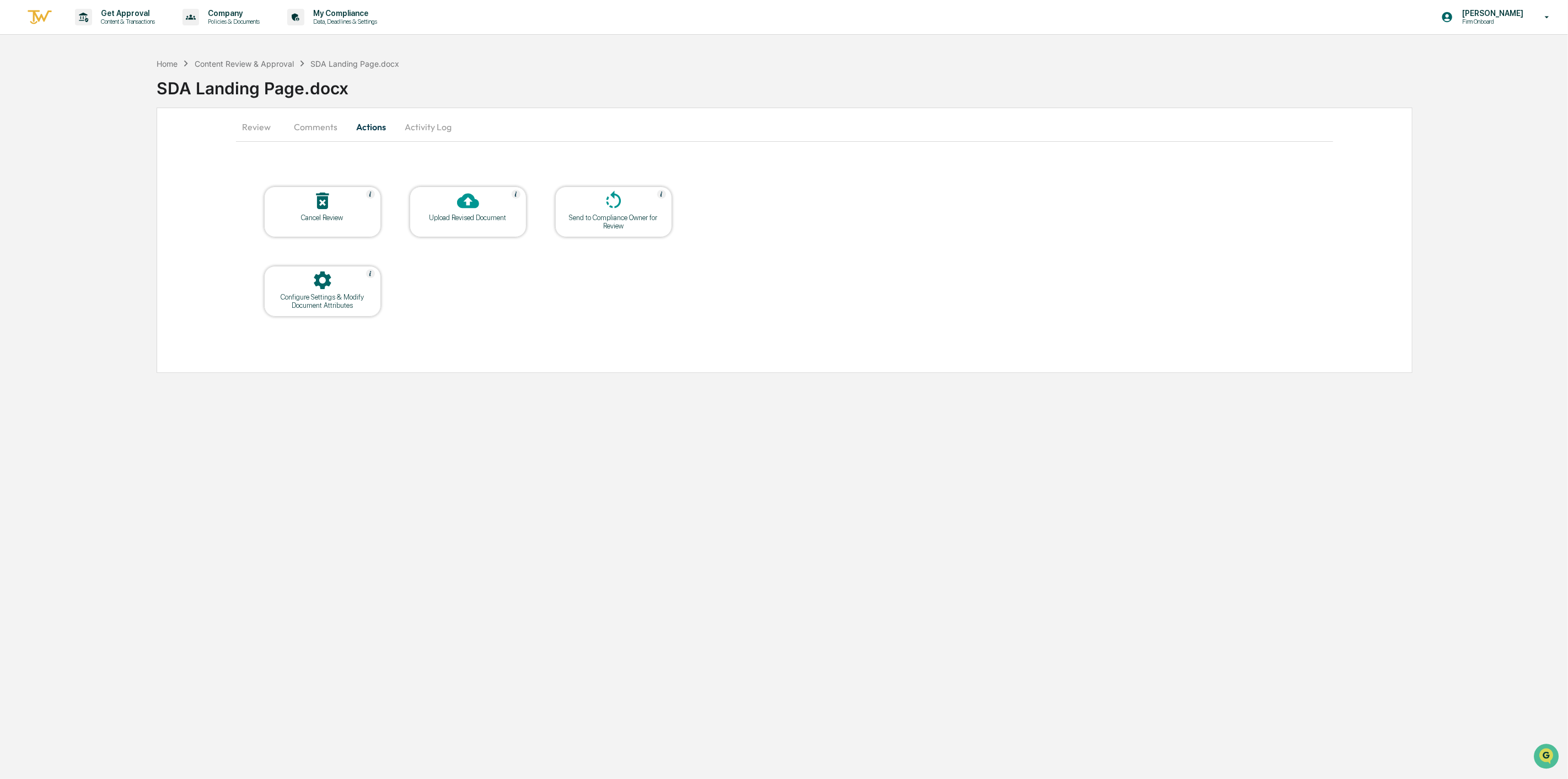
click at [459, 212] on div at bounding box center [469, 201] width 111 height 24
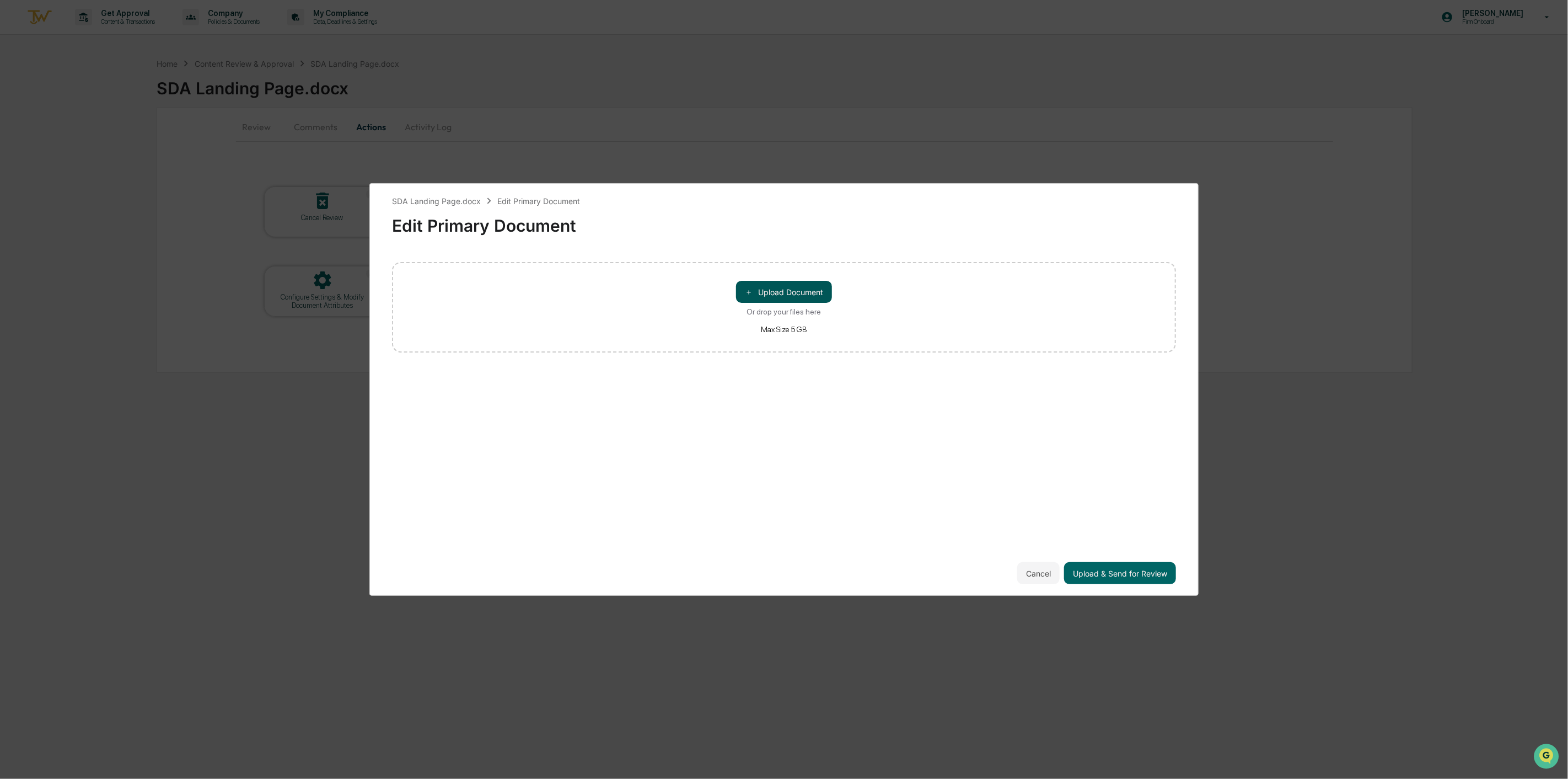
click at [812, 290] on button "＋ Upload Document" at bounding box center [784, 292] width 96 height 22
click at [1142, 574] on button "Upload & Send for Review" at bounding box center [1120, 573] width 112 height 22
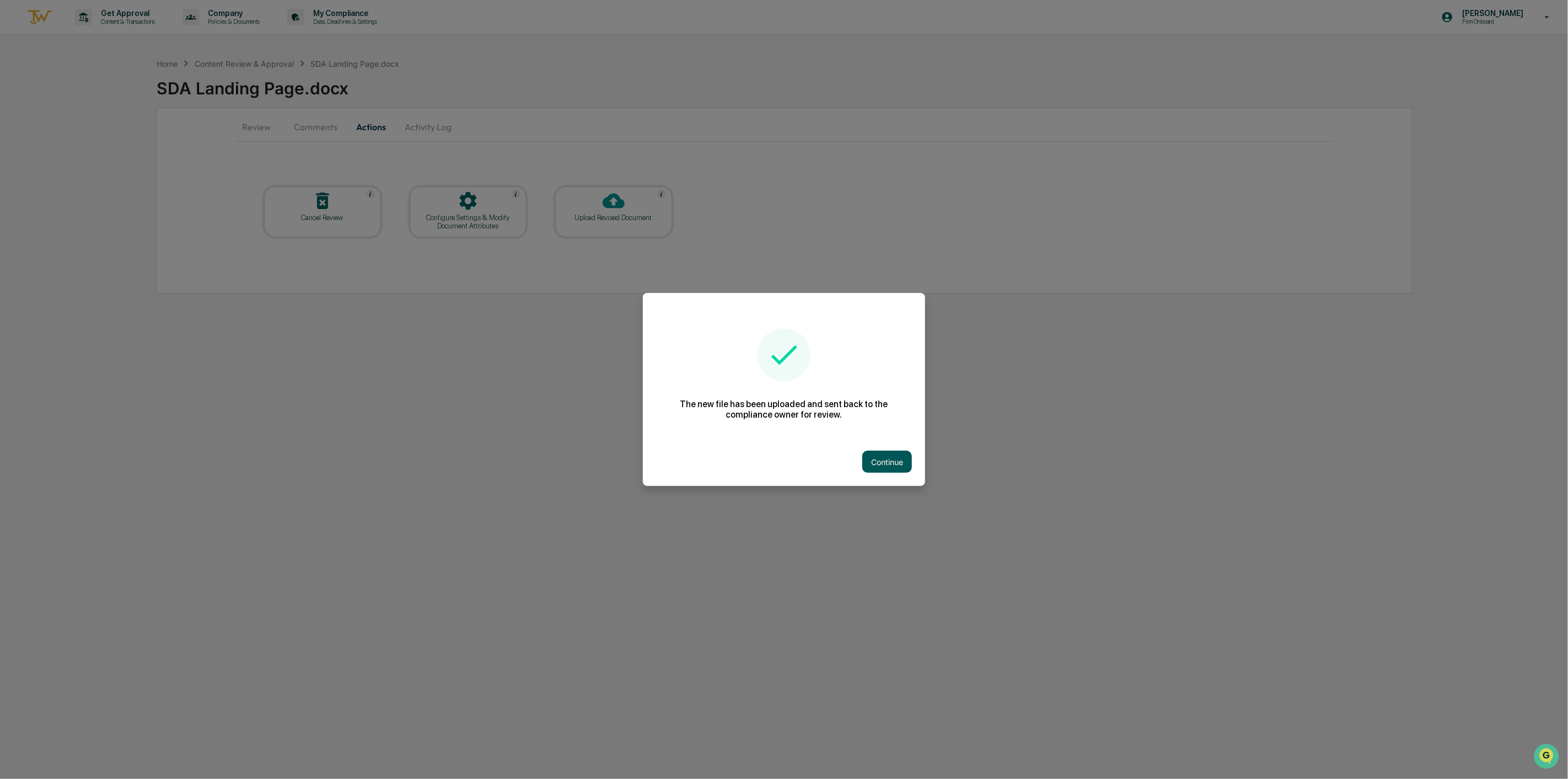
click at [891, 466] on button "Continue" at bounding box center [886, 461] width 49 height 22
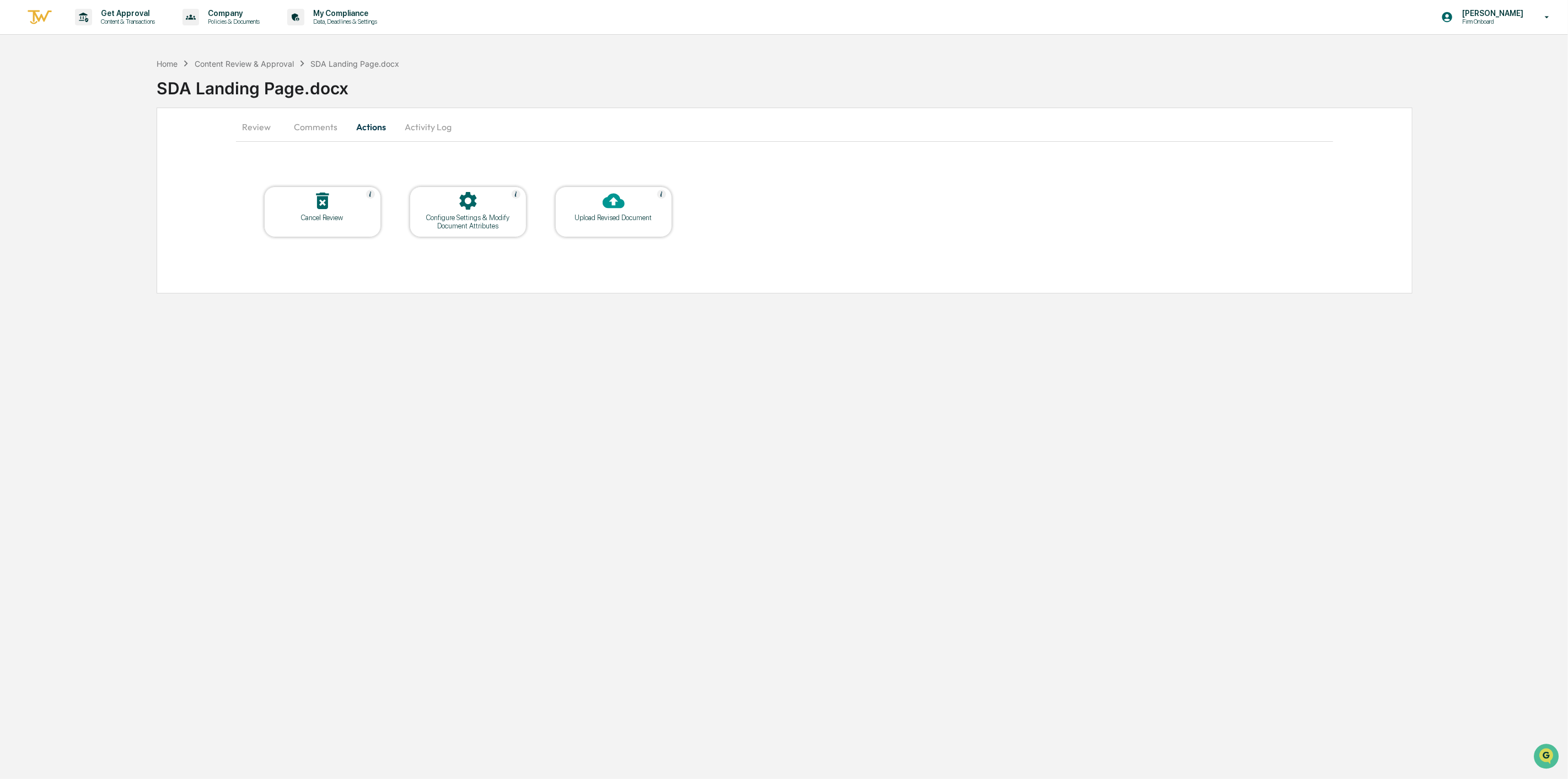
click at [421, 127] on button "Activity Log" at bounding box center [429, 127] width 65 height 27
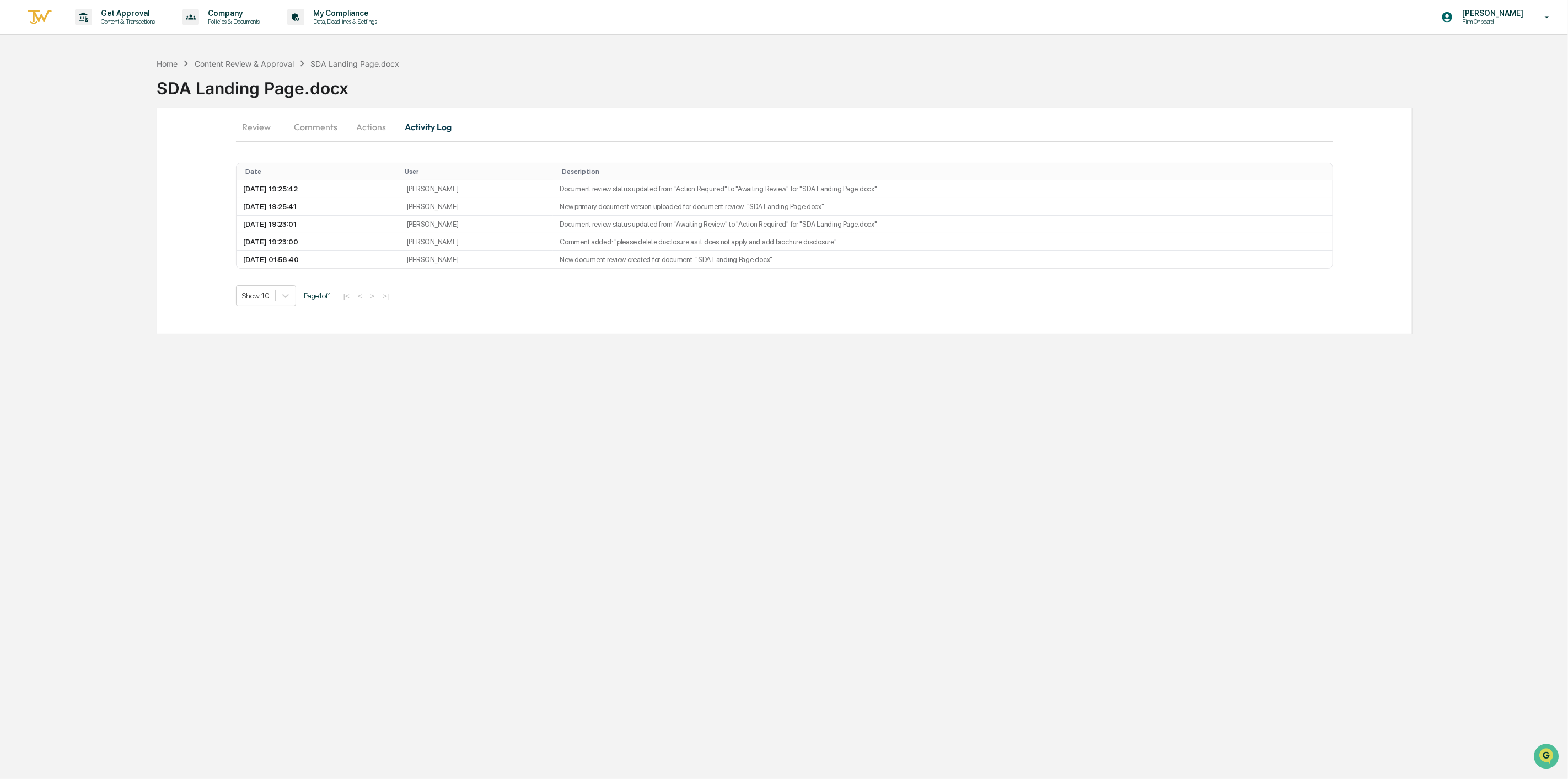
click at [378, 125] on button "Actions" at bounding box center [371, 127] width 49 height 27
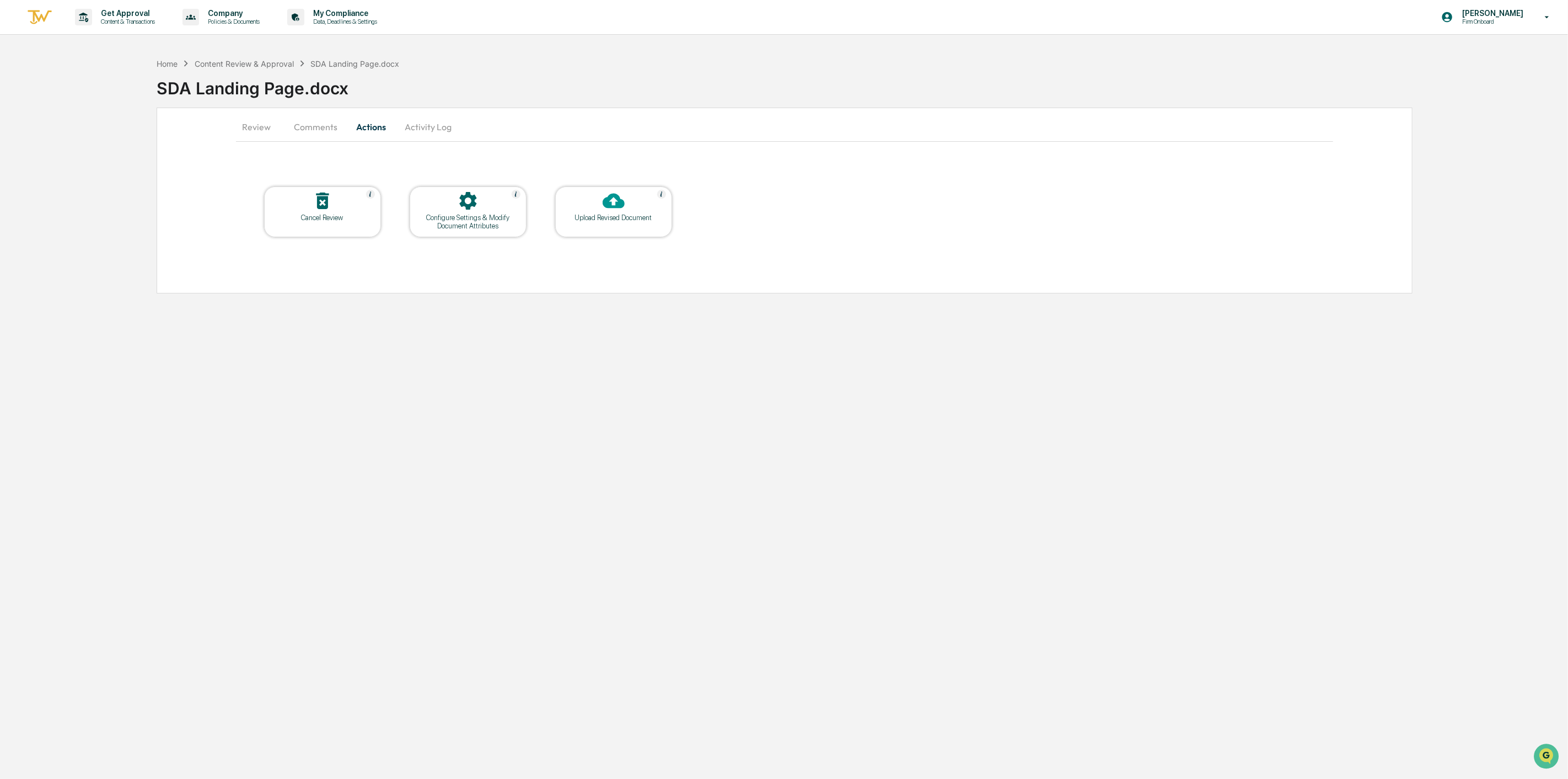
click at [609, 196] on icon at bounding box center [614, 201] width 22 height 15
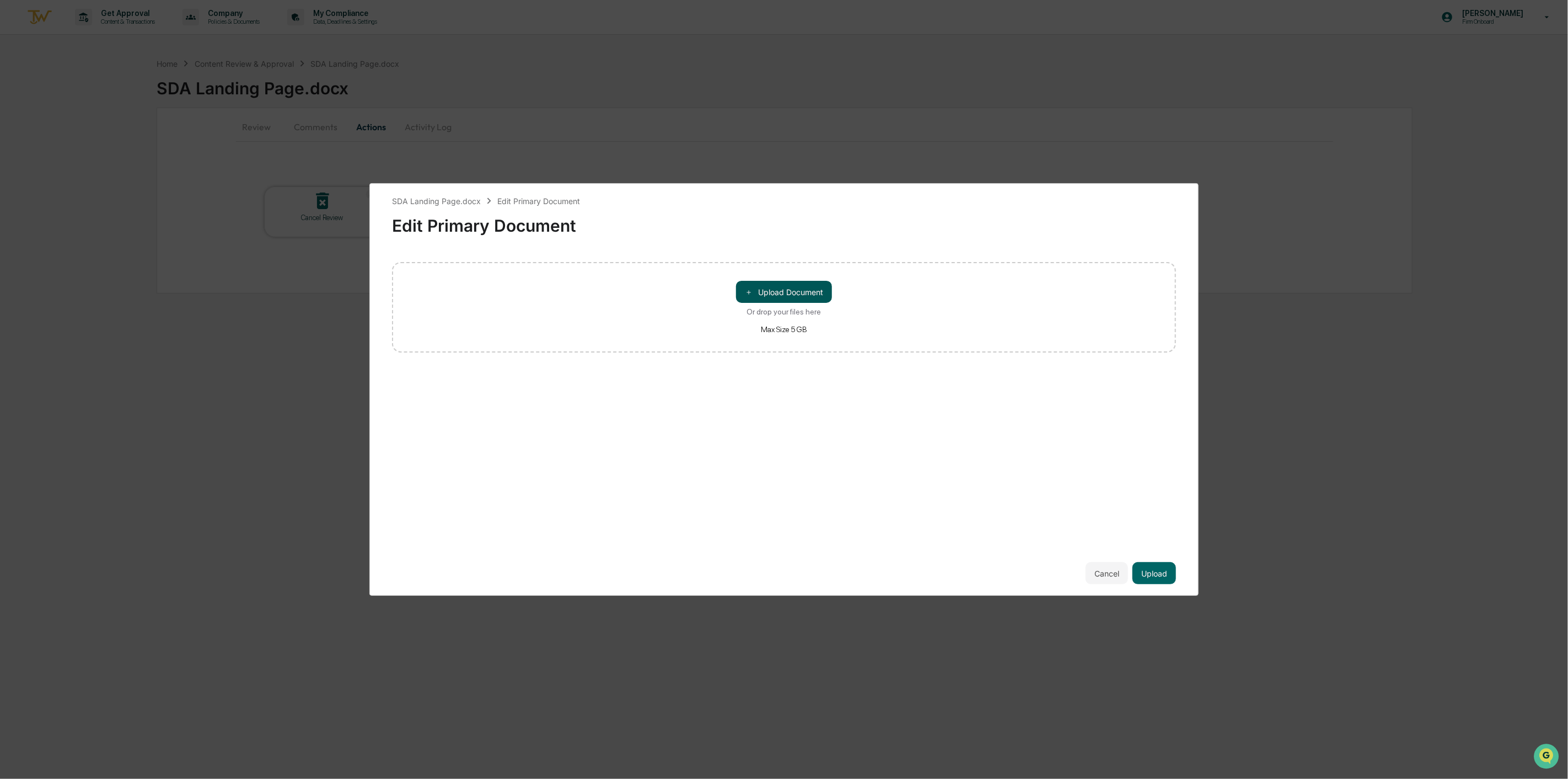
click at [806, 287] on button "＋ Upload Document" at bounding box center [784, 292] width 96 height 22
click at [1170, 575] on button "Upload" at bounding box center [1154, 573] width 43 height 22
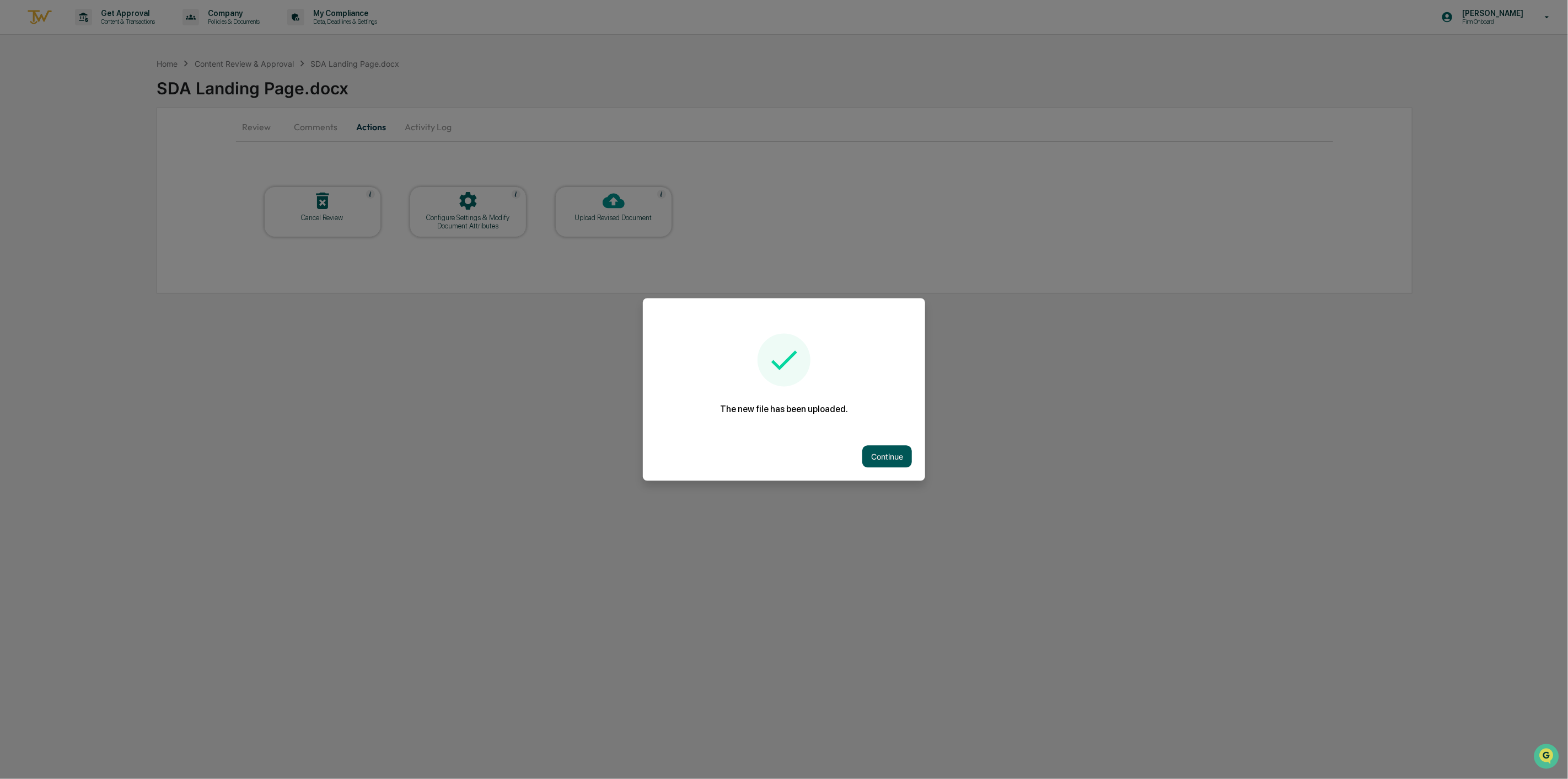
click at [883, 453] on button "Continue" at bounding box center [886, 457] width 49 height 22
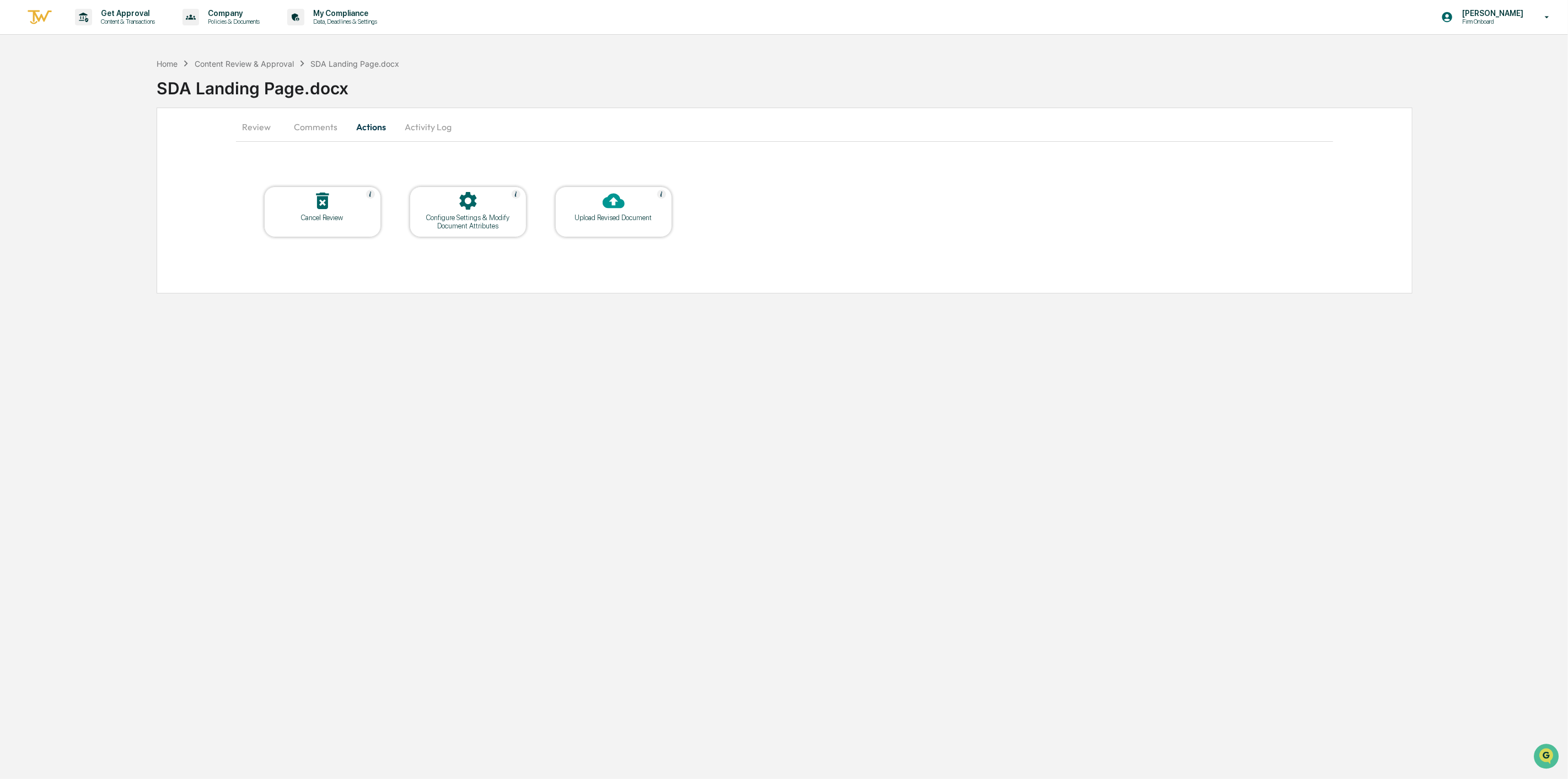
click at [623, 375] on div "Get Approval Content & Transactions Company Policies & Documents My Compliance …" at bounding box center [784, 389] width 1568 height 779
click at [228, 59] on div "Content Review & Approval" at bounding box center [244, 63] width 99 height 10
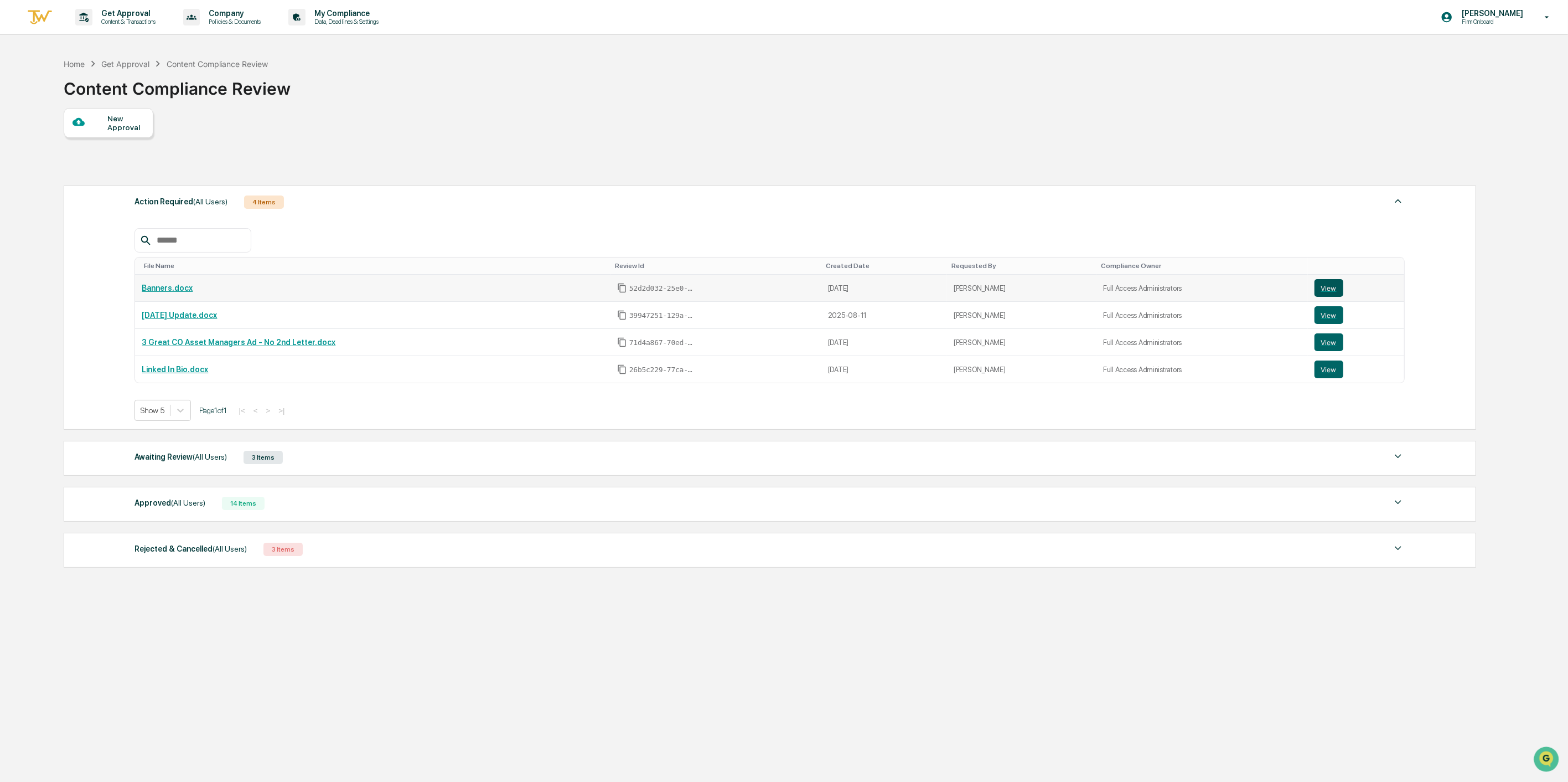
click at [1325, 287] on button "View" at bounding box center [1328, 288] width 29 height 18
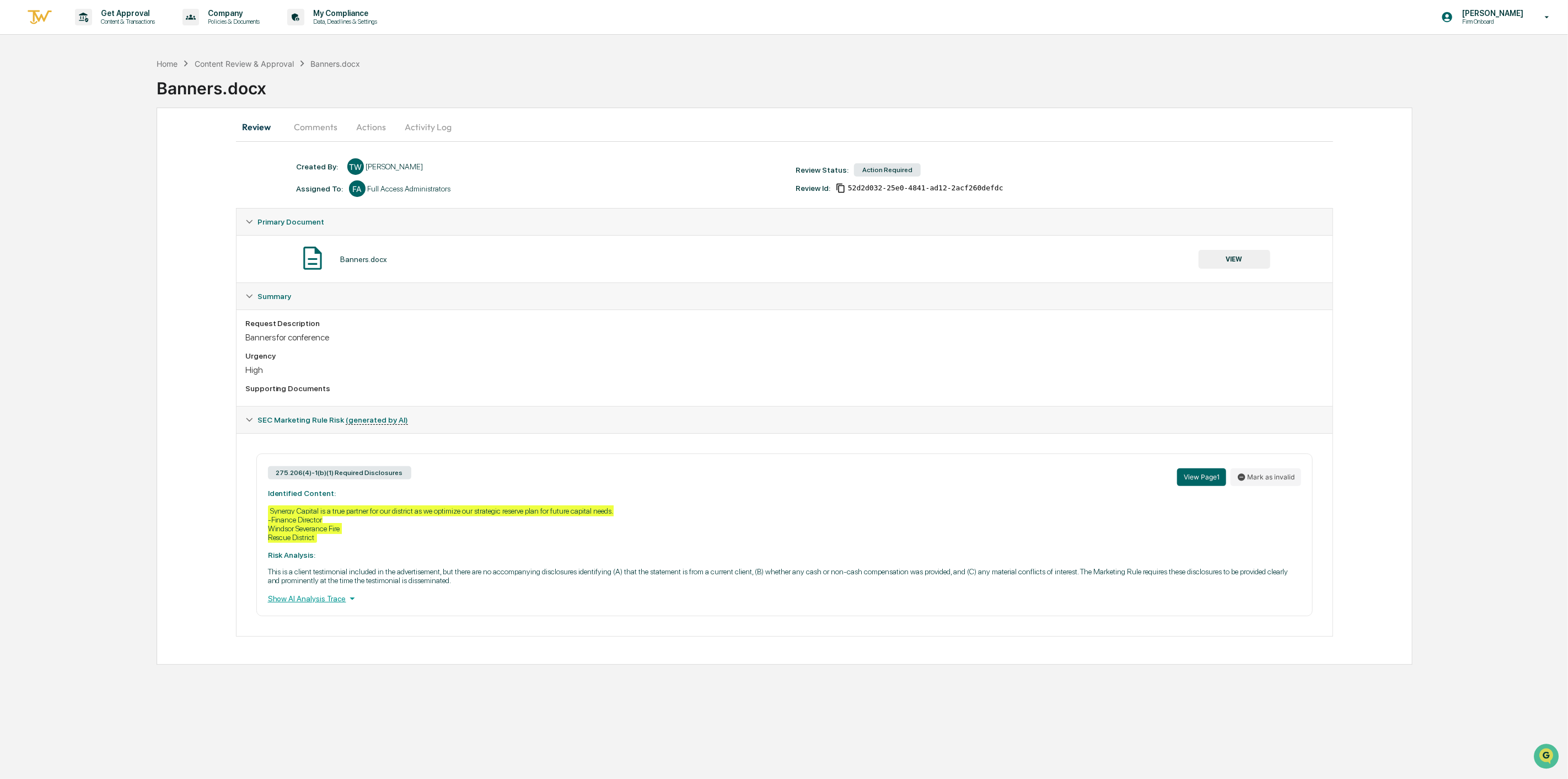
click at [374, 126] on button "Actions" at bounding box center [371, 127] width 49 height 27
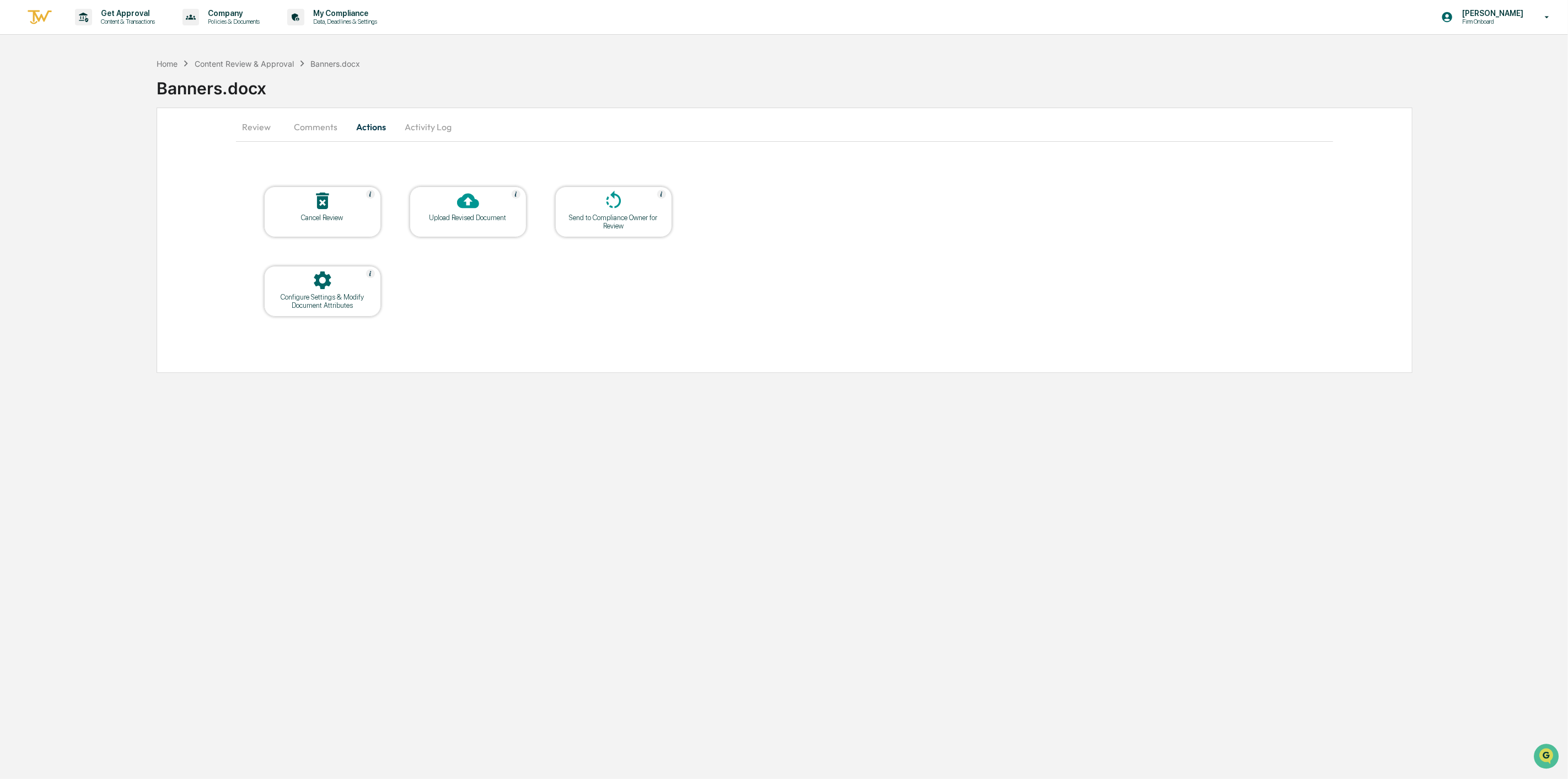
click at [484, 205] on div at bounding box center [469, 201] width 111 height 24
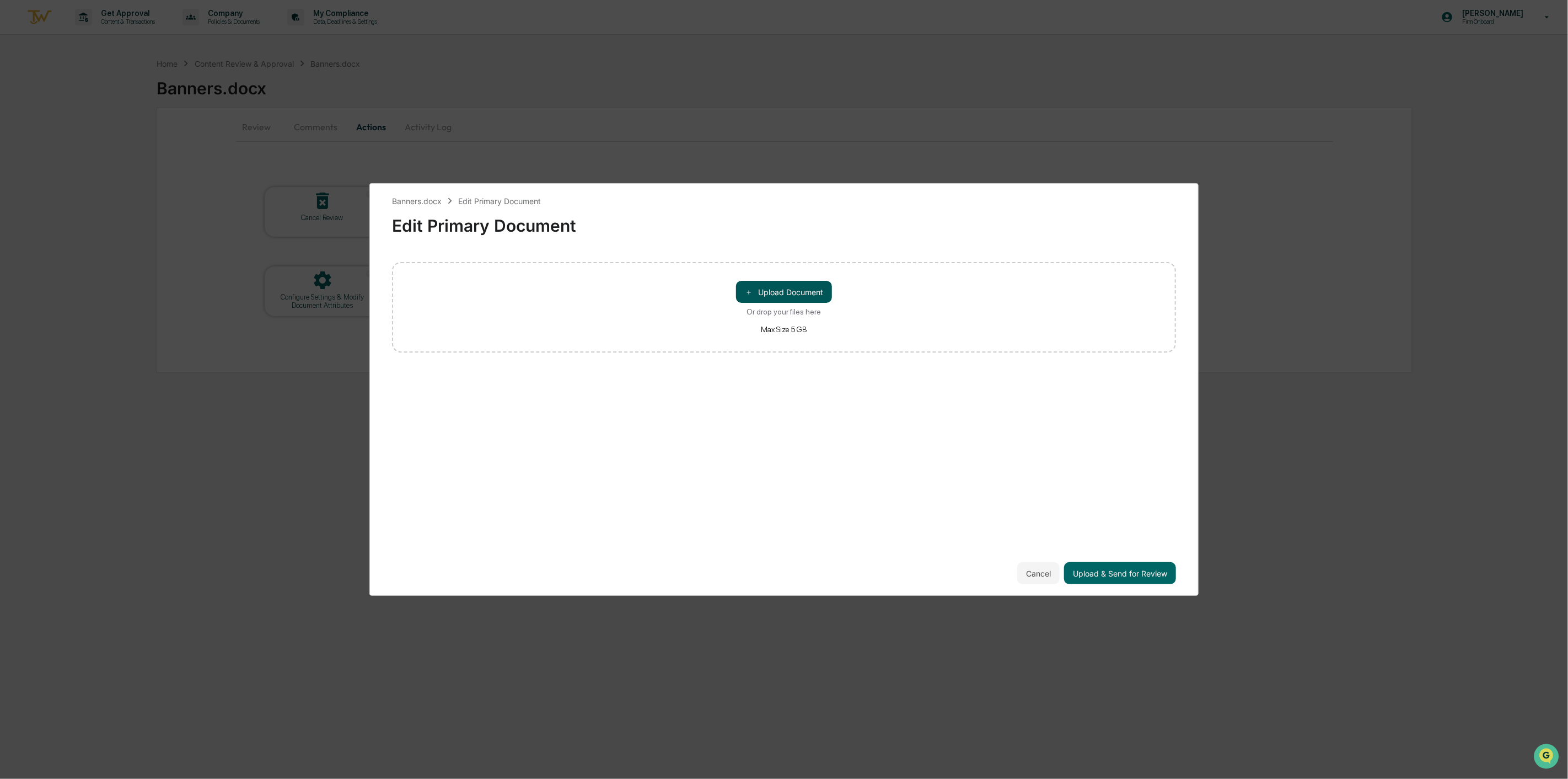
click at [794, 290] on button "＋ Upload Document" at bounding box center [784, 292] width 96 height 22
click at [1137, 569] on button "Upload & Send for Review" at bounding box center [1120, 573] width 112 height 22
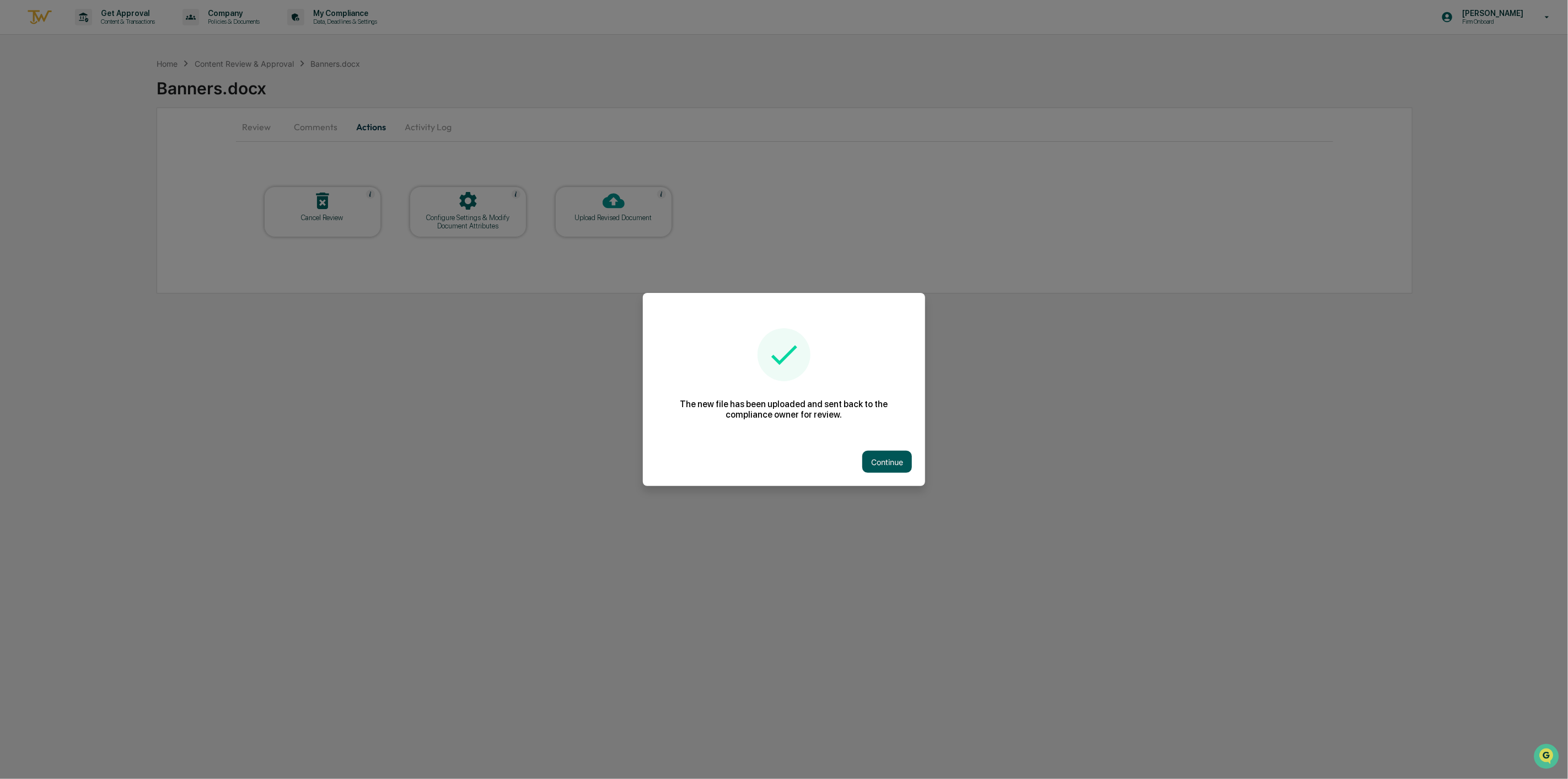
click at [891, 461] on button "Continue" at bounding box center [886, 461] width 49 height 22
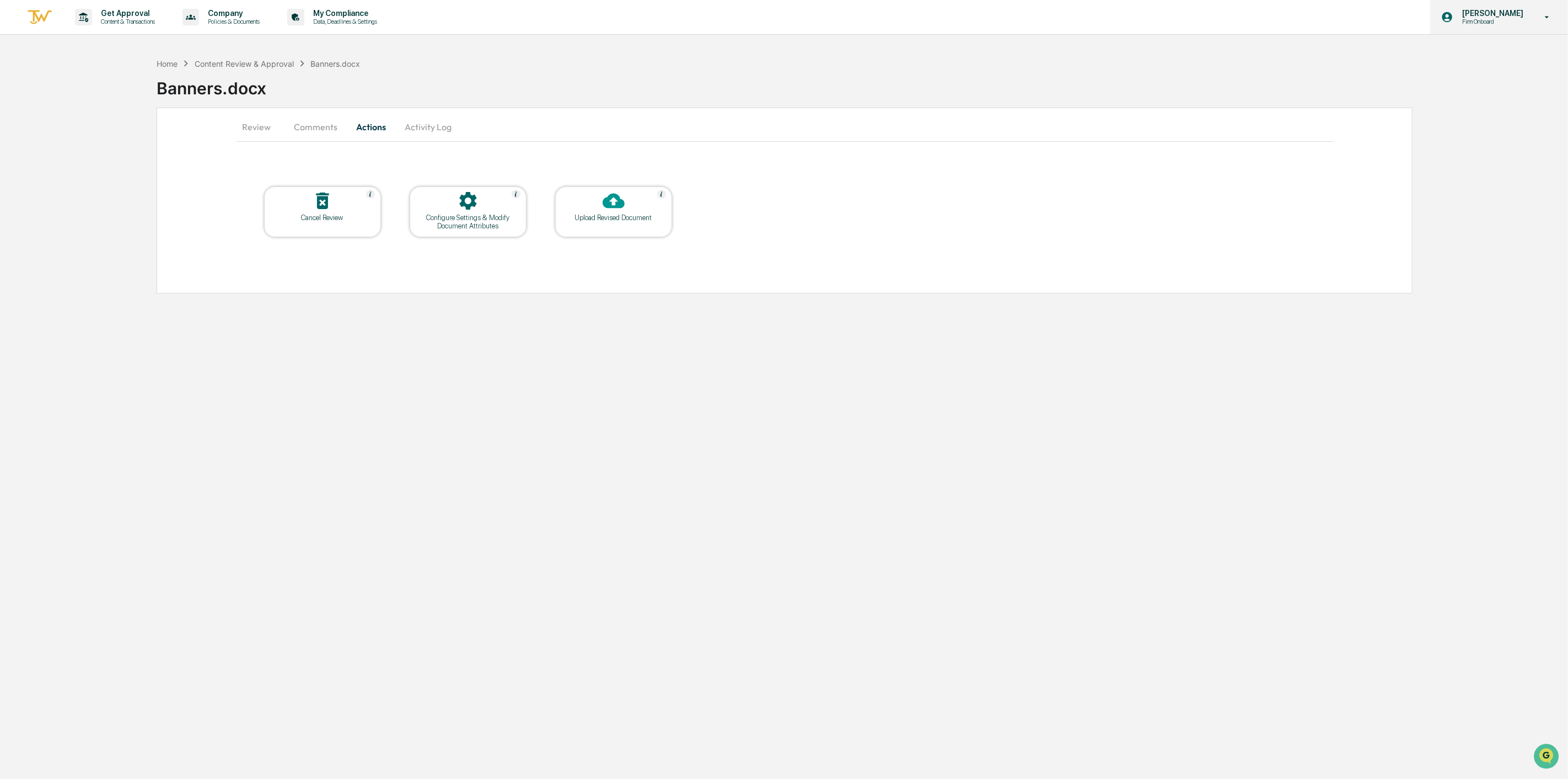
click at [1498, 11] on p "[PERSON_NAME]" at bounding box center [1491, 13] width 76 height 9
click at [1480, 52] on li "Switch to Admin view..." at bounding box center [1483, 56] width 155 height 21
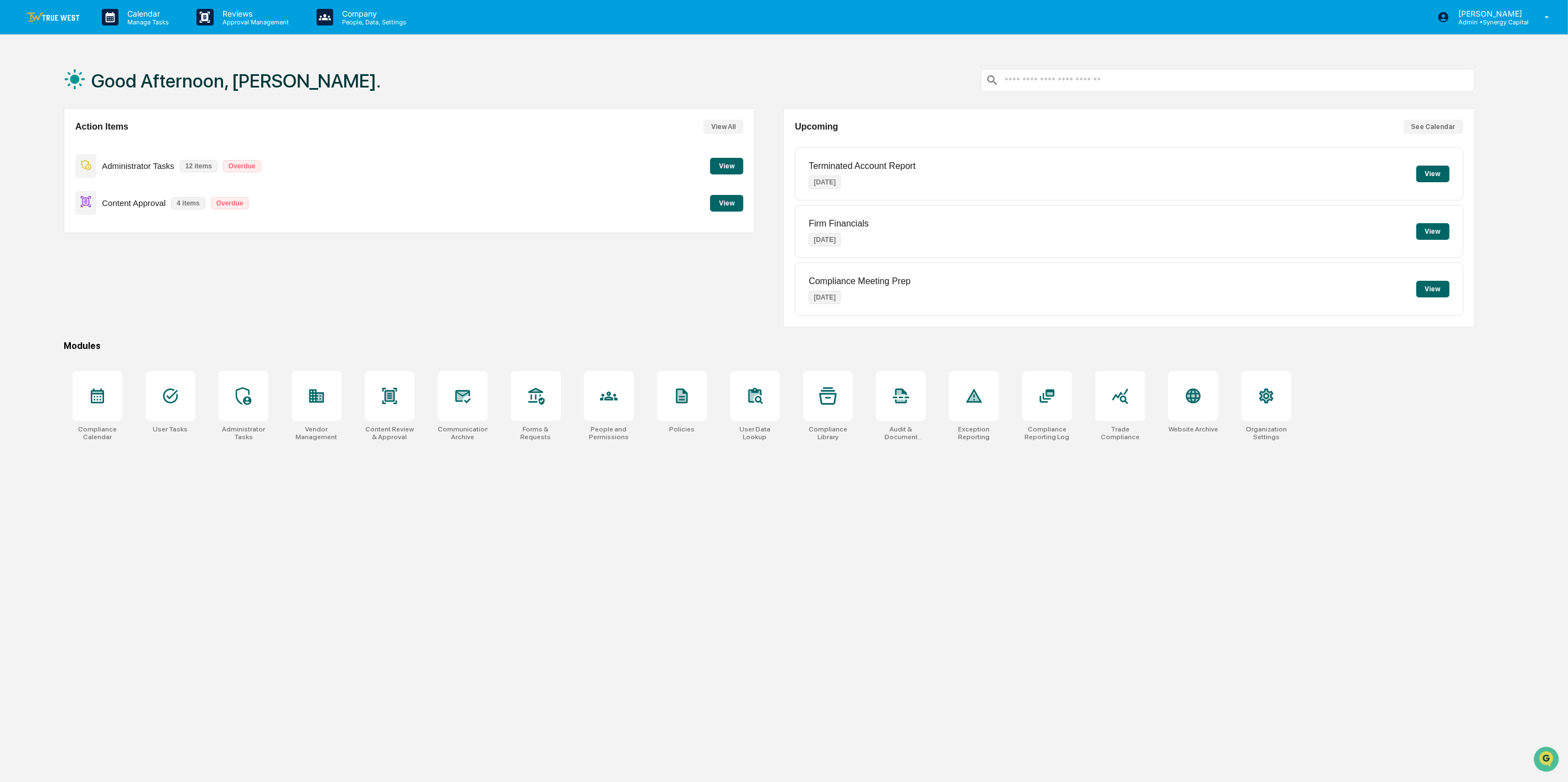
click at [731, 203] on button "View" at bounding box center [726, 203] width 33 height 16
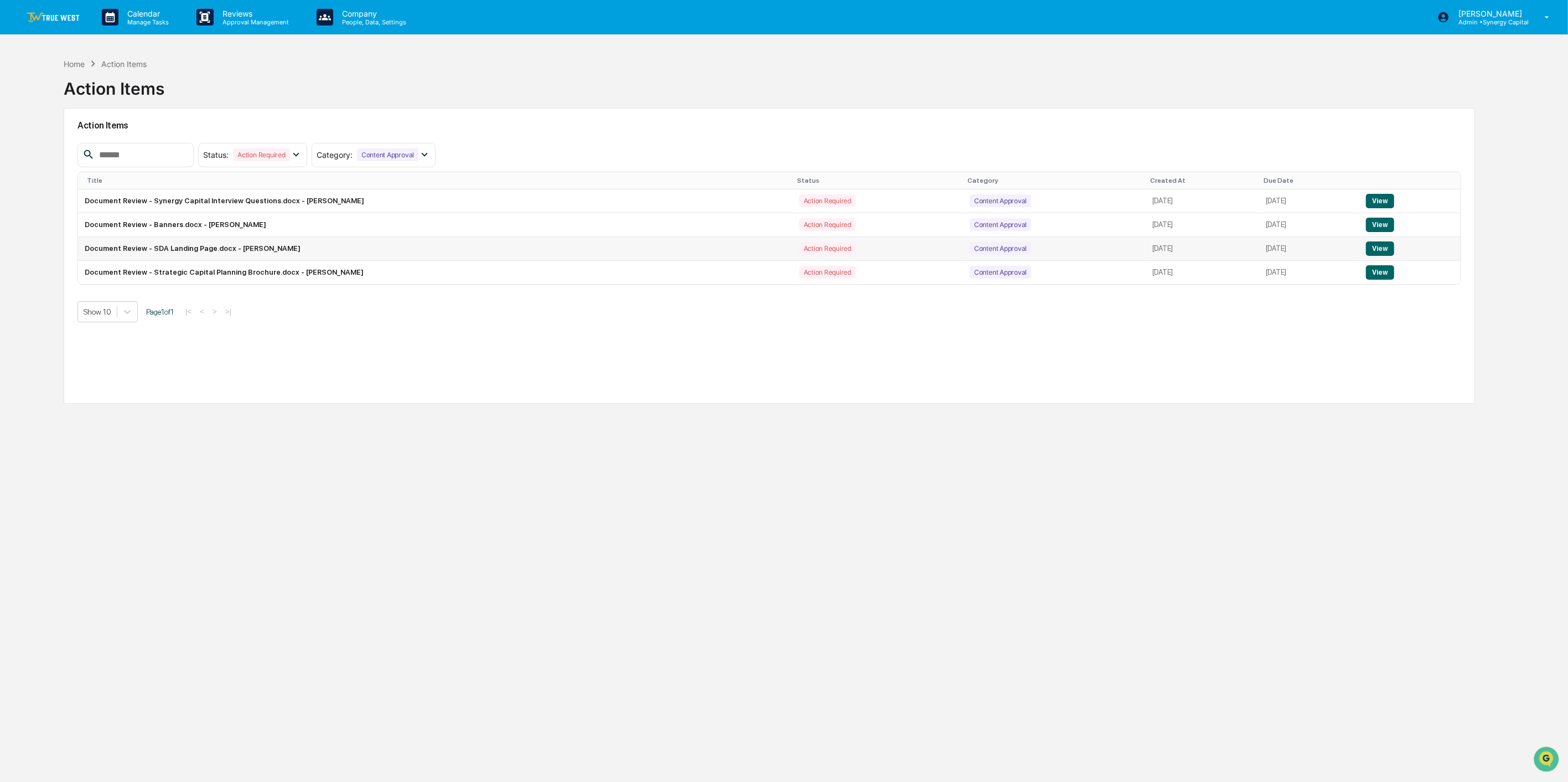
click at [1390, 248] on button "View" at bounding box center [1380, 248] width 28 height 14
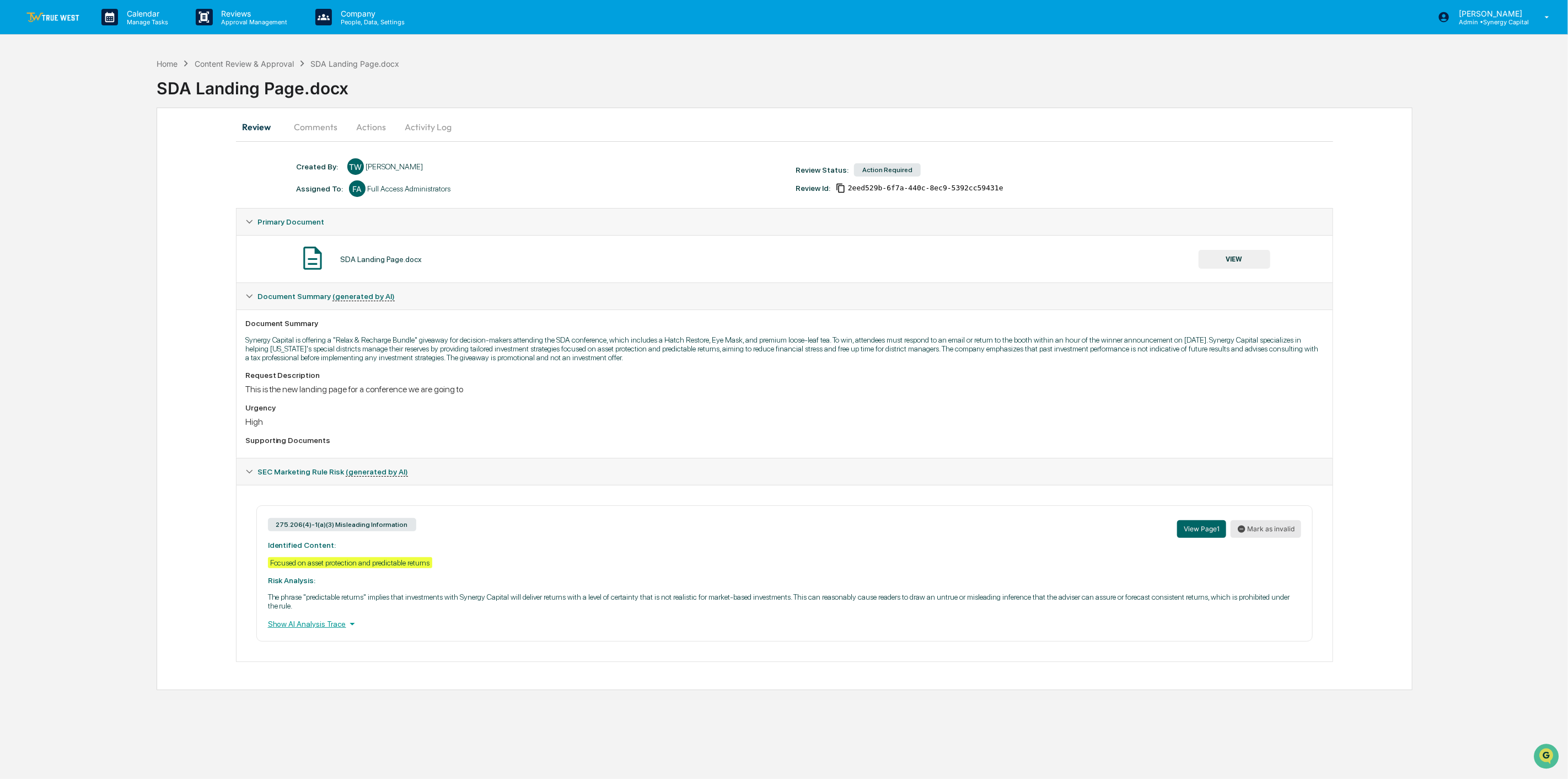
click at [1281, 528] on button "Mark as invalid" at bounding box center [1266, 529] width 71 height 18
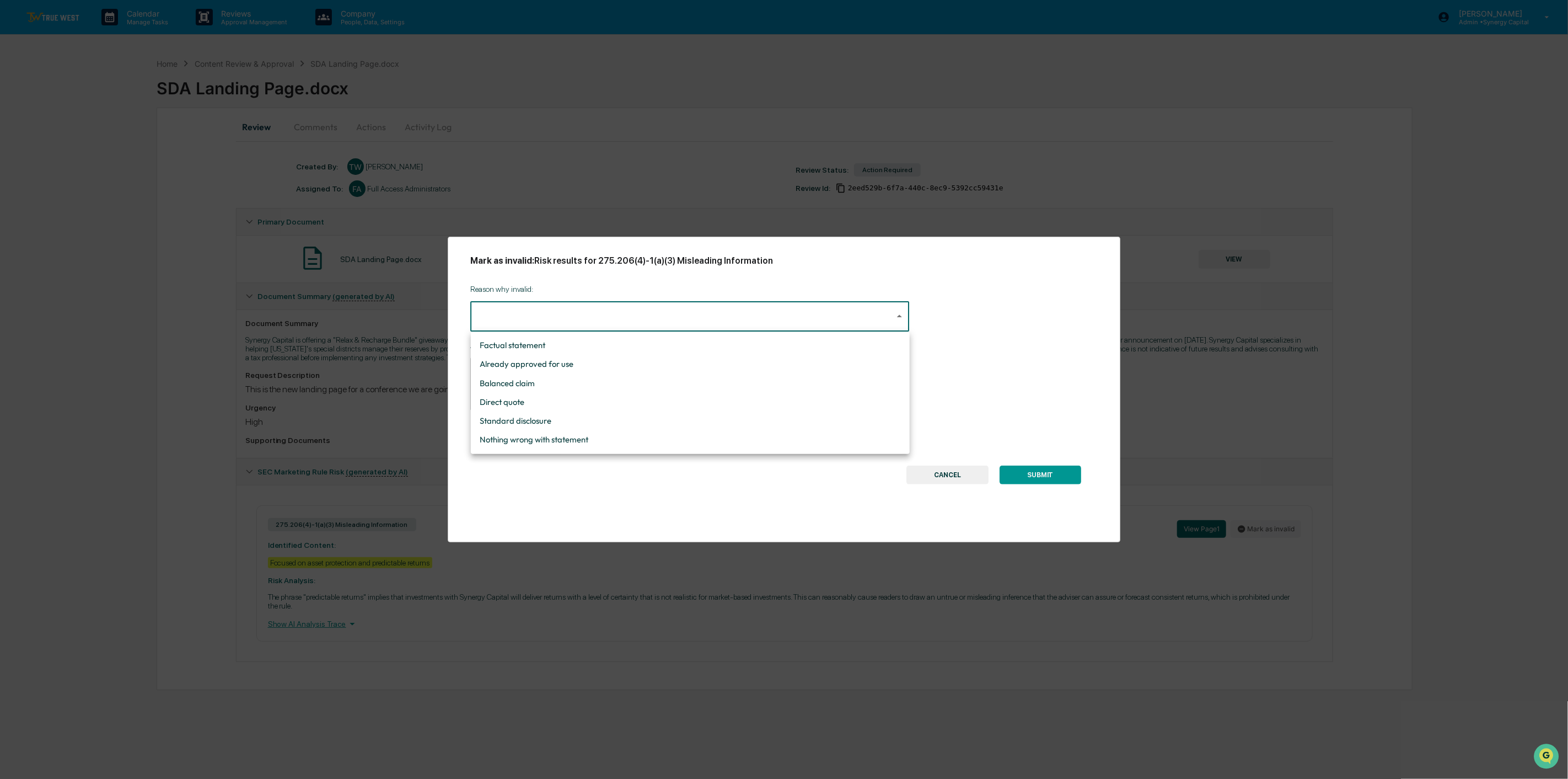
click at [571, 320] on body "Calendar Manage Tasks Reviews Approval Management Company People, Data, Setting…" at bounding box center [784, 389] width 1568 height 779
click at [550, 386] on li "Balanced claim" at bounding box center [690, 382] width 439 height 18
type input "**********"
click at [550, 394] on textarea at bounding box center [690, 383] width 424 height 35
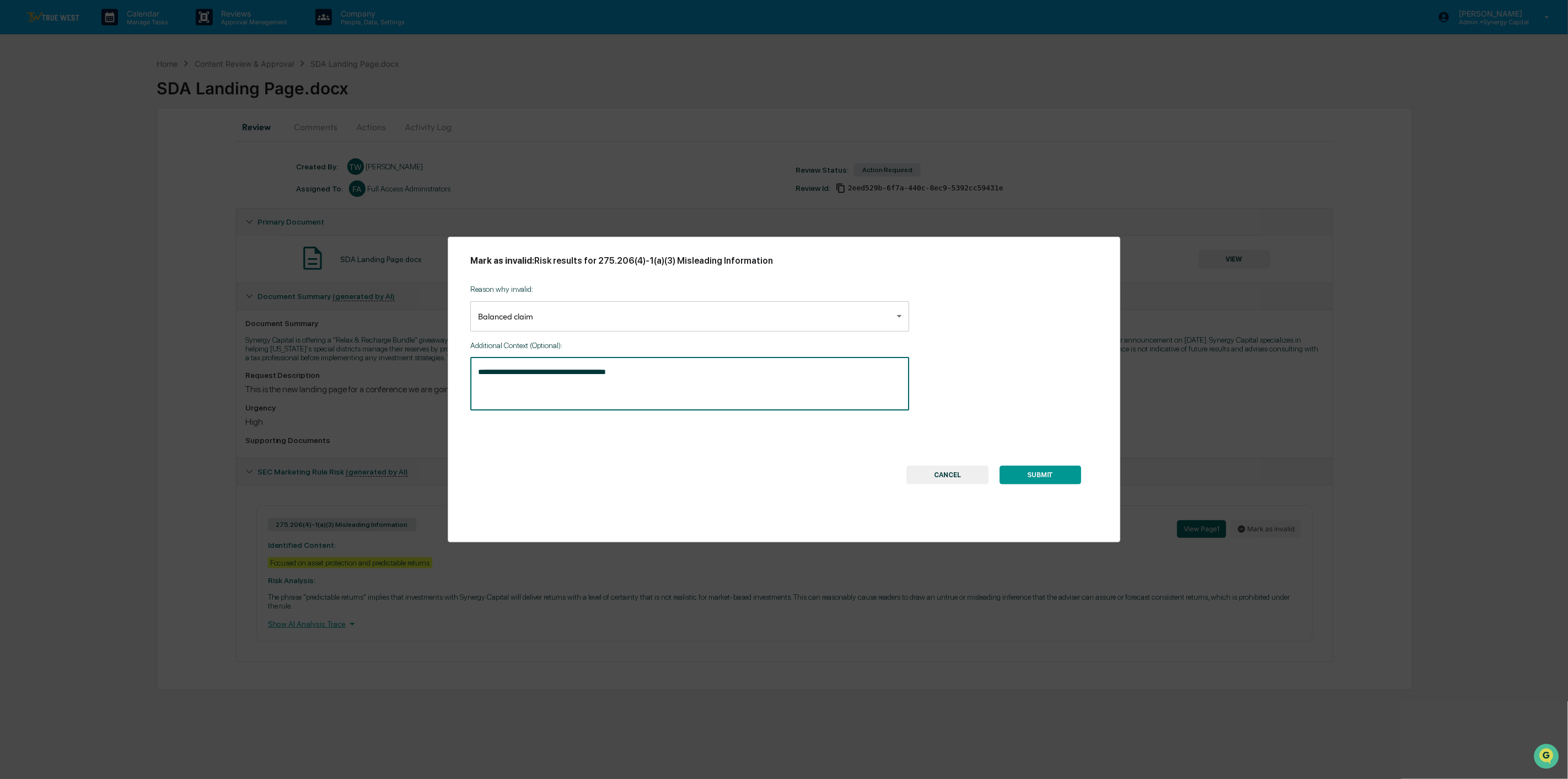
type textarea "**********"
click at [1044, 480] on button "SUBMIT" at bounding box center [1040, 475] width 82 height 18
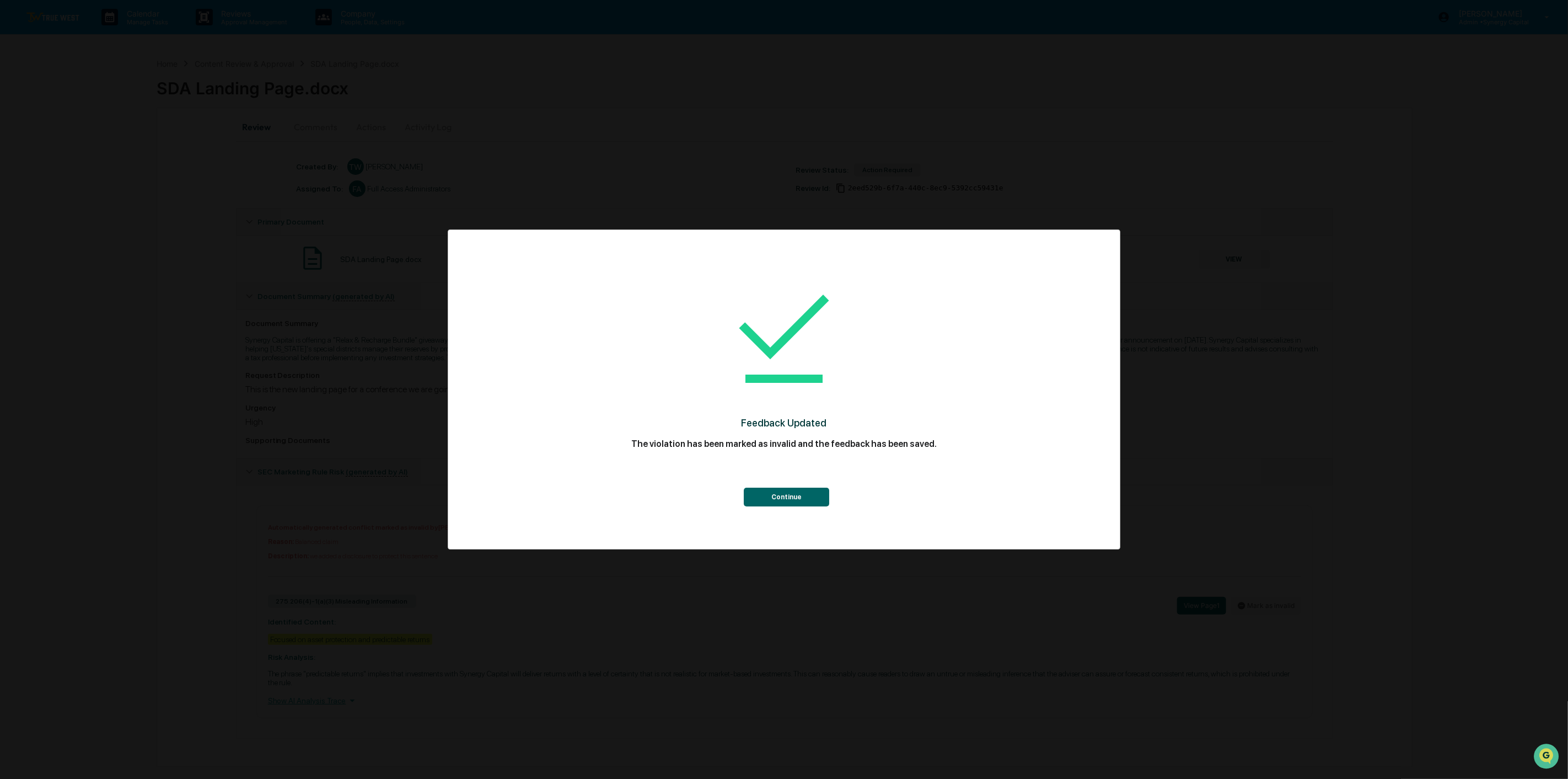
click at [767, 498] on button "Continue" at bounding box center [787, 497] width 85 height 18
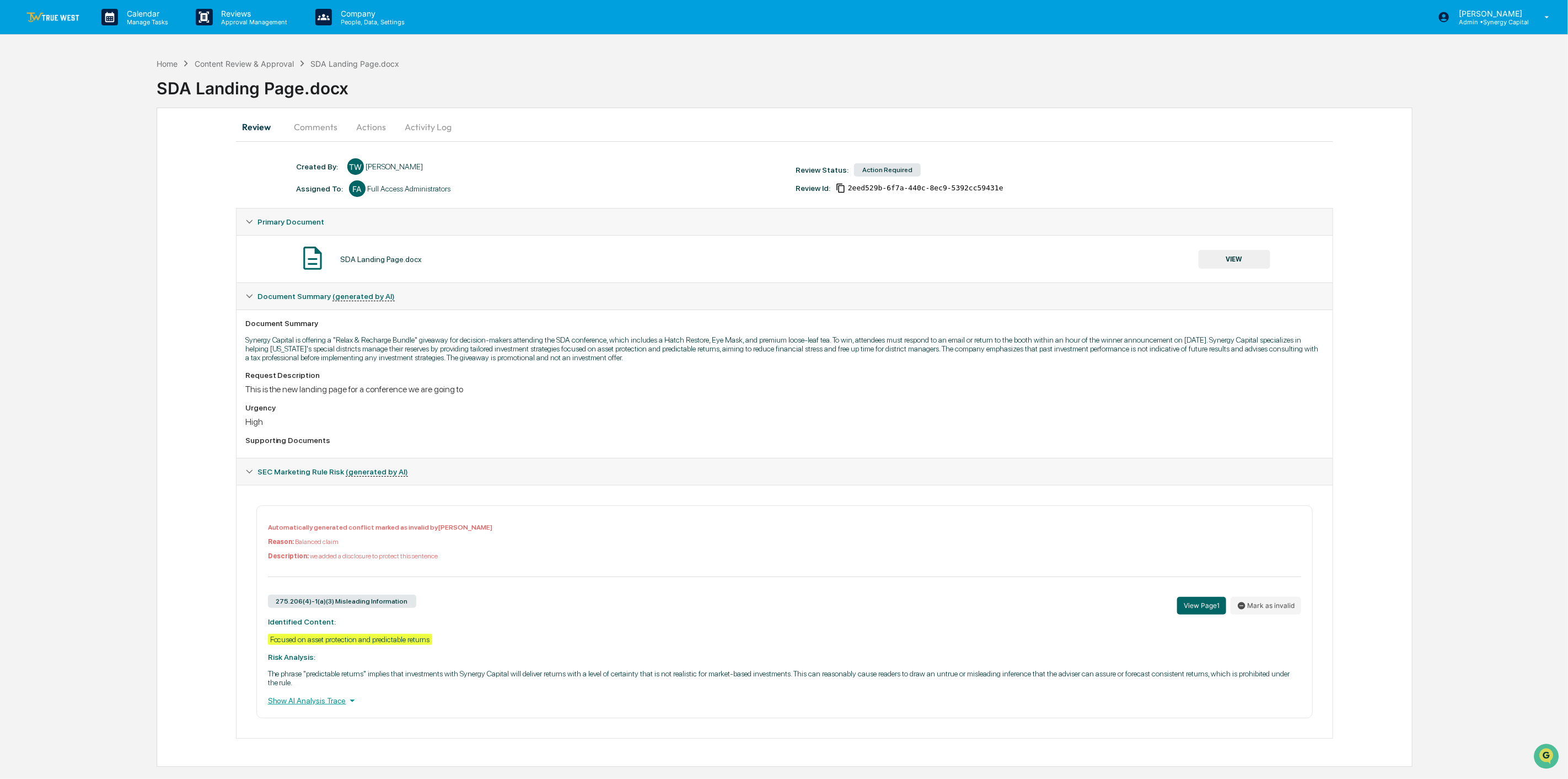
click at [376, 125] on button "Actions" at bounding box center [371, 127] width 49 height 27
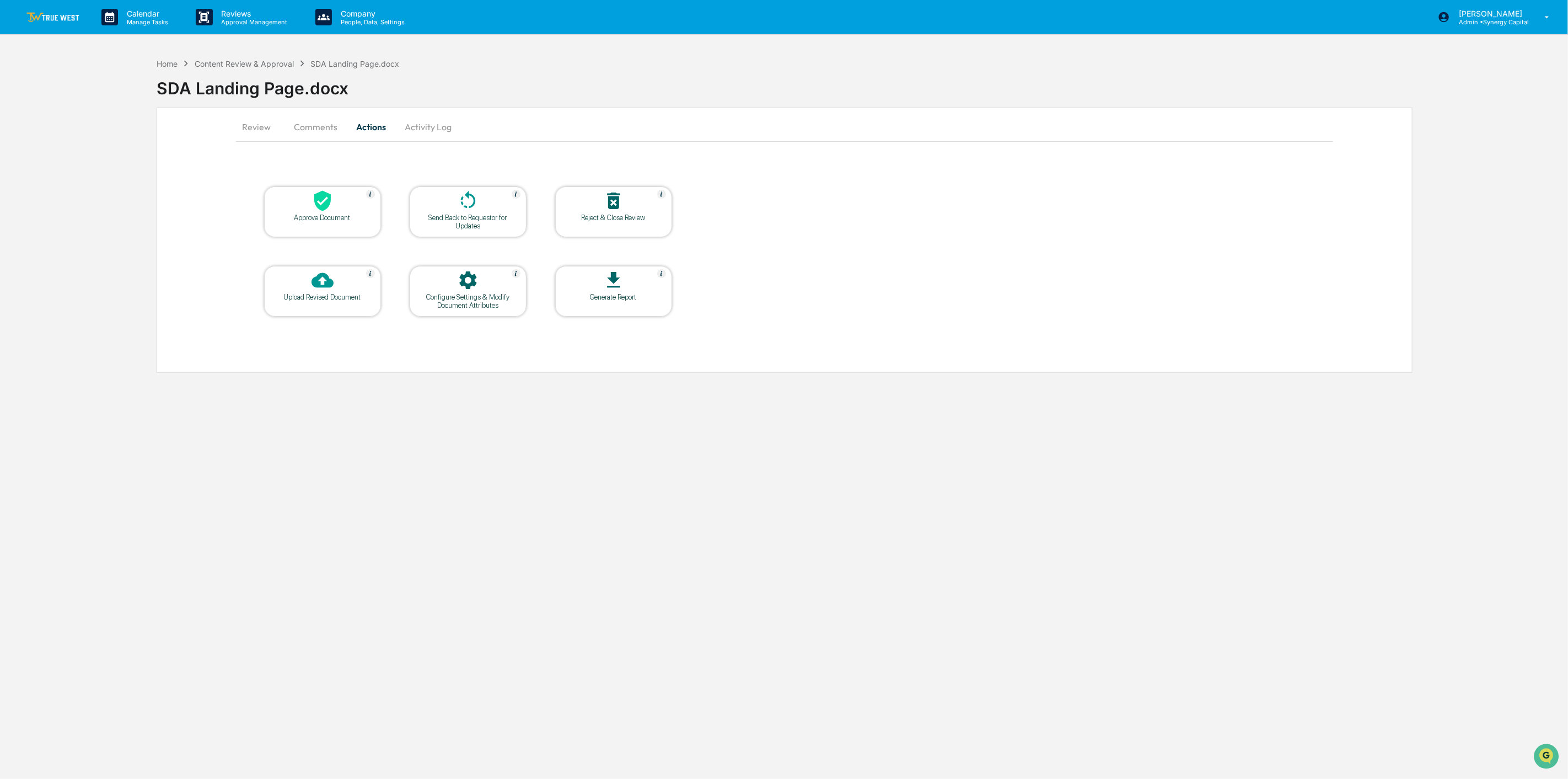
click at [351, 214] on div "Approve Document" at bounding box center [322, 217] width 99 height 8
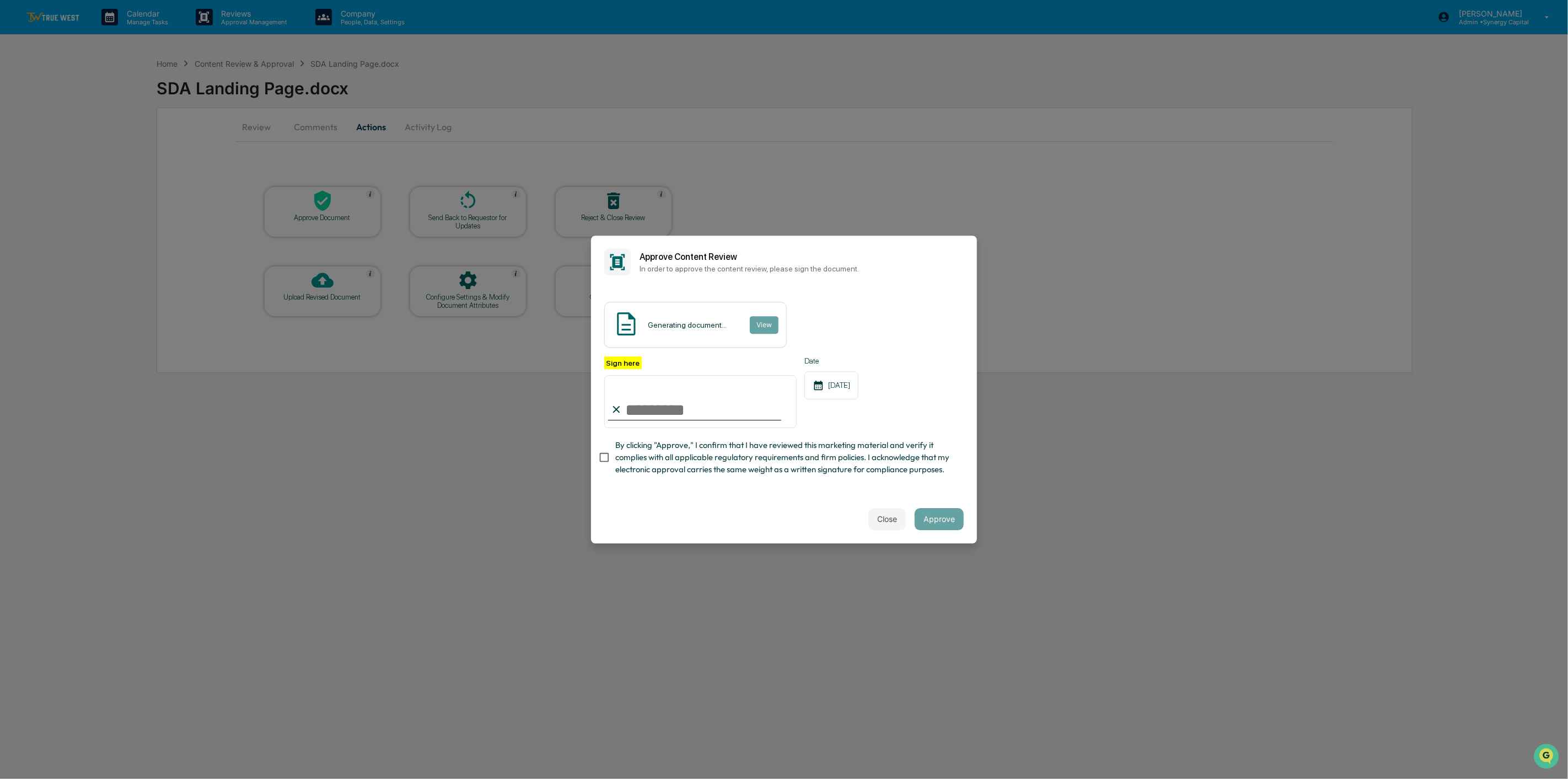
click at [637, 407] on input "Sign here" at bounding box center [700, 402] width 192 height 53
type input "**********"
click at [948, 523] on button "Approve" at bounding box center [939, 519] width 49 height 22
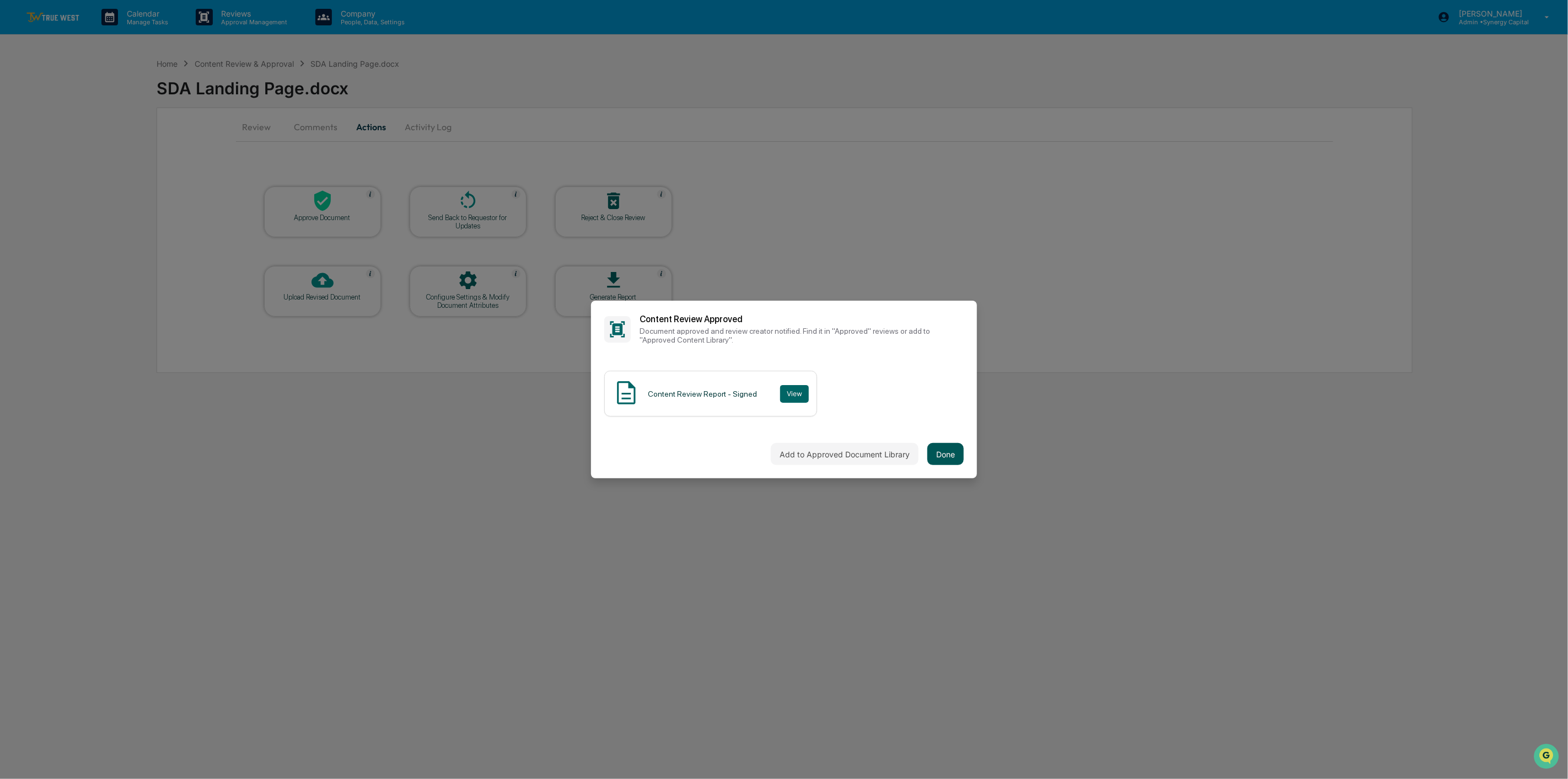
click at [952, 455] on button "Done" at bounding box center [945, 454] width 36 height 22
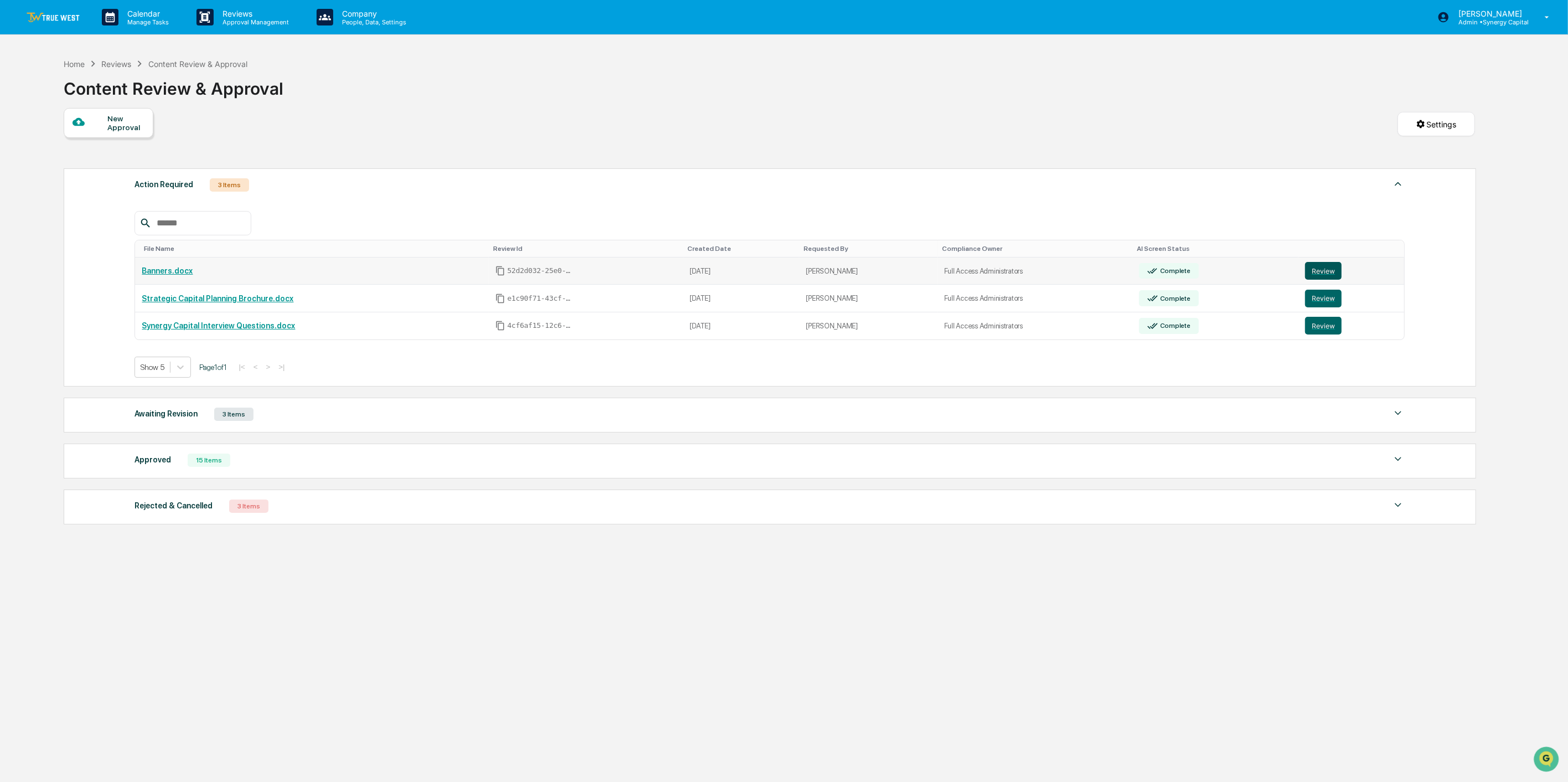
click at [1319, 269] on button "Review" at bounding box center [1323, 271] width 36 height 18
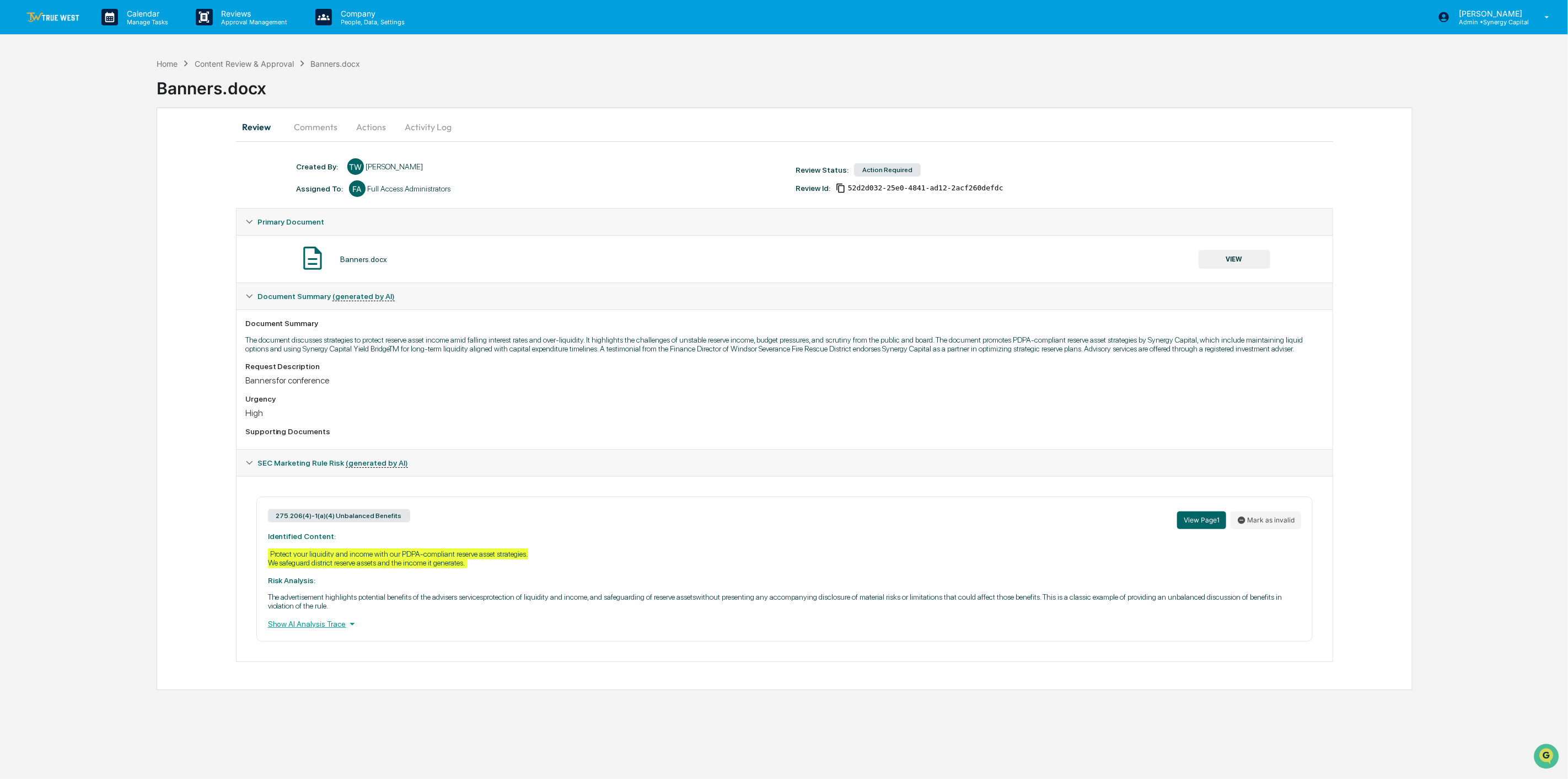
click at [369, 118] on button "Actions" at bounding box center [371, 127] width 49 height 27
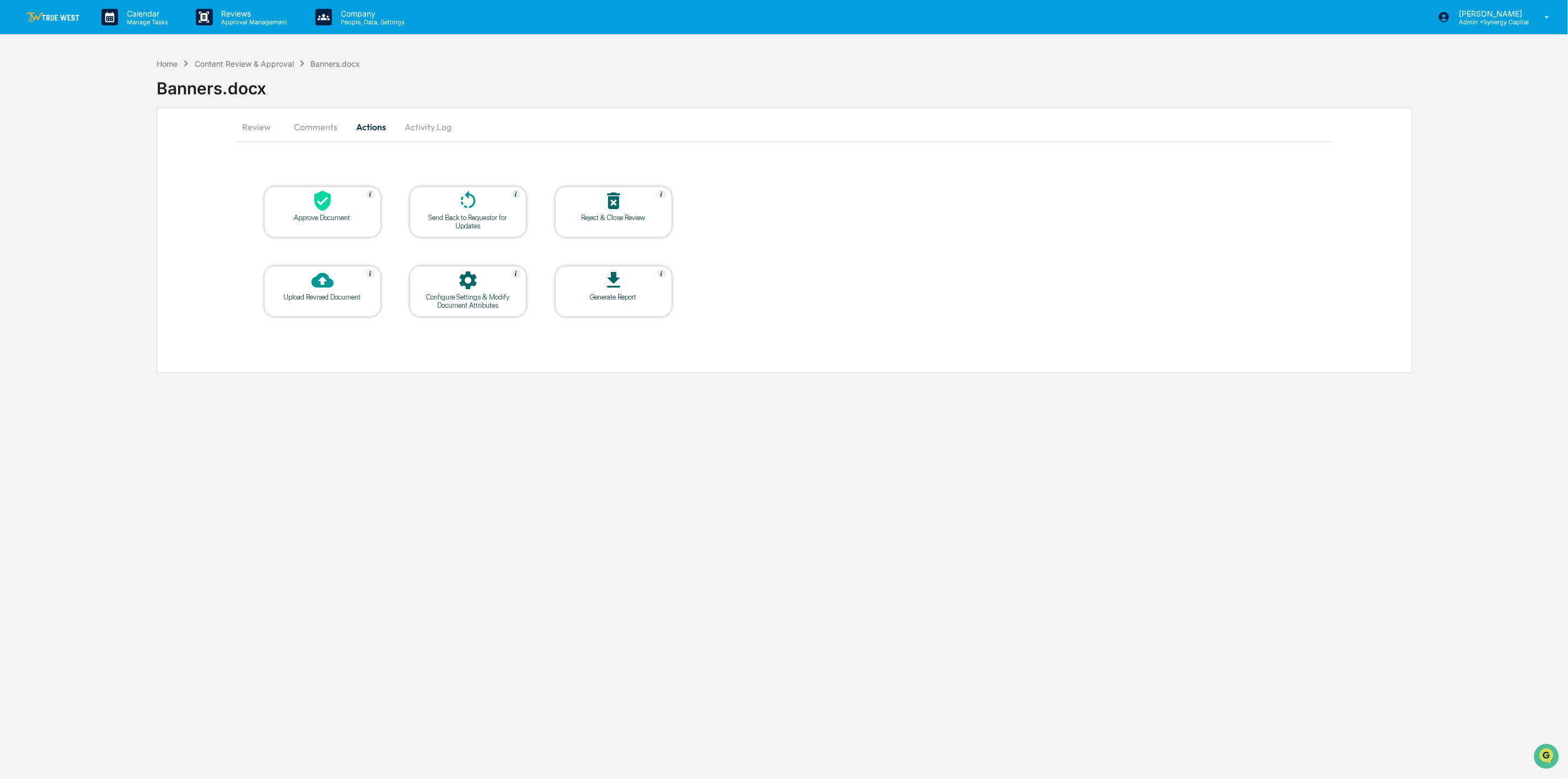
click at [342, 298] on div "Upload Revised Document" at bounding box center [322, 296] width 99 height 8
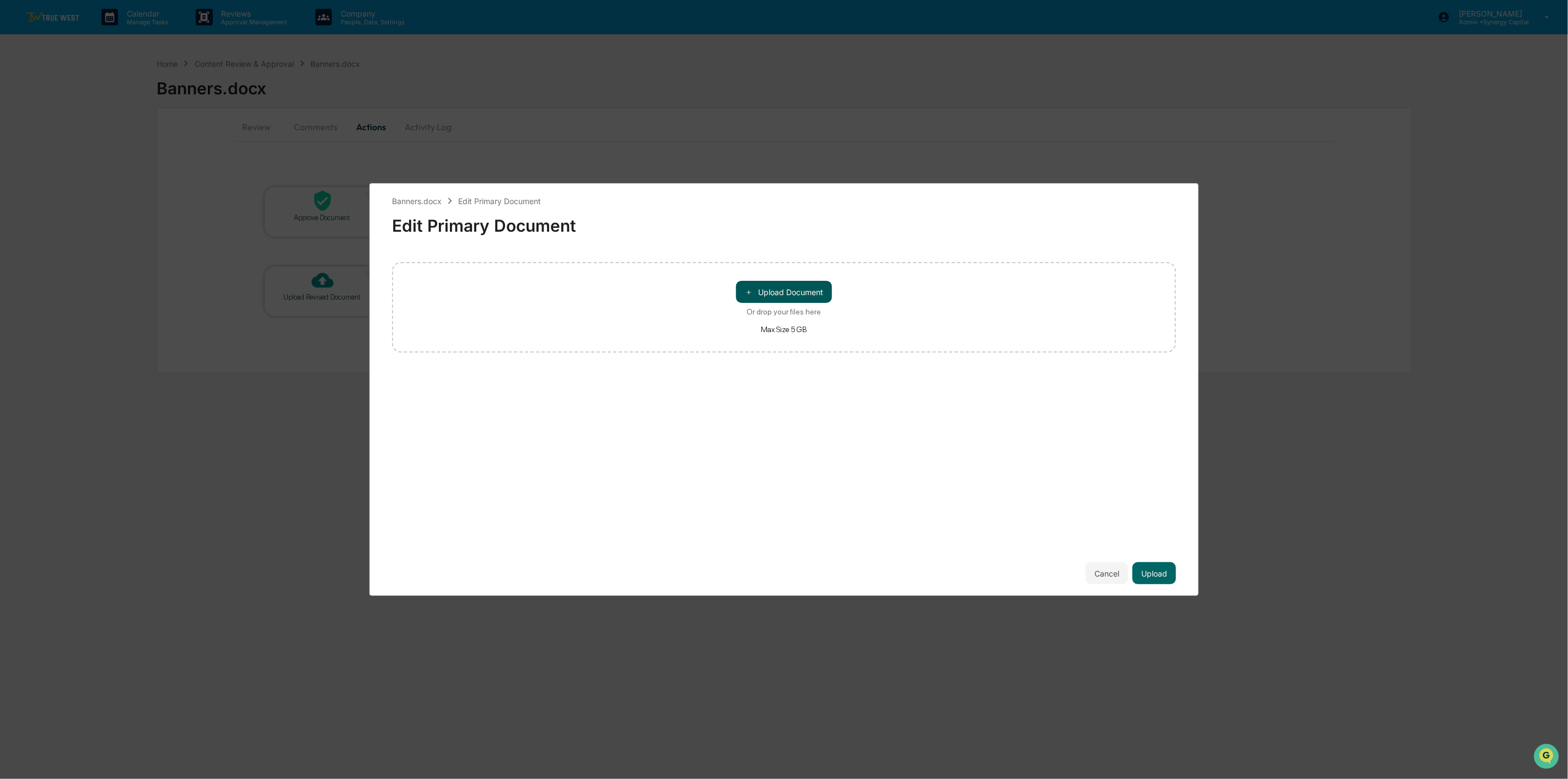
click at [770, 290] on button "＋ Upload Document" at bounding box center [784, 292] width 96 height 22
click at [1159, 569] on button "Upload" at bounding box center [1154, 573] width 43 height 22
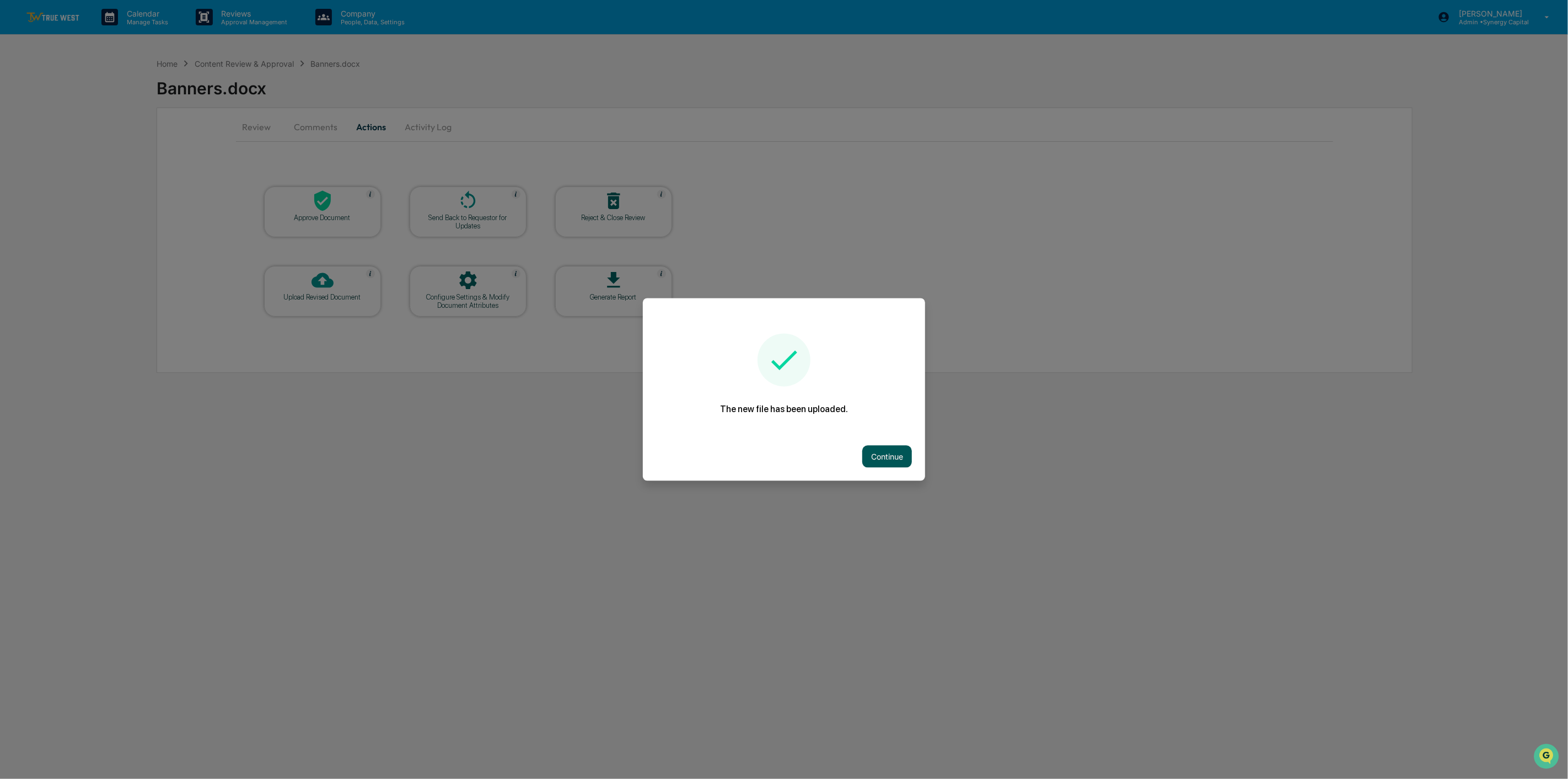
click at [895, 455] on button "Continue" at bounding box center [886, 457] width 49 height 22
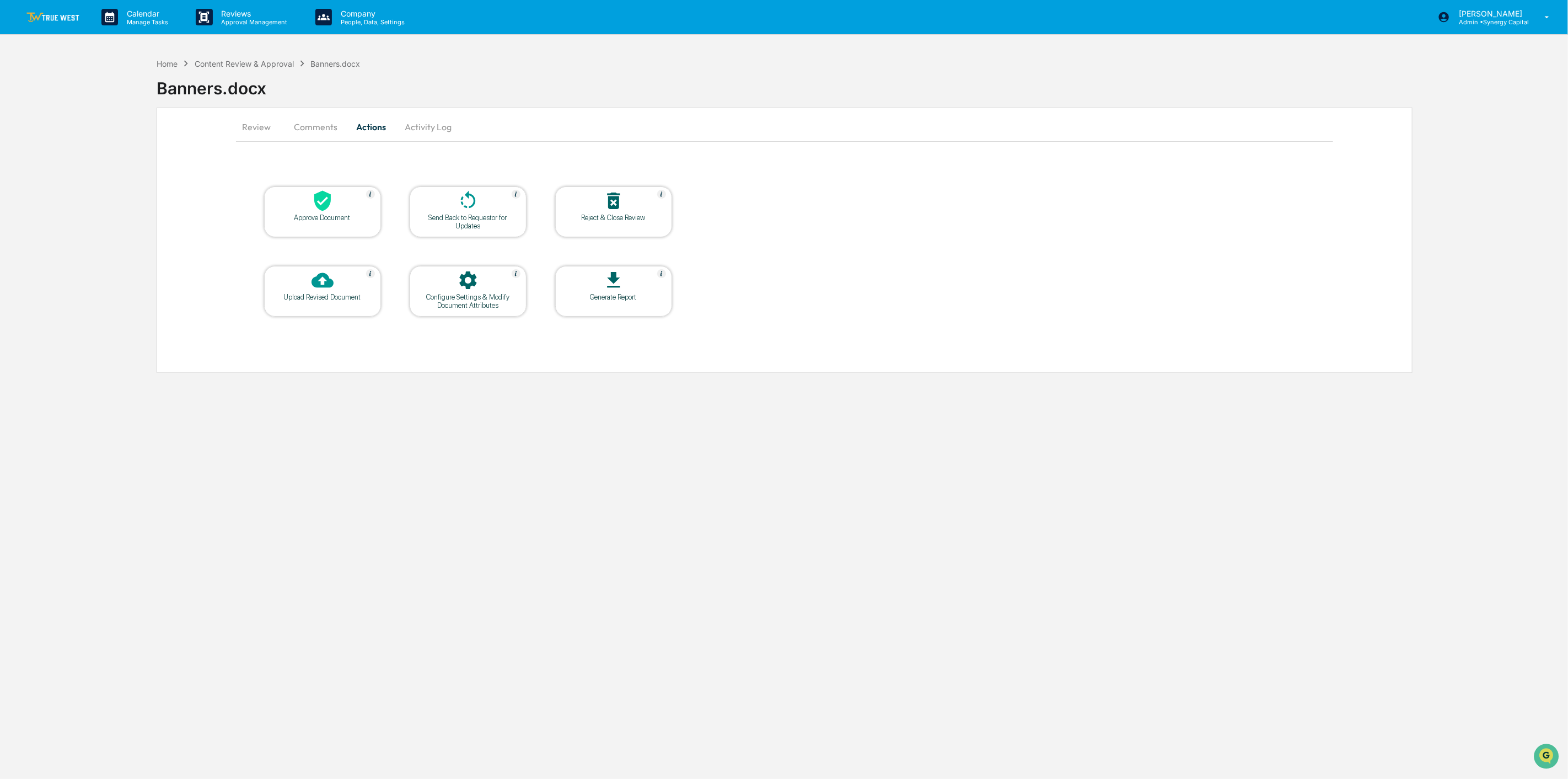
click at [259, 122] on button "Review" at bounding box center [260, 127] width 49 height 27
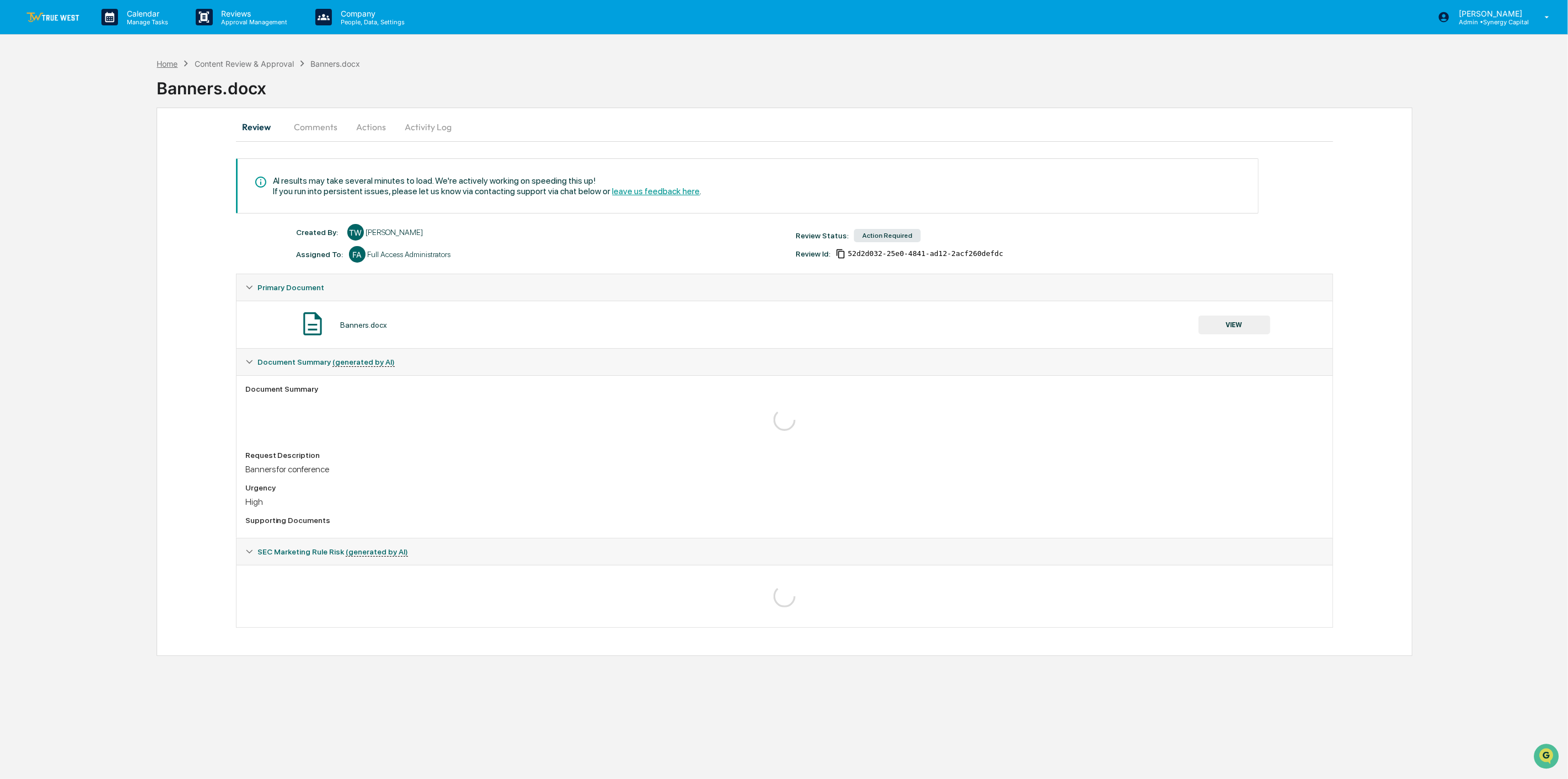
click at [164, 60] on div "Home" at bounding box center [167, 63] width 21 height 10
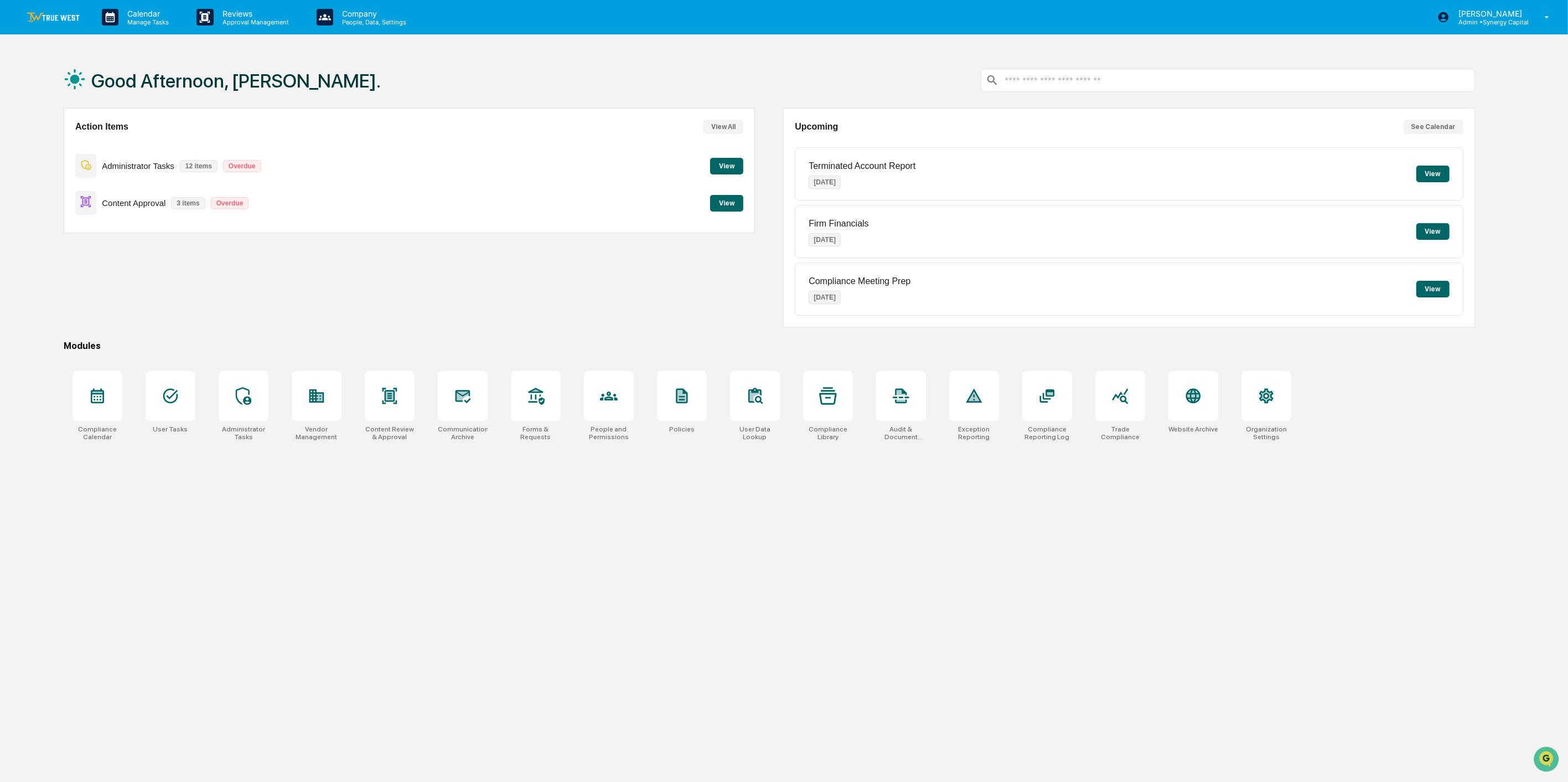
click at [740, 197] on button "View" at bounding box center [726, 203] width 33 height 16
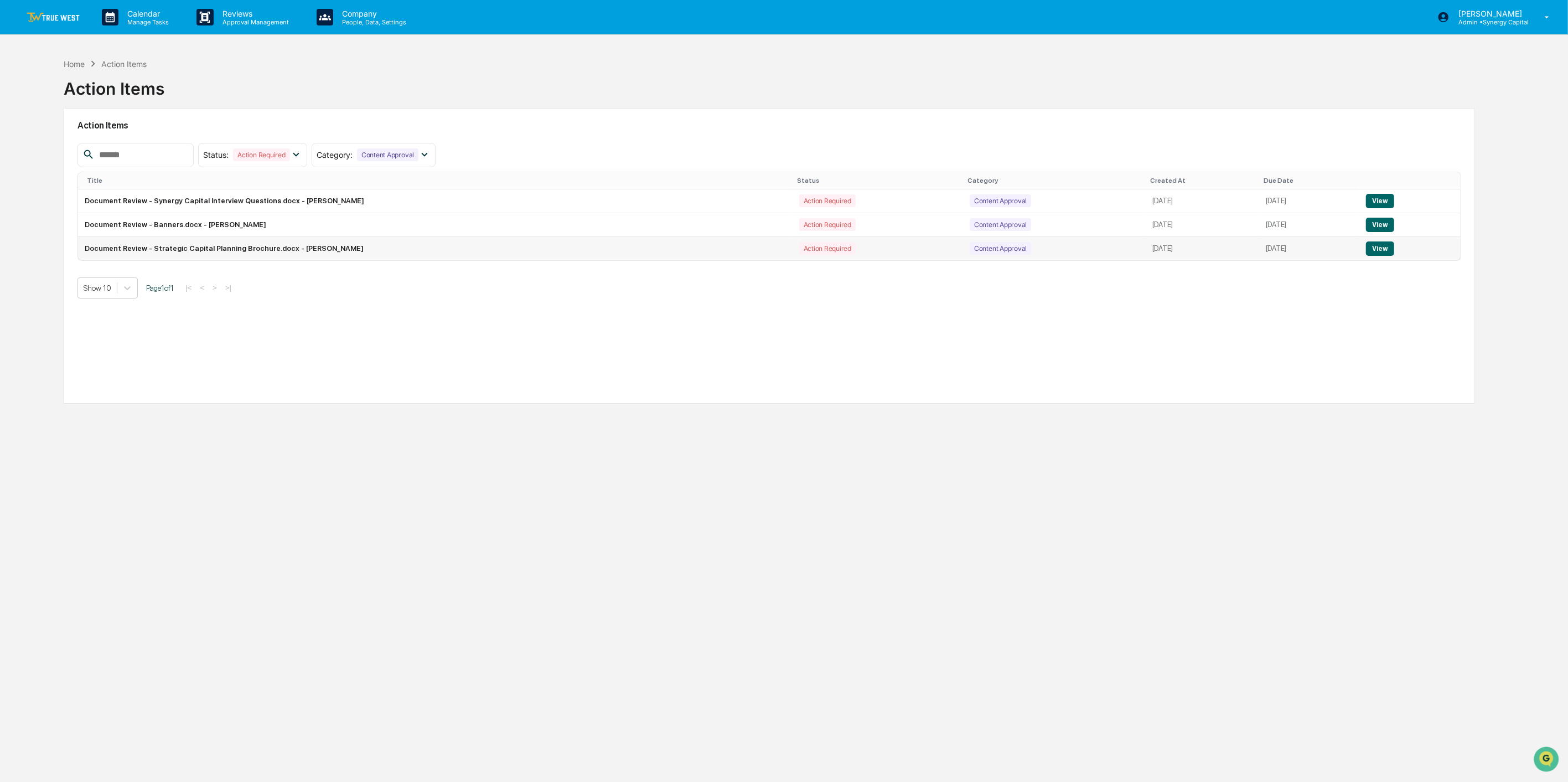
click at [1385, 247] on button "View" at bounding box center [1380, 248] width 28 height 14
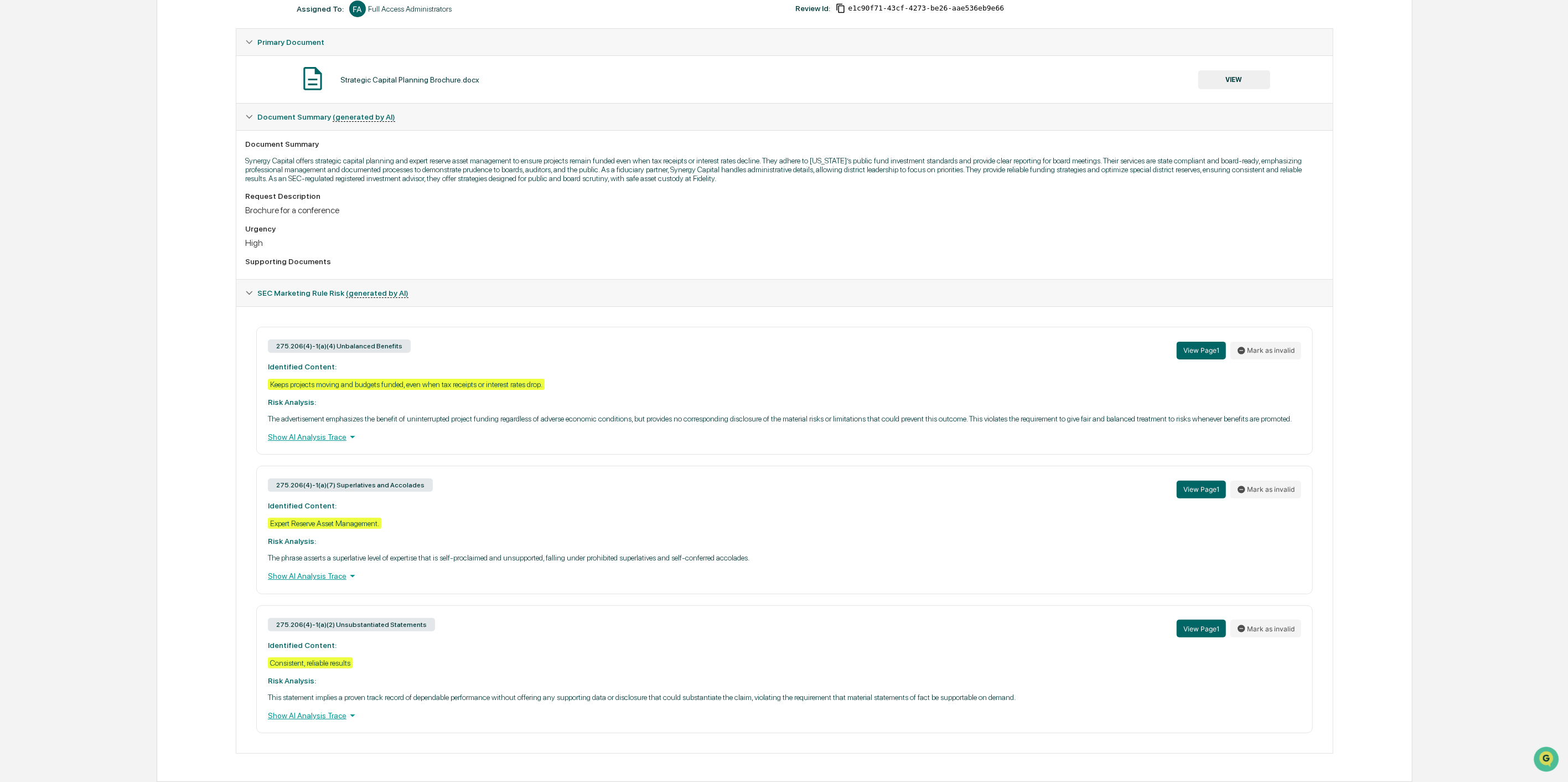
scroll to position [200, 0]
drag, startPoint x: 552, startPoint y: 370, endPoint x: 261, endPoint y: 368, distance: 291.0
click at [261, 368] on div "275.206(4)-1(a)(4) Unbalanced Benefits View Page 1 Mark as invalid Identified C…" at bounding box center [784, 391] width 1057 height 128
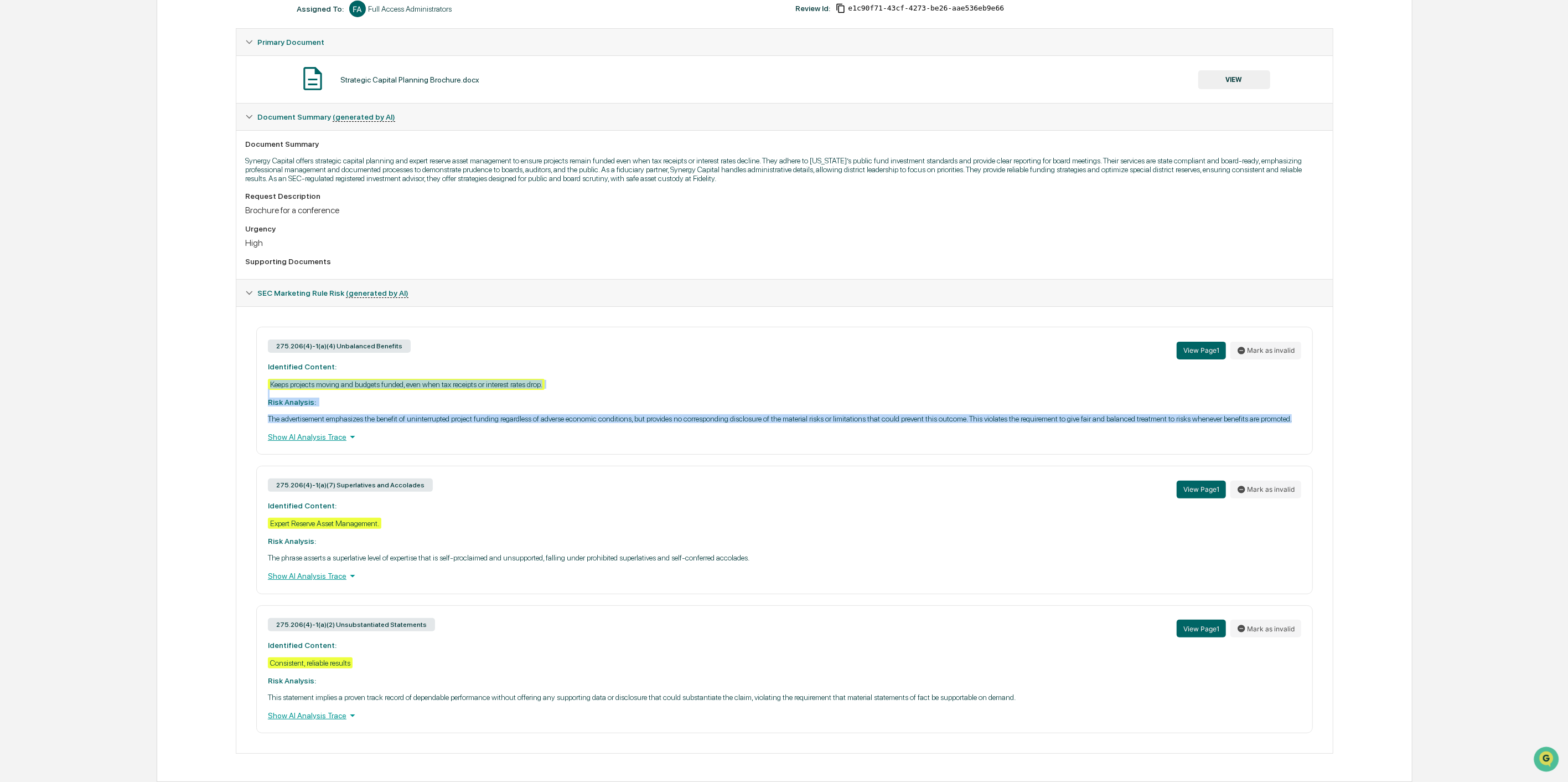
drag, startPoint x: 305, startPoint y: 415, endPoint x: 266, endPoint y: 371, distance: 58.8
click at [266, 371] on div "275.206(4)-1(a)(4) Unbalanced Benefits View Page 1 Mark as invalid Identified C…" at bounding box center [784, 391] width 1057 height 128
copy div "Keeps projects moving and budgets funded, even when tax receipts or interest ra…"
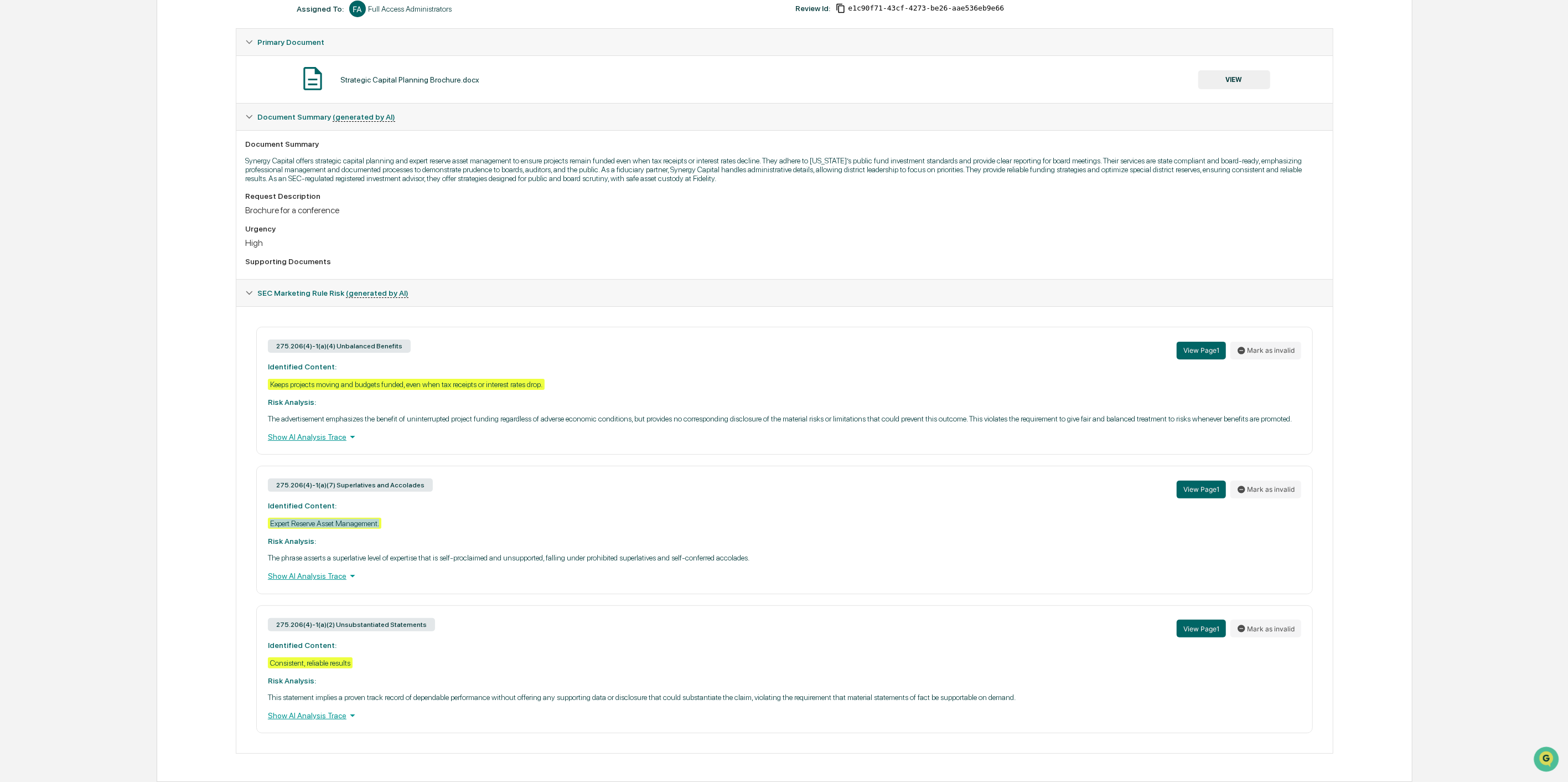
drag, startPoint x: 388, startPoint y: 523, endPoint x: 260, endPoint y: 519, distance: 128.1
click at [260, 519] on div "275.206(4)-1(a)(7) Superlatives and Accolades View Page 1 Mark as invalid Ident…" at bounding box center [784, 529] width 1057 height 128
copy div "Expert Reserve Asset Management."
drag, startPoint x: 355, startPoint y: 660, endPoint x: 266, endPoint y: 666, distance: 89.2
click at [266, 666] on div "275.206(4)-1(a)(2) Unsubstantiated Statements View Page 1 Mark as invalid Ident…" at bounding box center [784, 669] width 1057 height 128
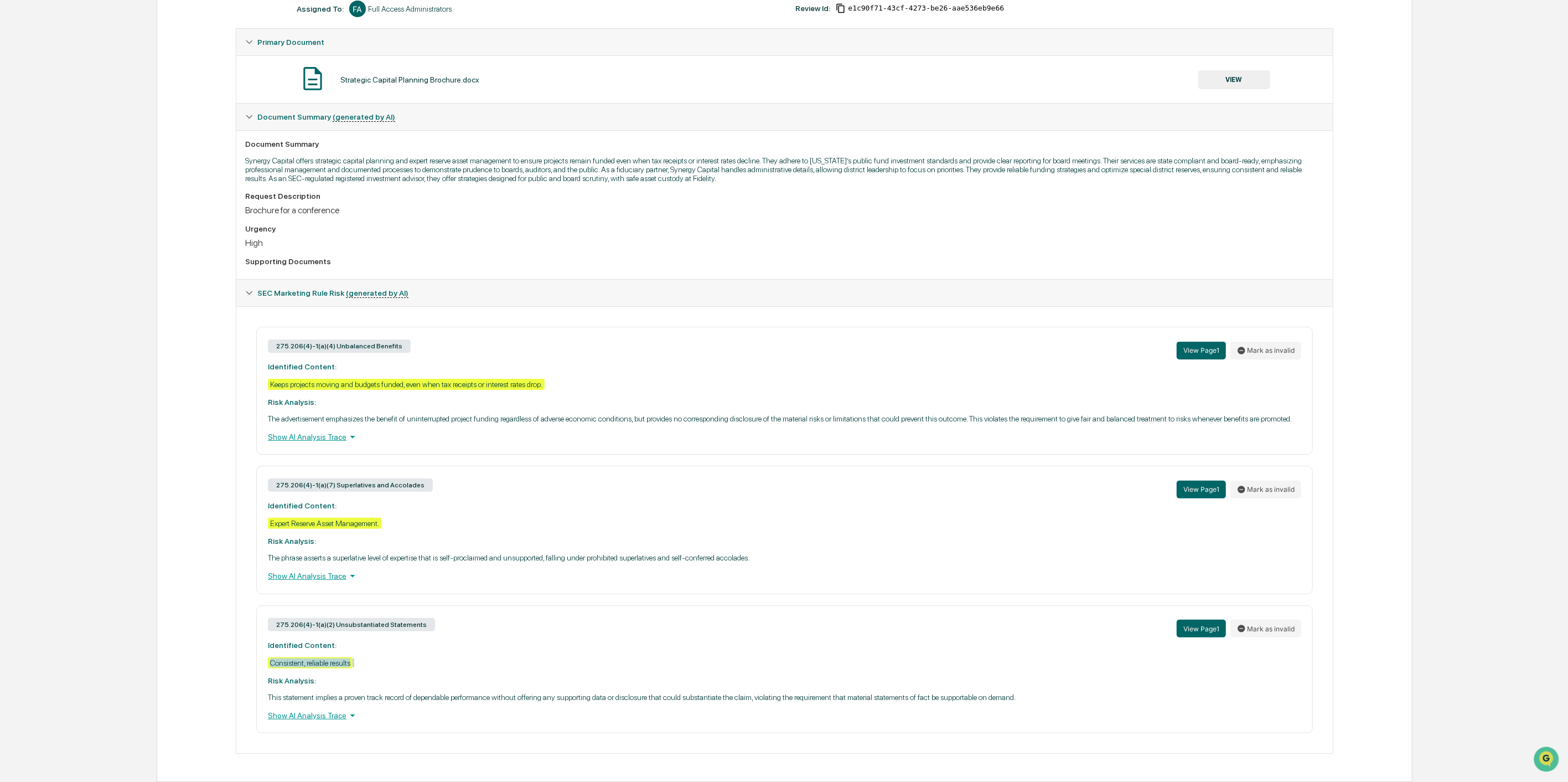
drag, startPoint x: 268, startPoint y: 662, endPoint x: 357, endPoint y: 670, distance: 89.4
click at [357, 670] on div "275.206(4)-1(a)(2) Unsubstantiated Statements View Page 1 Mark as invalid Ident…" at bounding box center [784, 669] width 1057 height 128
copy div "Consistent, reliable results"
drag, startPoint x: 552, startPoint y: 368, endPoint x: 259, endPoint y: 364, distance: 293.0
click at [259, 364] on div "275.206(4)-1(a)(4) Unbalanced Benefits View Page 1 Mark as invalid Identified C…" at bounding box center [784, 391] width 1057 height 128
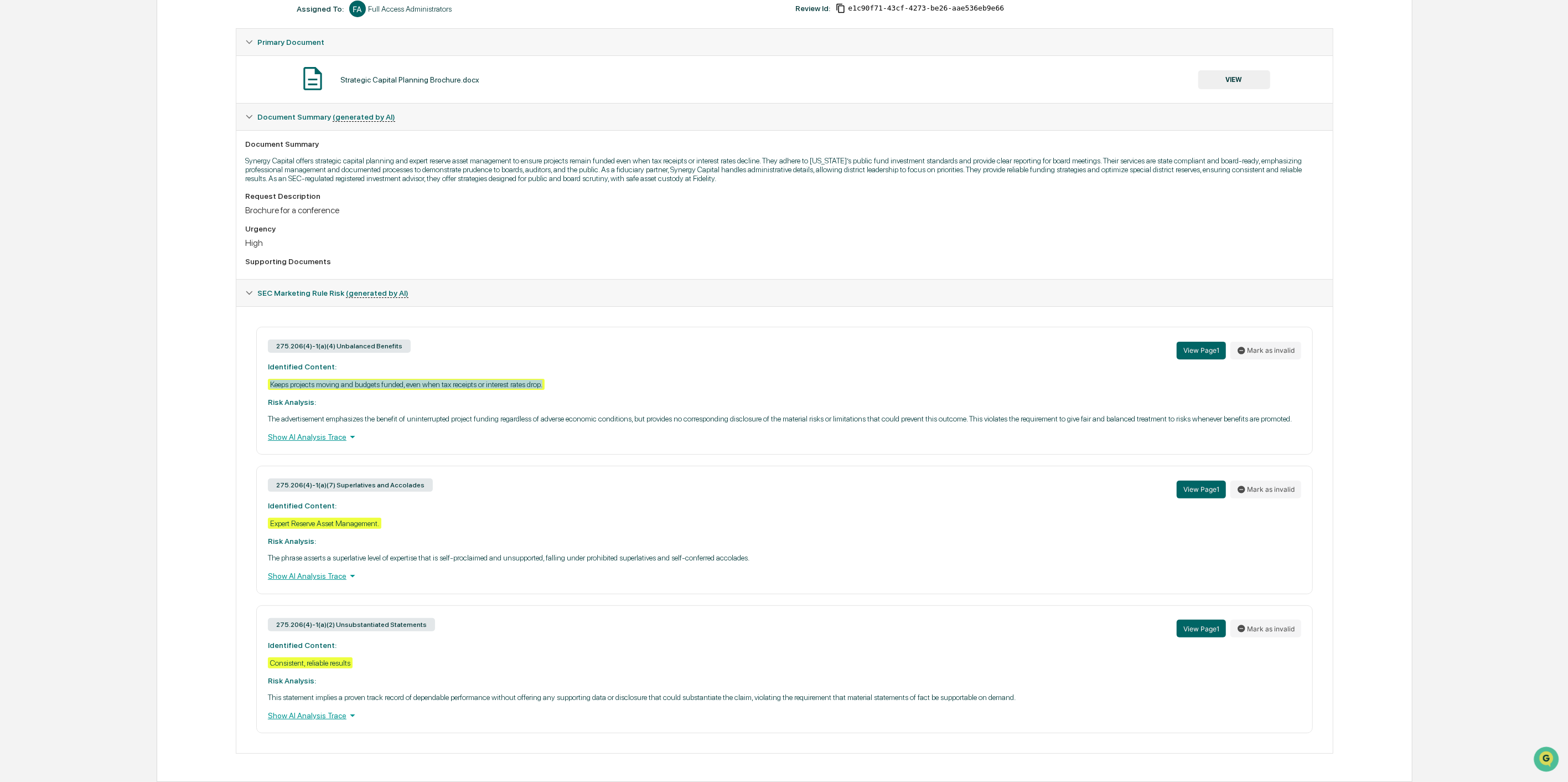
copy div "Keeps projects moving and budgets funded, even when tax receipts or interest ra…"
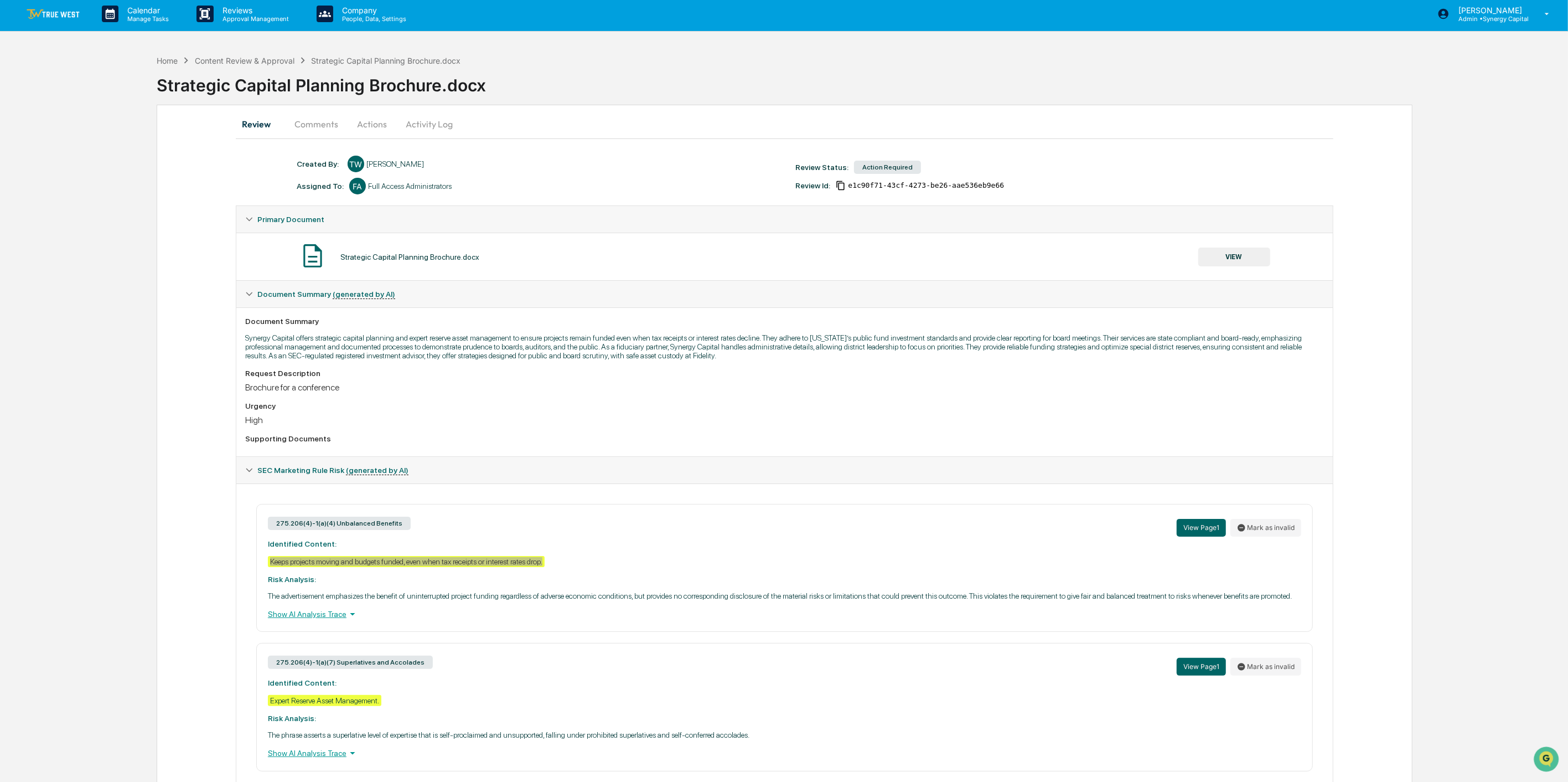
scroll to position [0, 0]
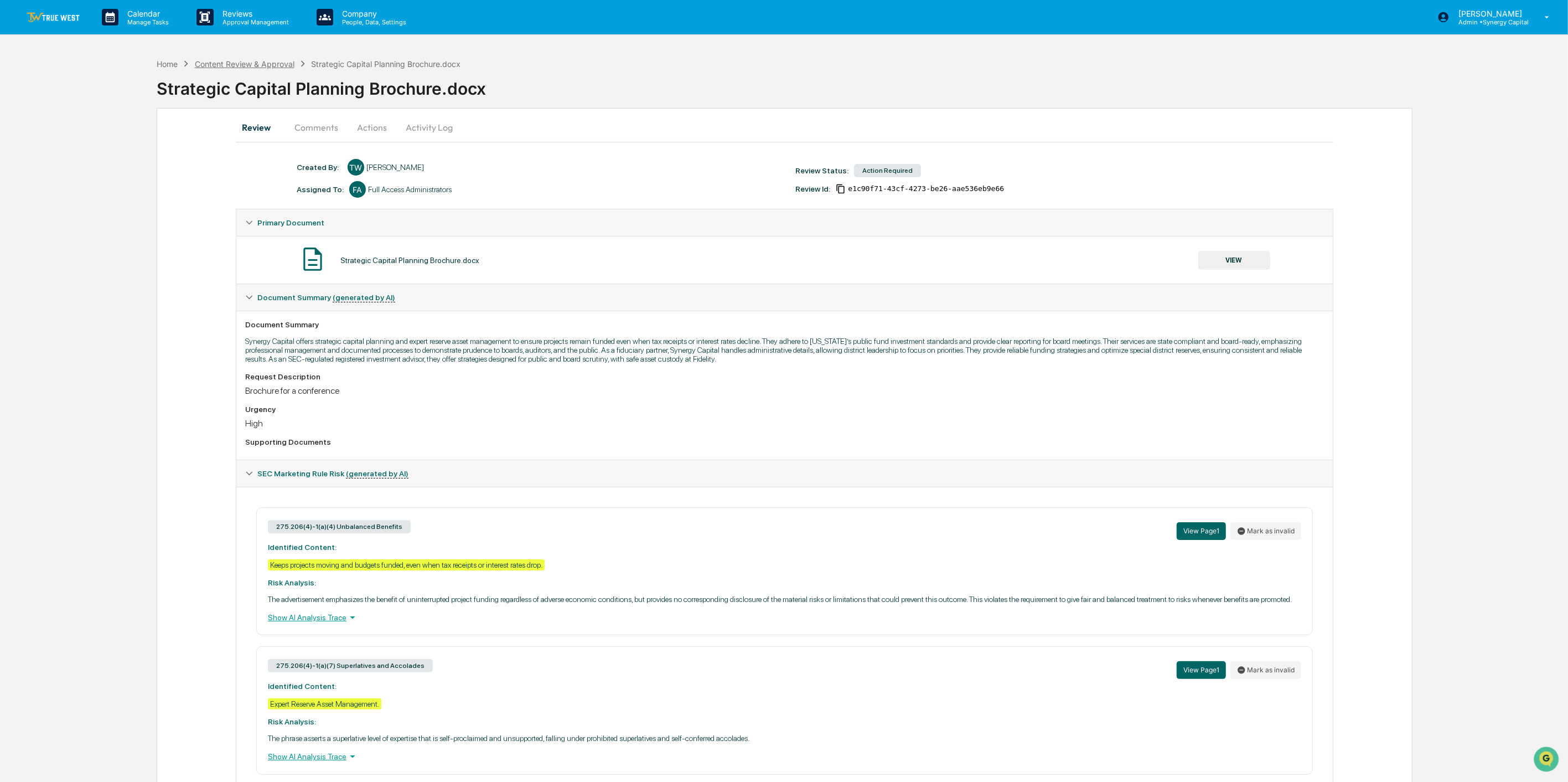
click at [232, 63] on div "Content Review & Approval" at bounding box center [244, 64] width 100 height 10
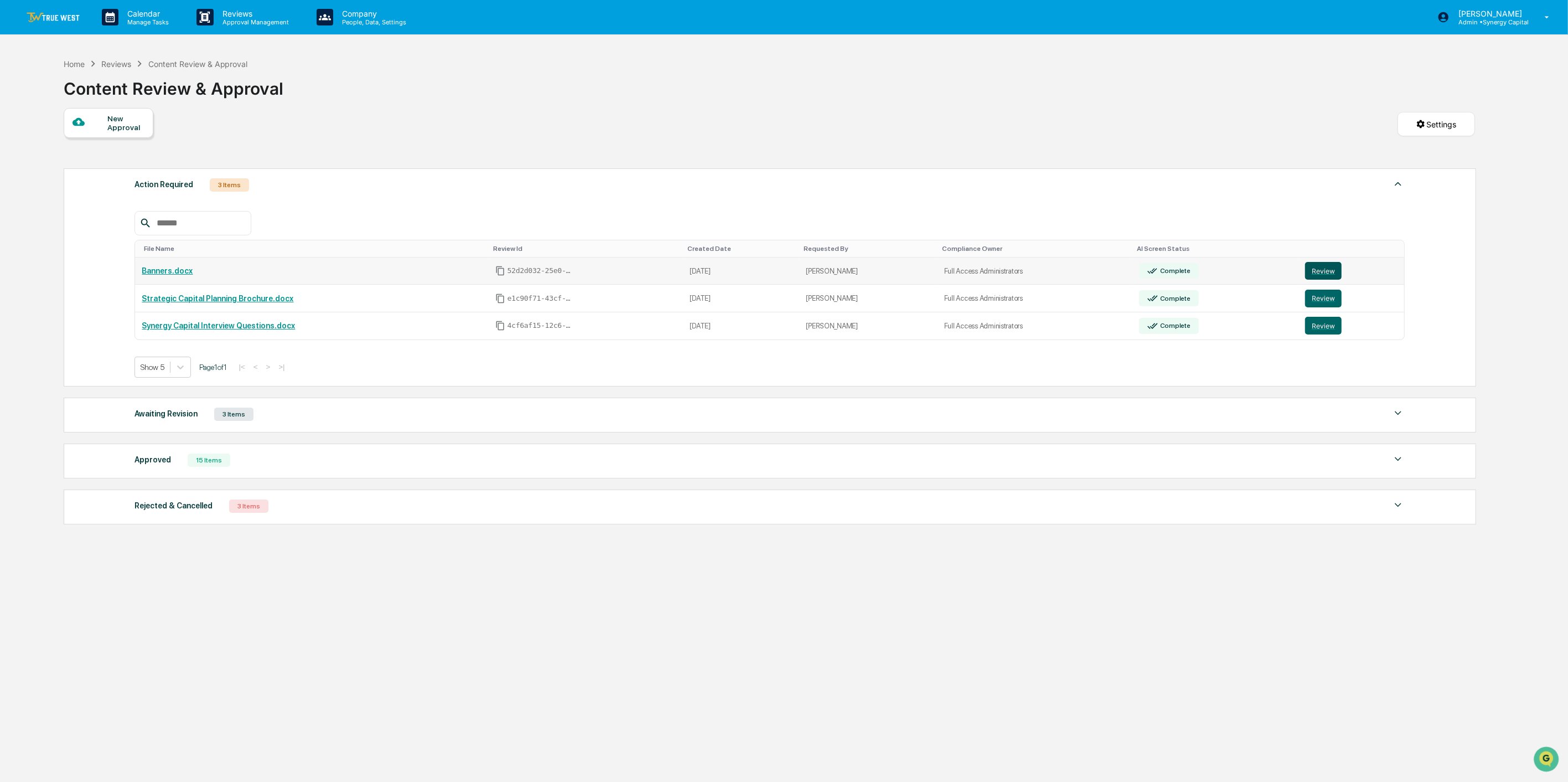
click at [1325, 274] on button "Review" at bounding box center [1323, 271] width 36 height 18
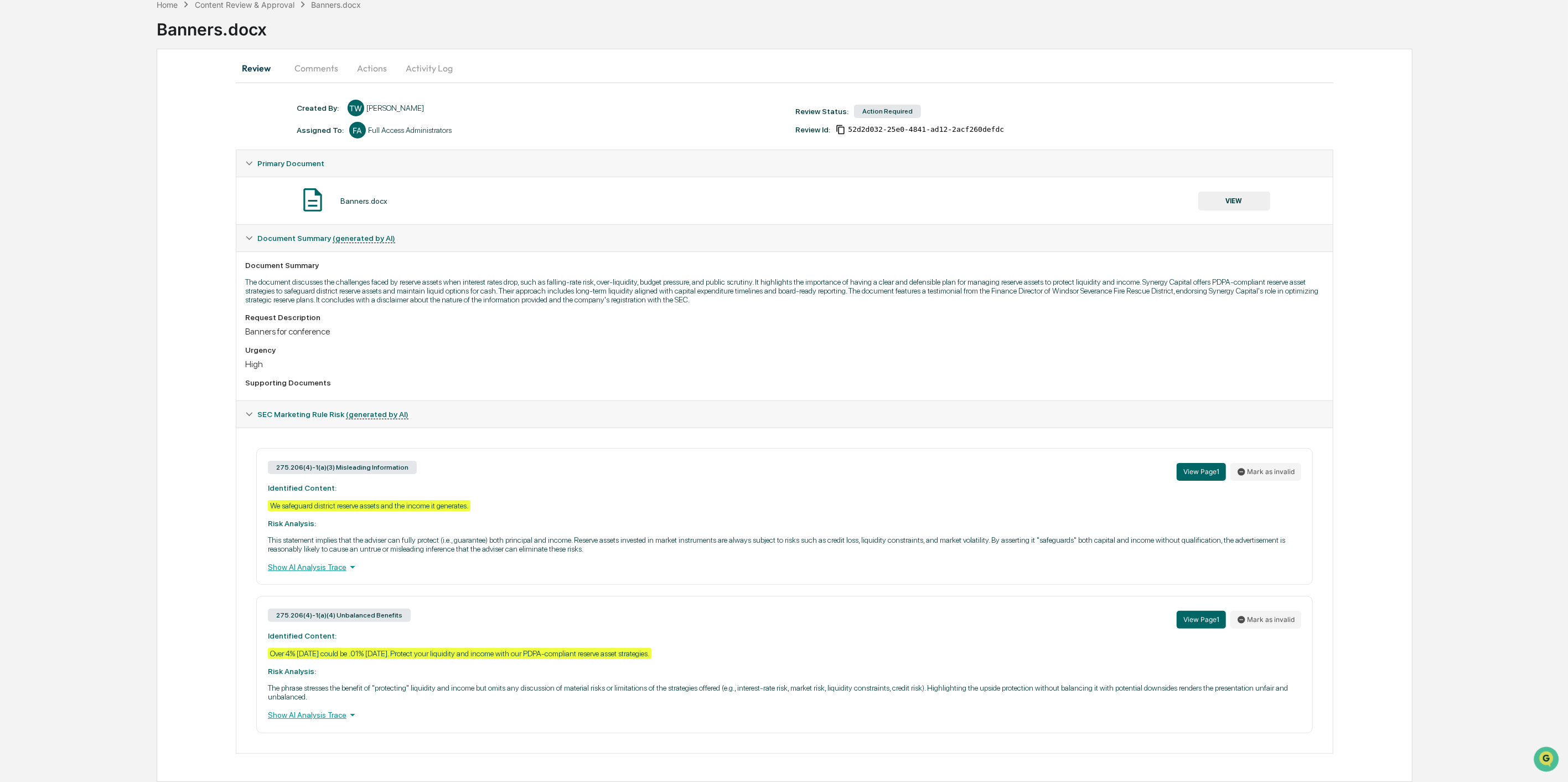
scroll to position [67, 0]
